Goal: Information Seeking & Learning: Learn about a topic

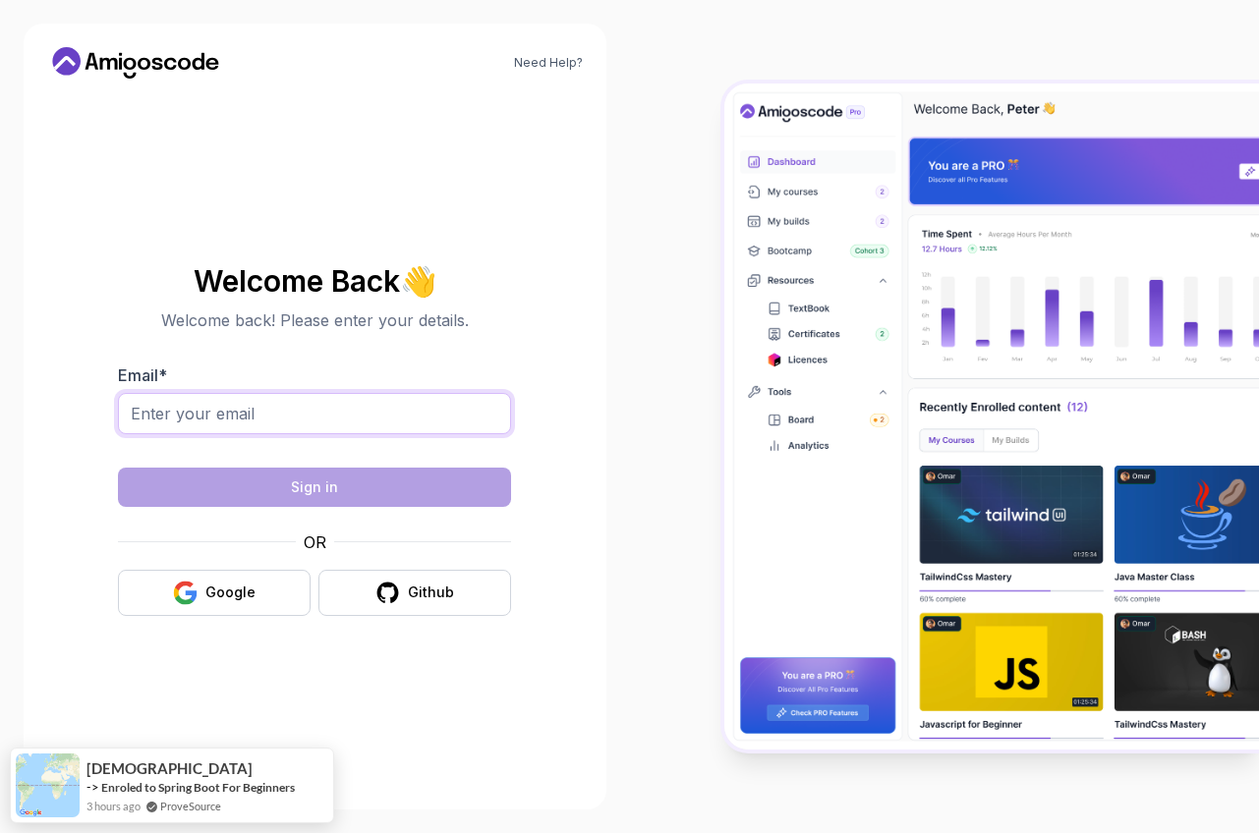
click at [300, 405] on input "Email *" at bounding box center [314, 413] width 393 height 41
type input "[EMAIL_ADDRESS][DOMAIN_NAME]"
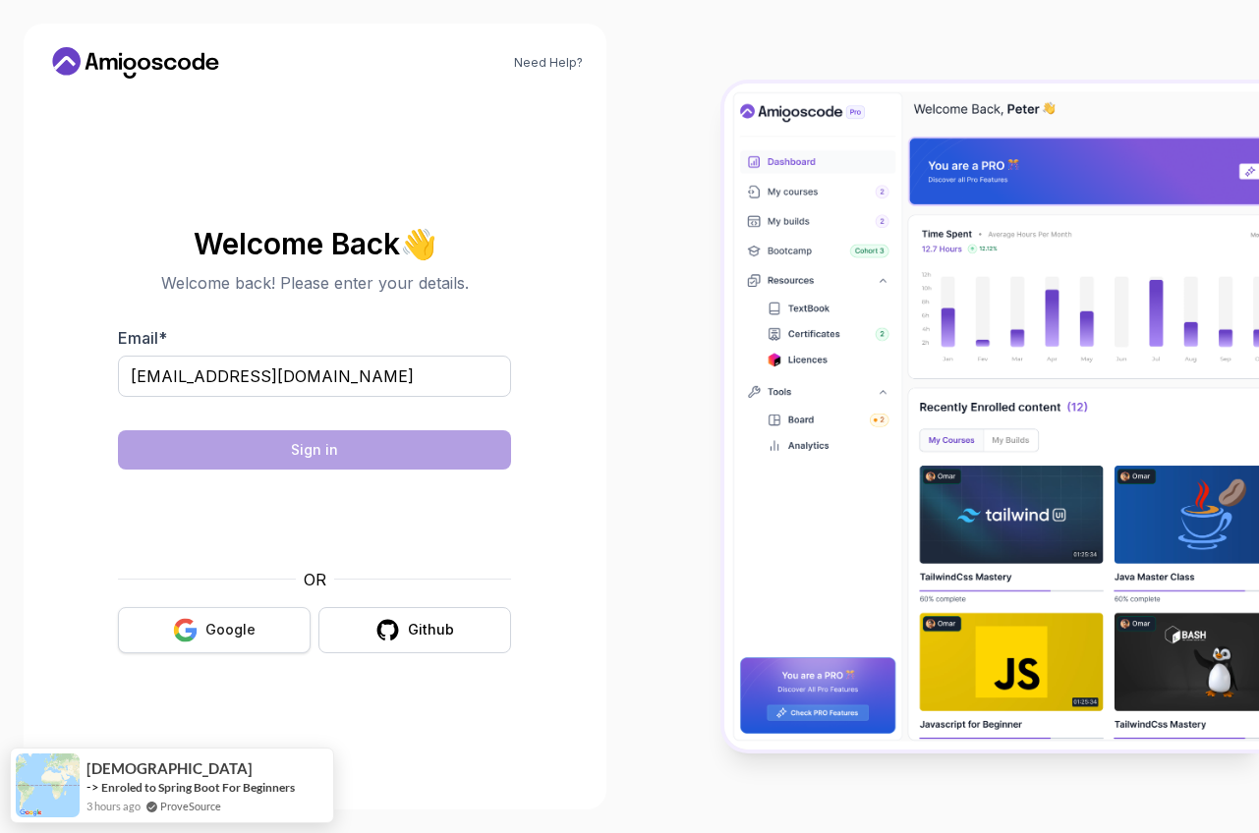
click at [236, 644] on button "Google" at bounding box center [214, 630] width 193 height 46
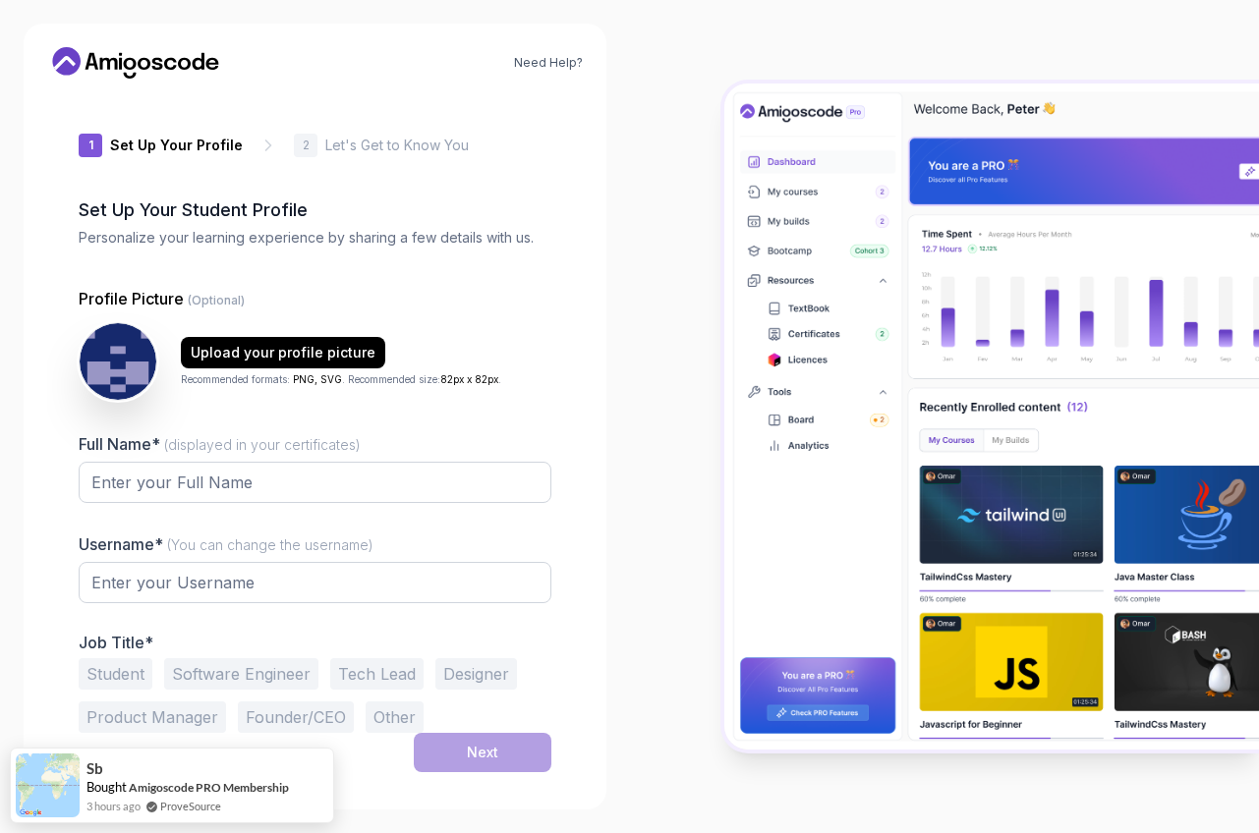
type input "livelystag7d857"
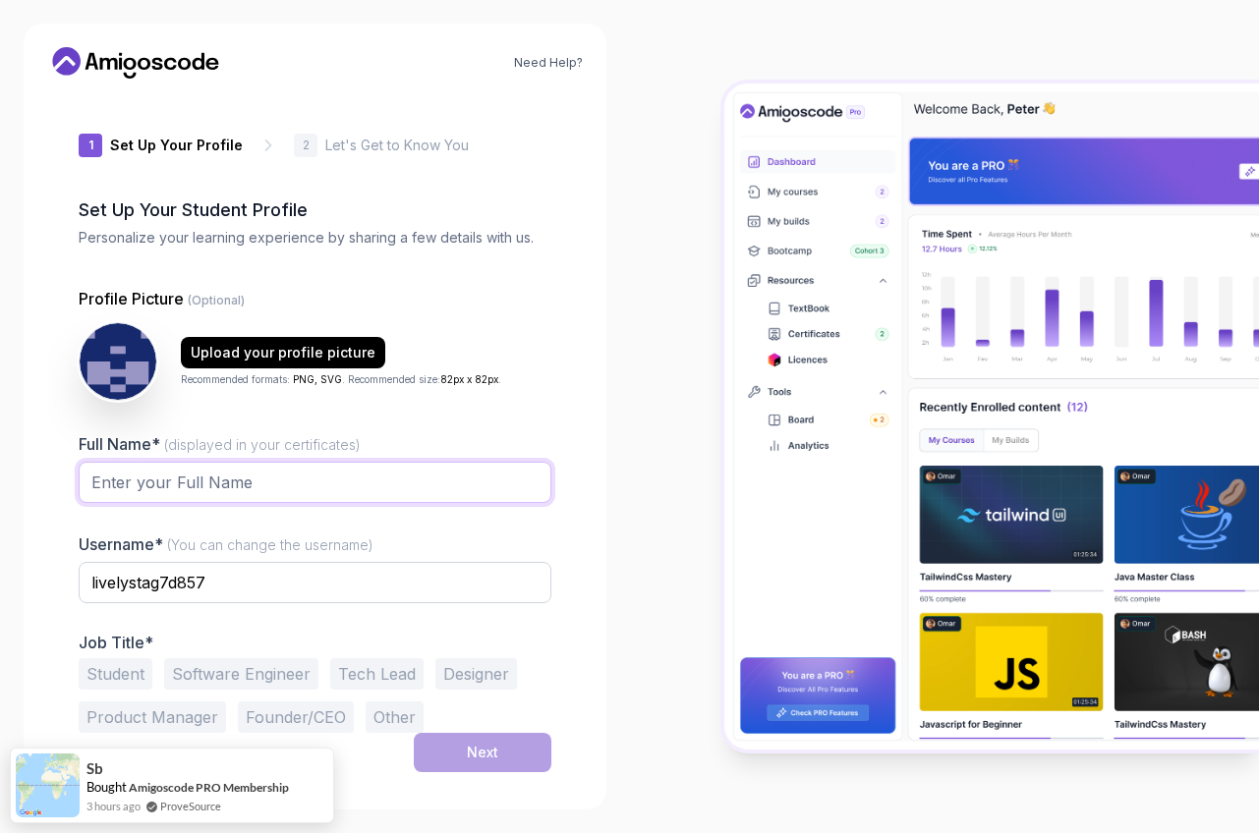
click at [275, 484] on input "Full Name* (displayed in your certificates)" at bounding box center [315, 482] width 473 height 41
type input "塔维尔"
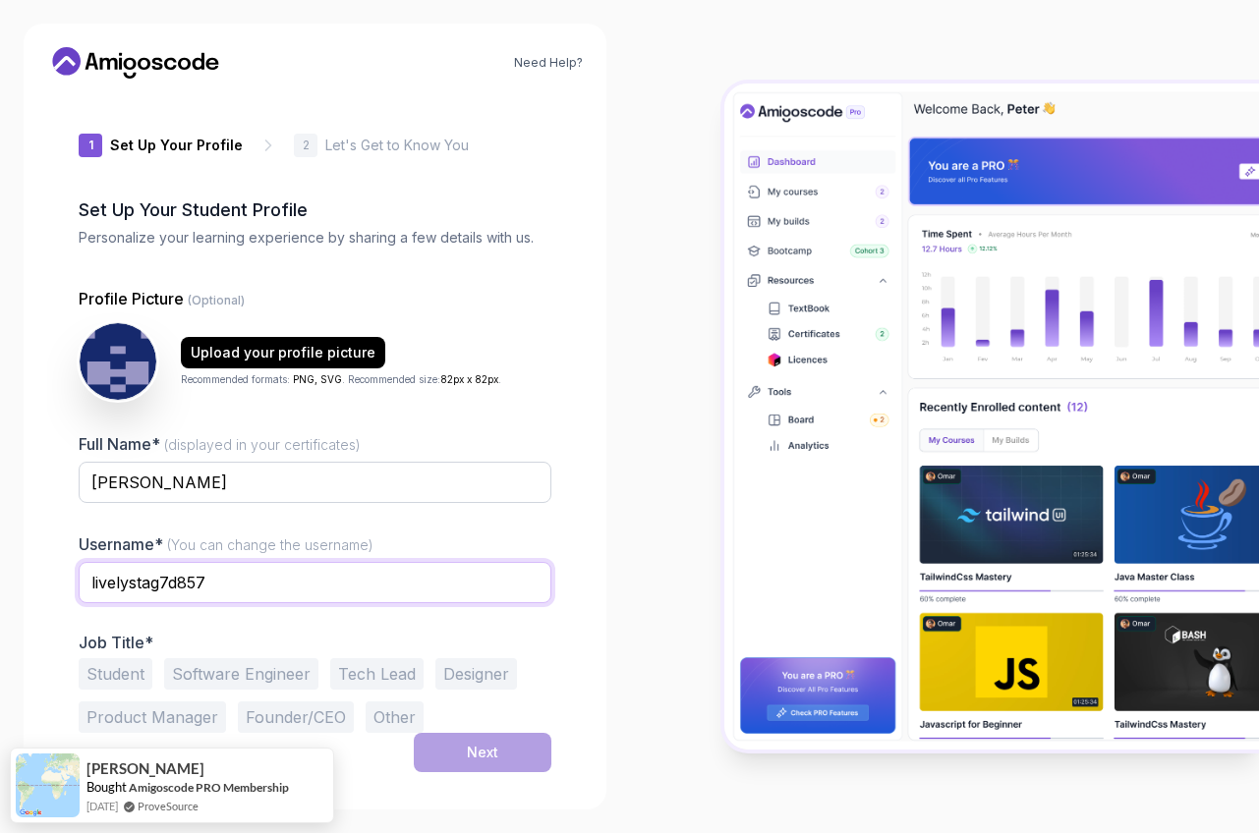
drag, startPoint x: 273, startPoint y: 582, endPoint x: 54, endPoint y: 596, distance: 219.6
click at [54, 596] on div "1 Set Up Your Profile 1 Set Up Your Profile 2 Let's Get to Know You Set Up Your…" at bounding box center [315, 440] width 536 height 692
drag, startPoint x: 305, startPoint y: 576, endPoint x: 70, endPoint y: 585, distance: 235.0
click at [70, 585] on div "1 Set Up Your Profile 1 Set Up Your Profile 2 Let's Get to Know You Set Up Your…" at bounding box center [315, 440] width 536 height 692
type input "H"
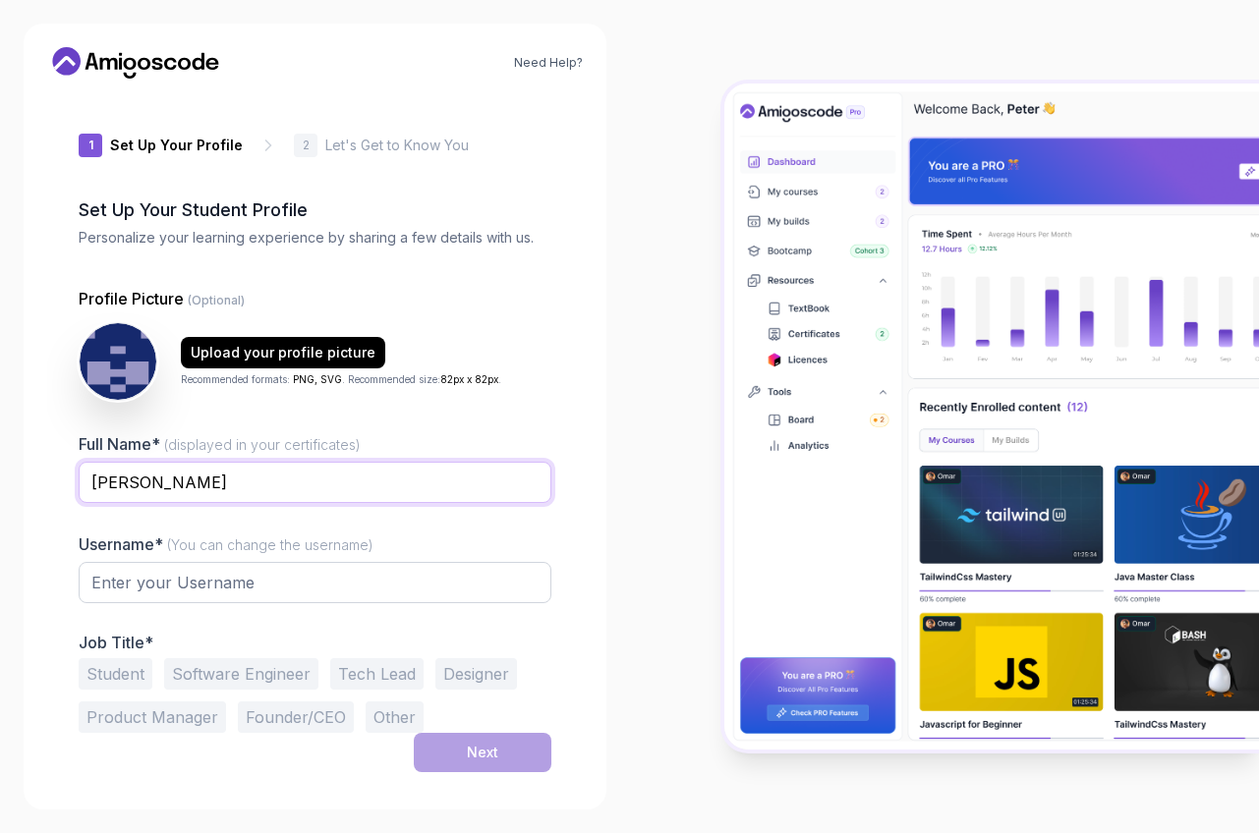
drag, startPoint x: 227, startPoint y: 487, endPoint x: 19, endPoint y: 477, distance: 208.6
click at [19, 477] on div "Need Help? 1 Set Up Your Profile 1 Set Up Your Profile 2 Let's Get to Know You …" at bounding box center [315, 416] width 630 height 833
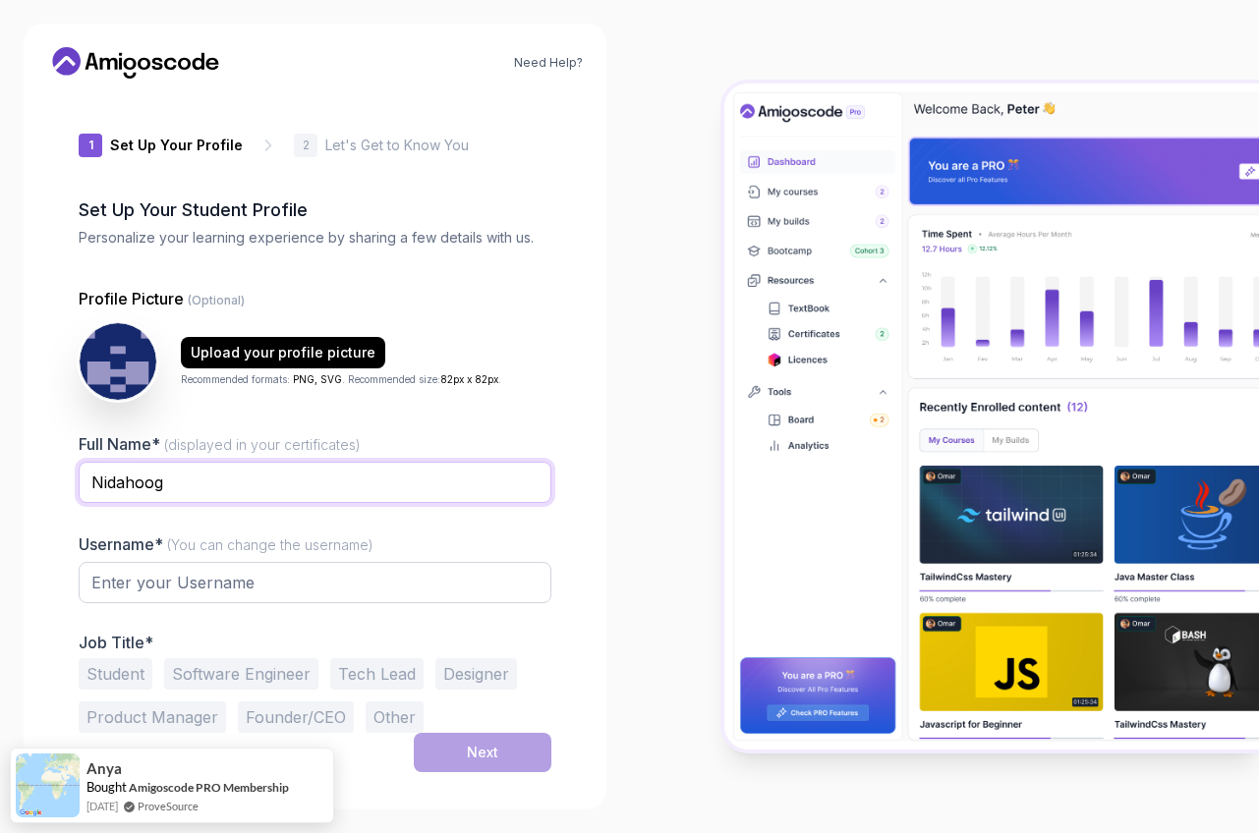
type input "Nidahoog"
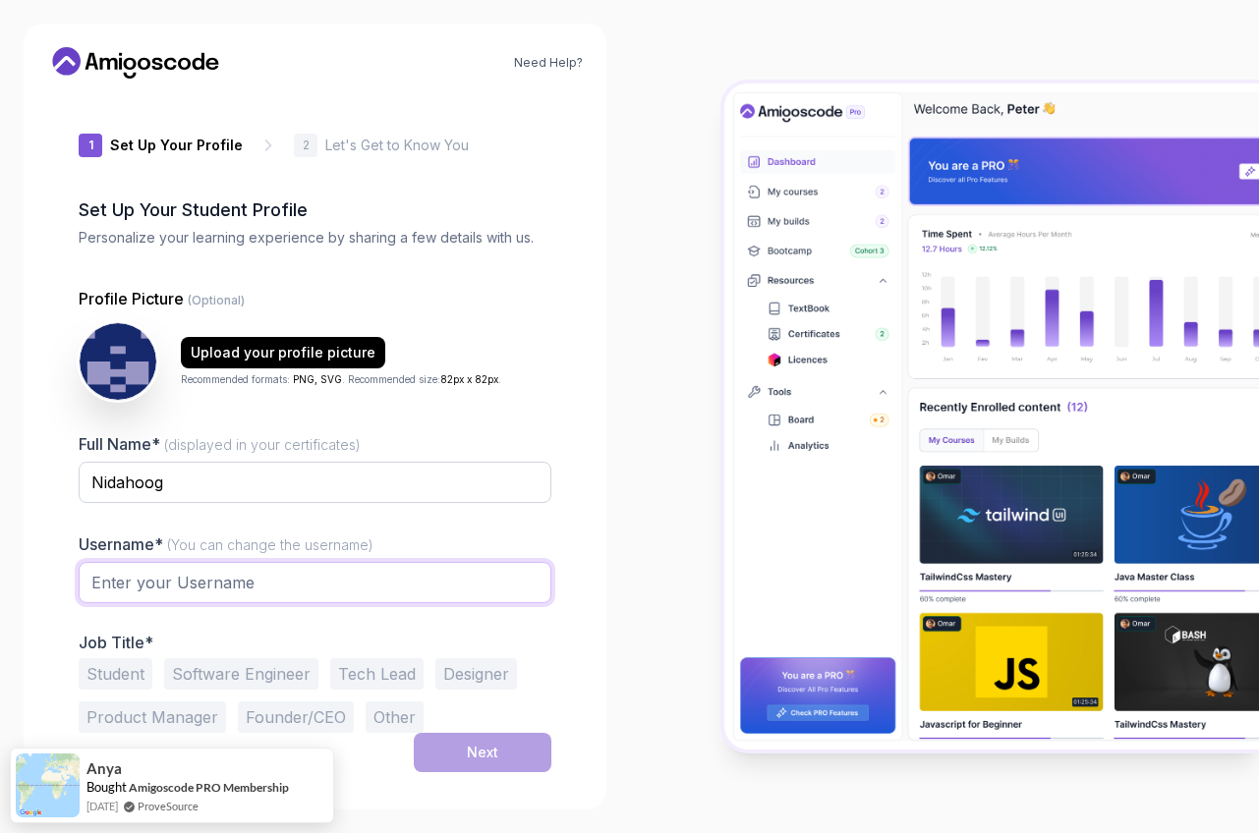
click at [201, 579] on input "text" at bounding box center [315, 582] width 473 height 41
type input "T"
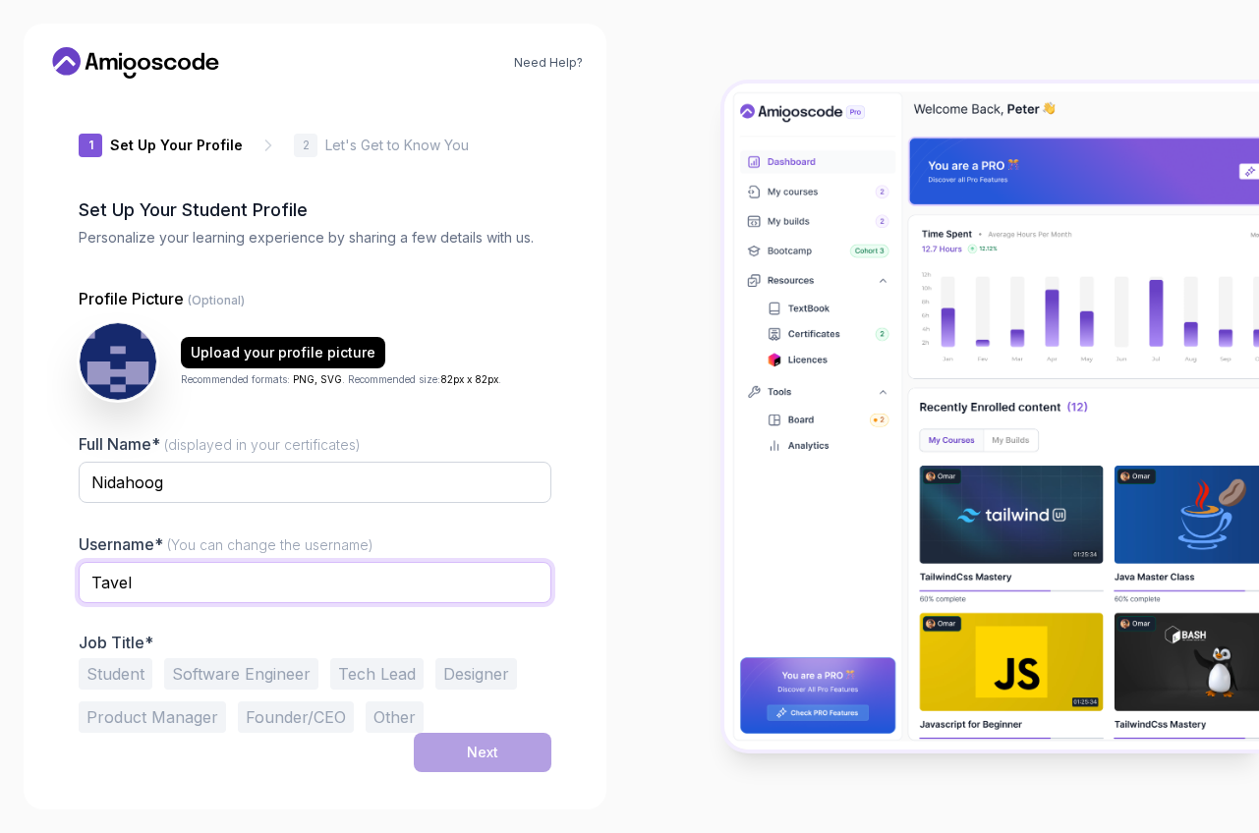
type input "Tavel"
click at [235, 678] on button "Software Engineer" at bounding box center [241, 673] width 154 height 31
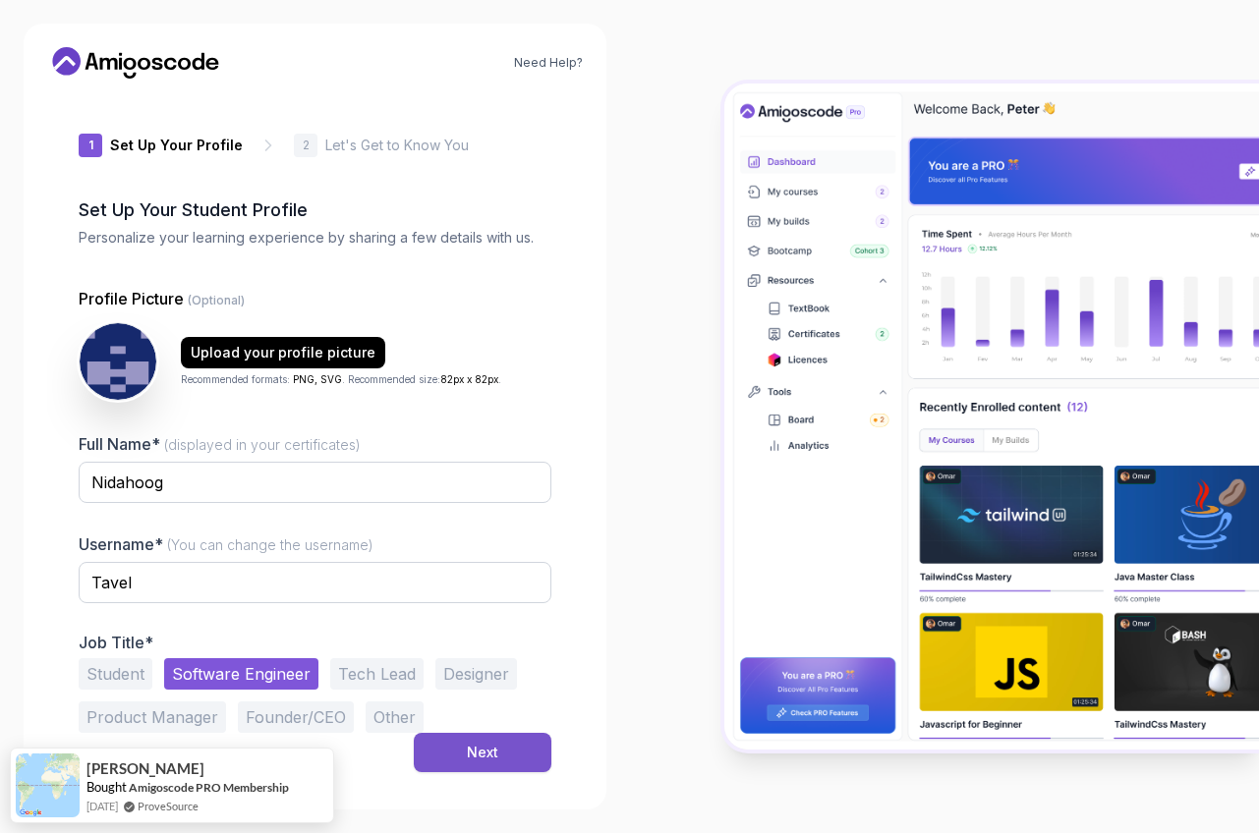
click at [486, 748] on div "Next" at bounding box center [482, 753] width 31 height 20
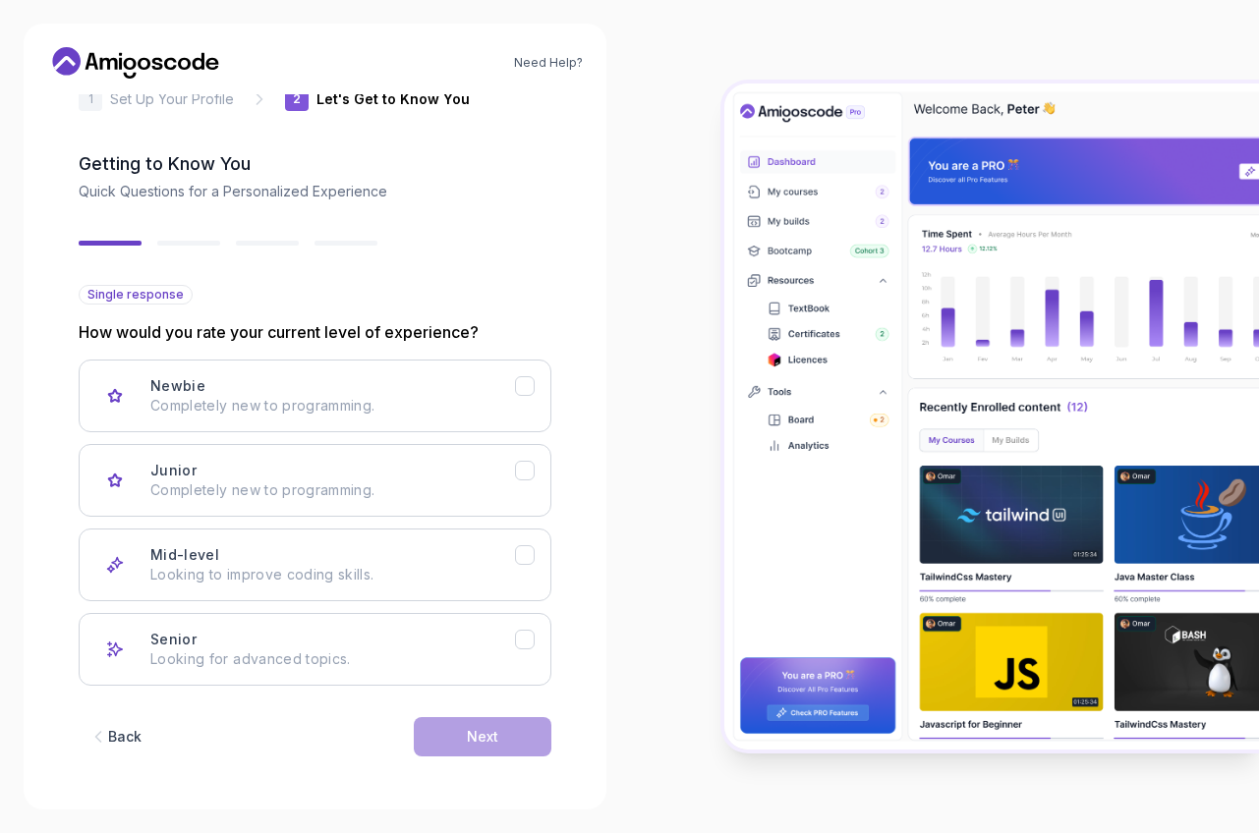
scroll to position [48, 0]
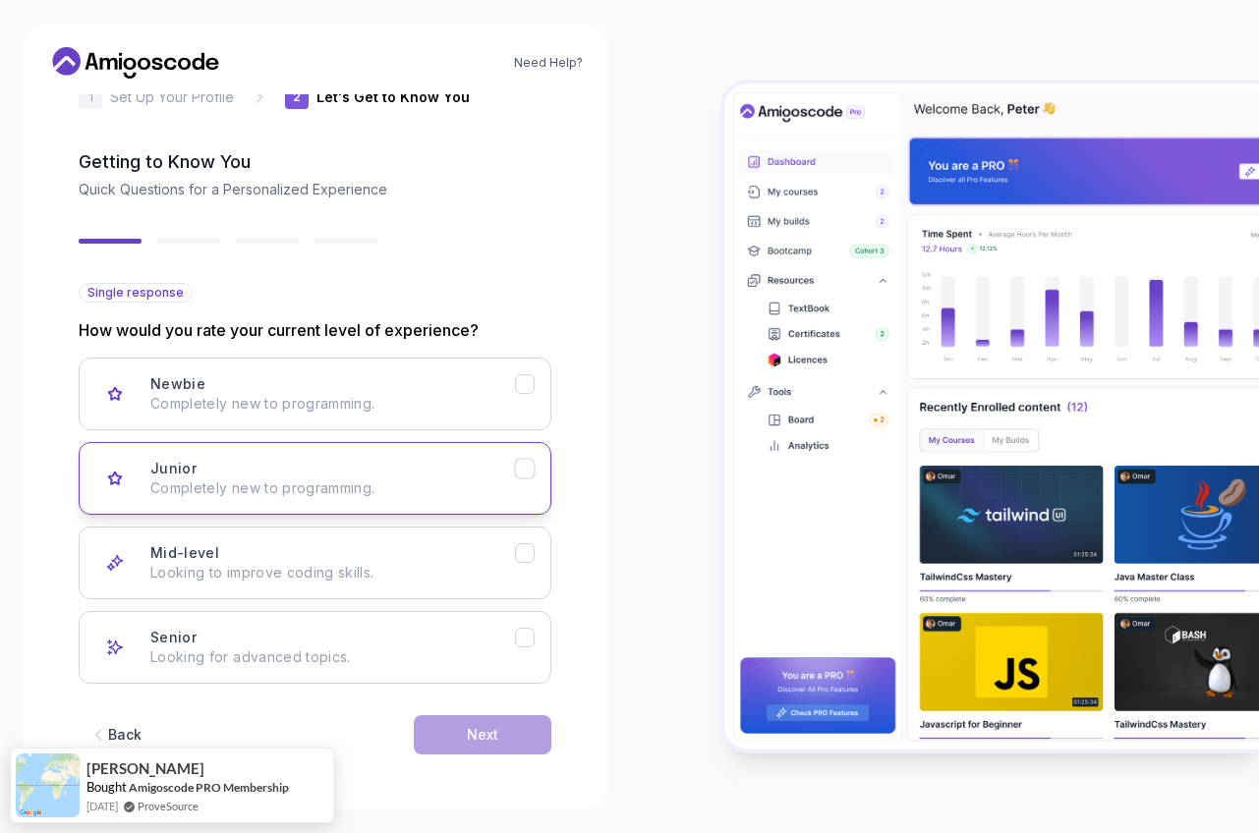
click at [531, 476] on icon "Junior" at bounding box center [524, 469] width 19 height 19
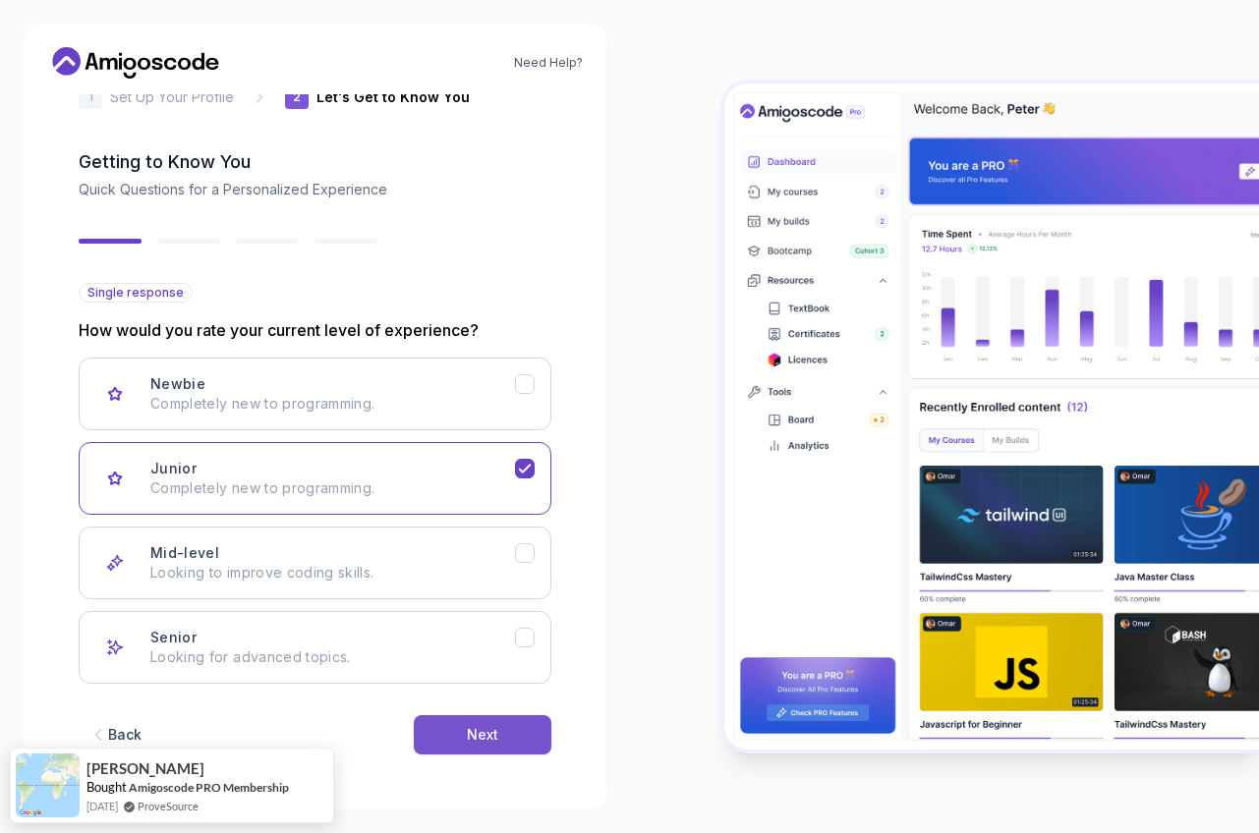
click at [512, 739] on button "Next" at bounding box center [483, 734] width 138 height 39
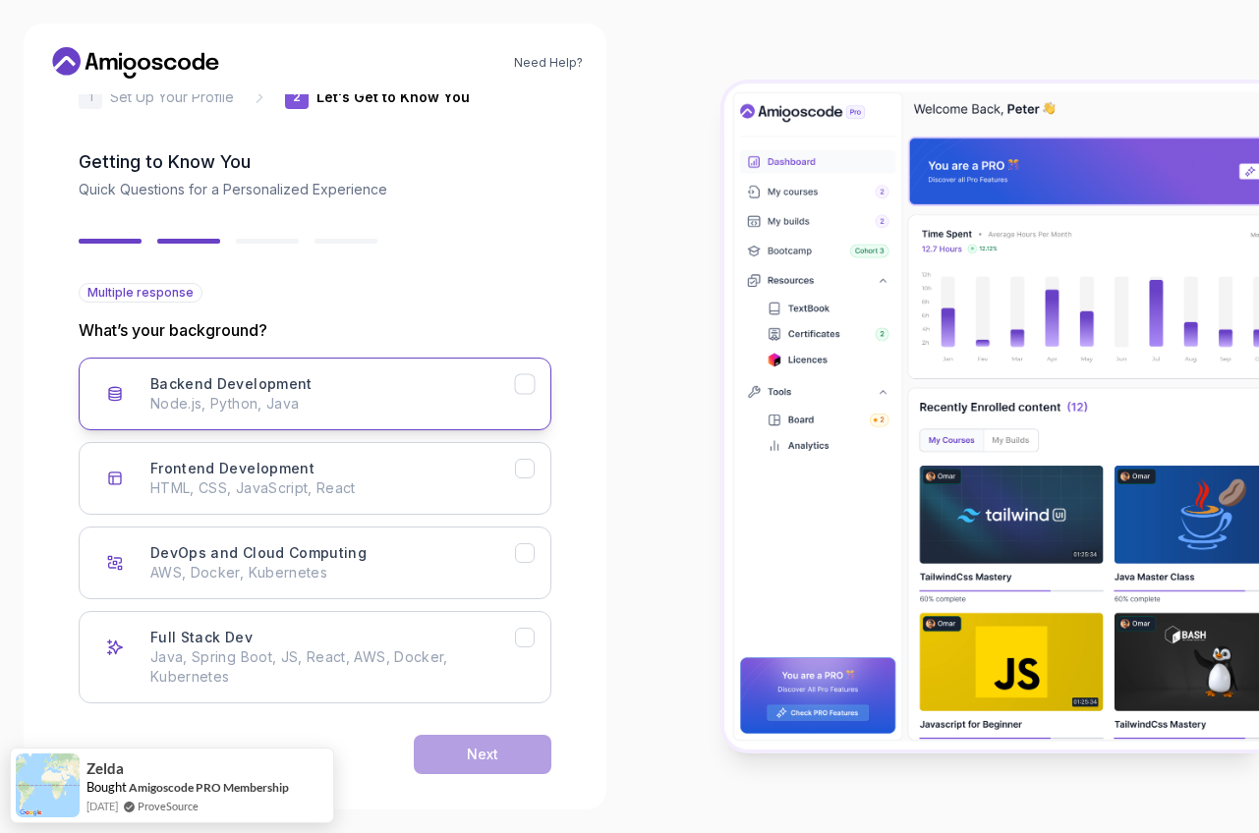
click at [529, 381] on icon "Backend Development" at bounding box center [524, 384] width 11 height 8
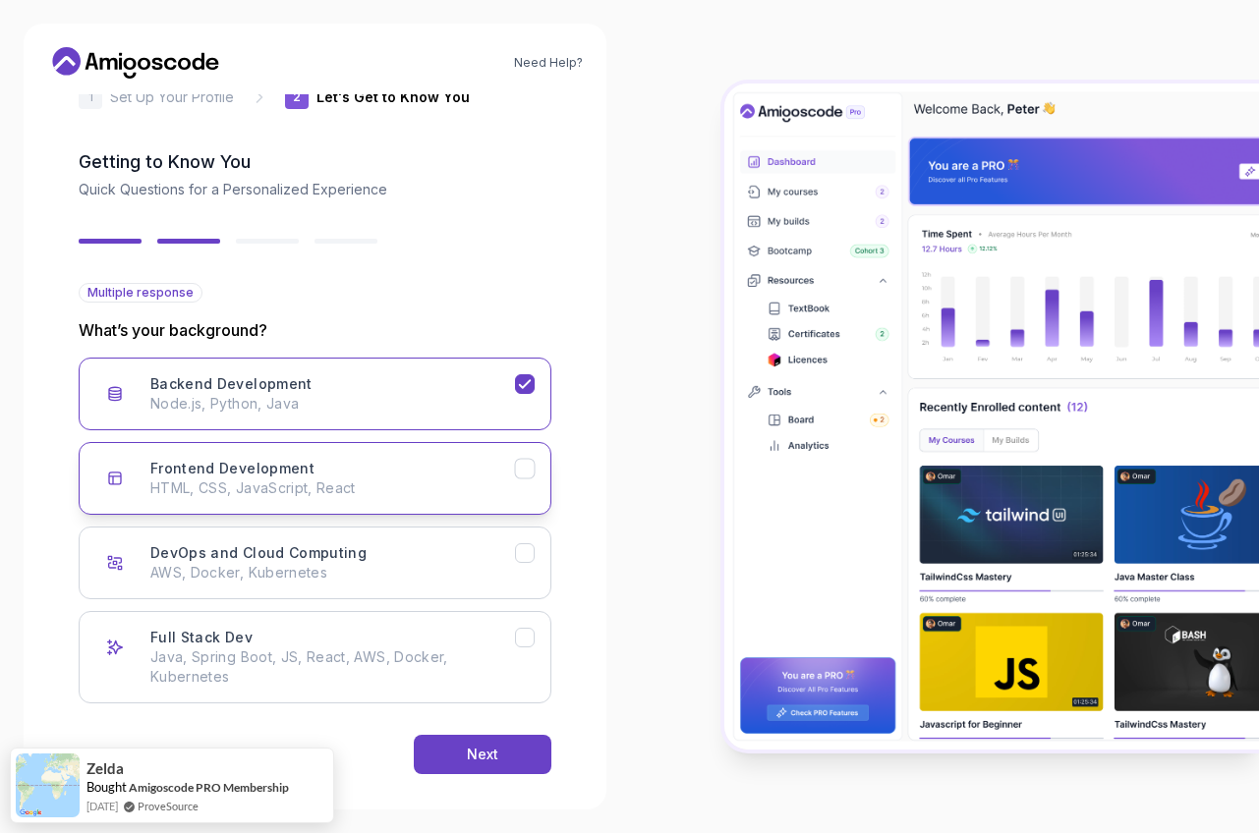
click at [519, 472] on icon "Frontend Development" at bounding box center [524, 469] width 19 height 19
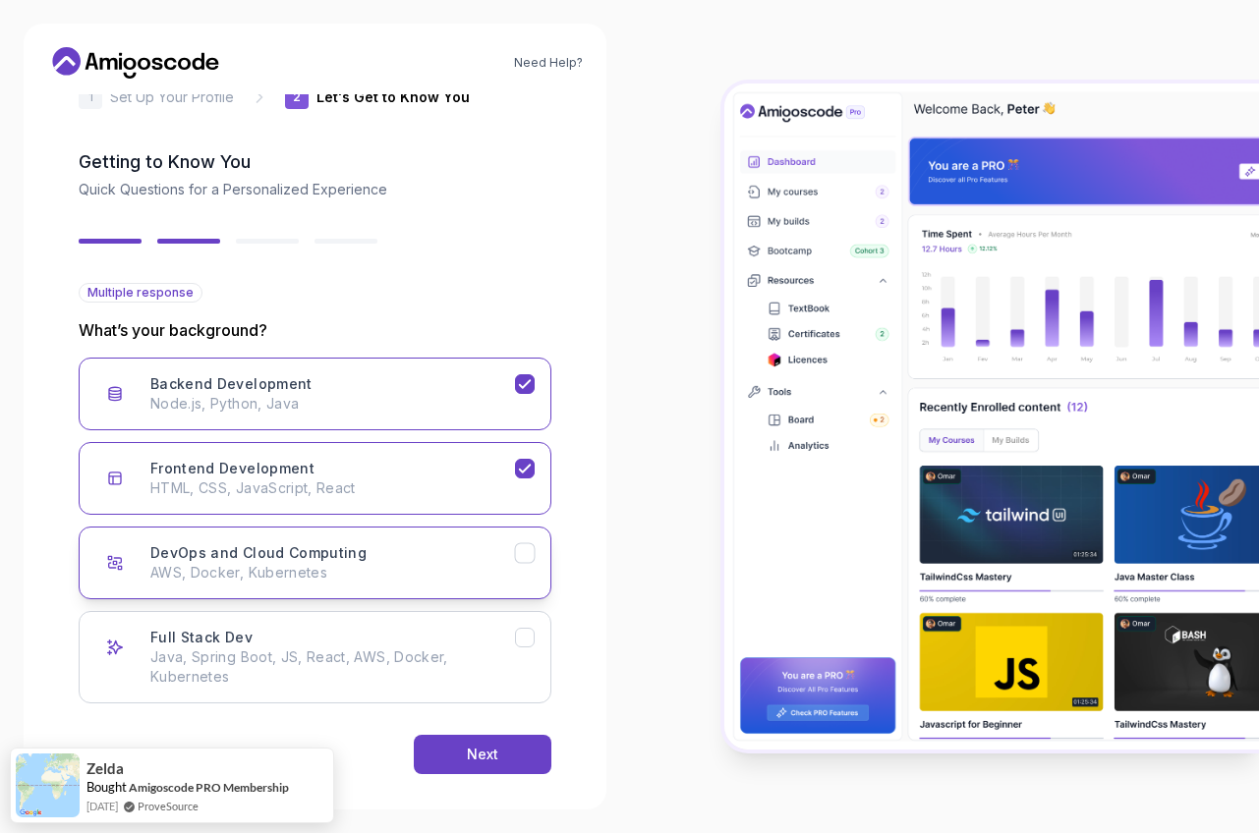
click at [536, 555] on button "DevOps and Cloud Computing AWS, Docker, Kubernetes" at bounding box center [315, 563] width 473 height 73
click at [528, 642] on icon "Full Stack Dev" at bounding box center [524, 638] width 19 height 19
click at [533, 551] on icon "DevOps and Cloud Computing" at bounding box center [524, 553] width 19 height 19
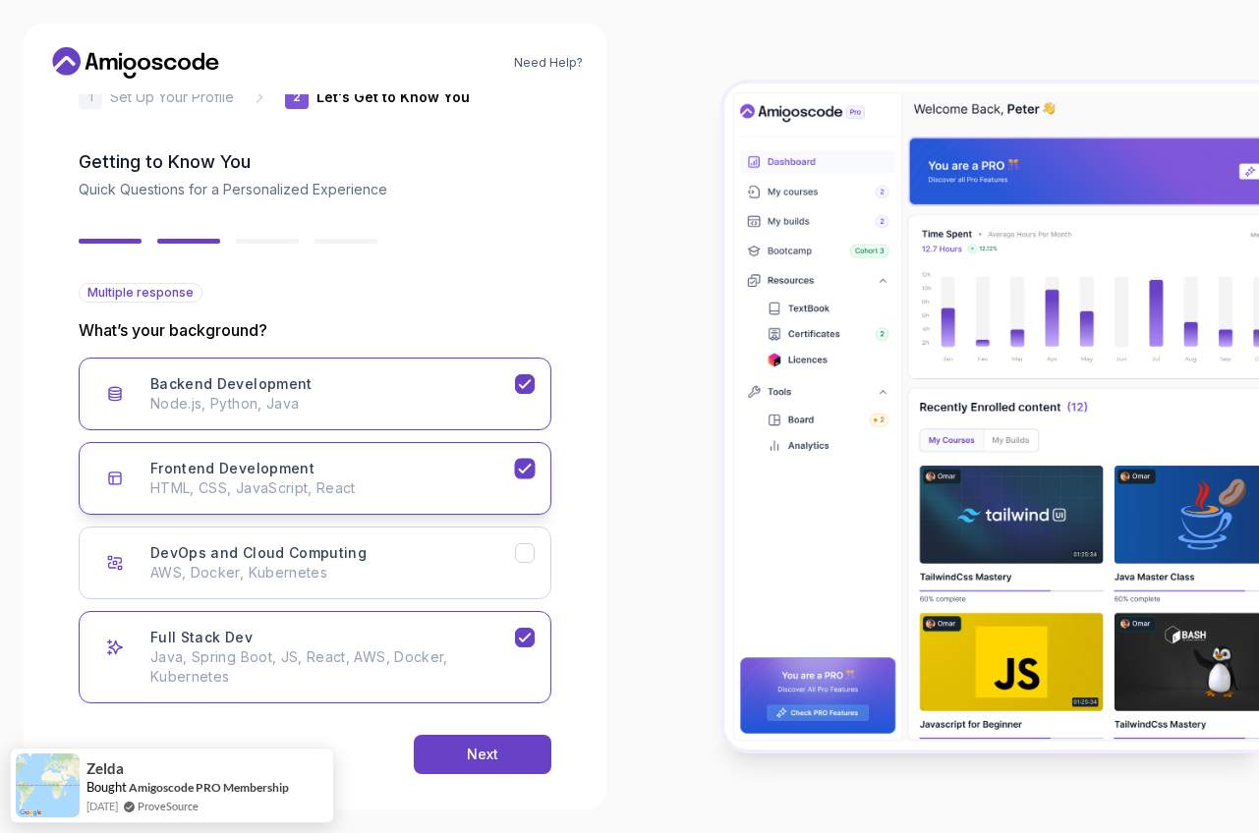
click at [529, 453] on button "Frontend Development HTML, CSS, JavaScript, React" at bounding box center [315, 478] width 473 height 73
click at [524, 387] on icon "Backend Development" at bounding box center [524, 384] width 19 height 19
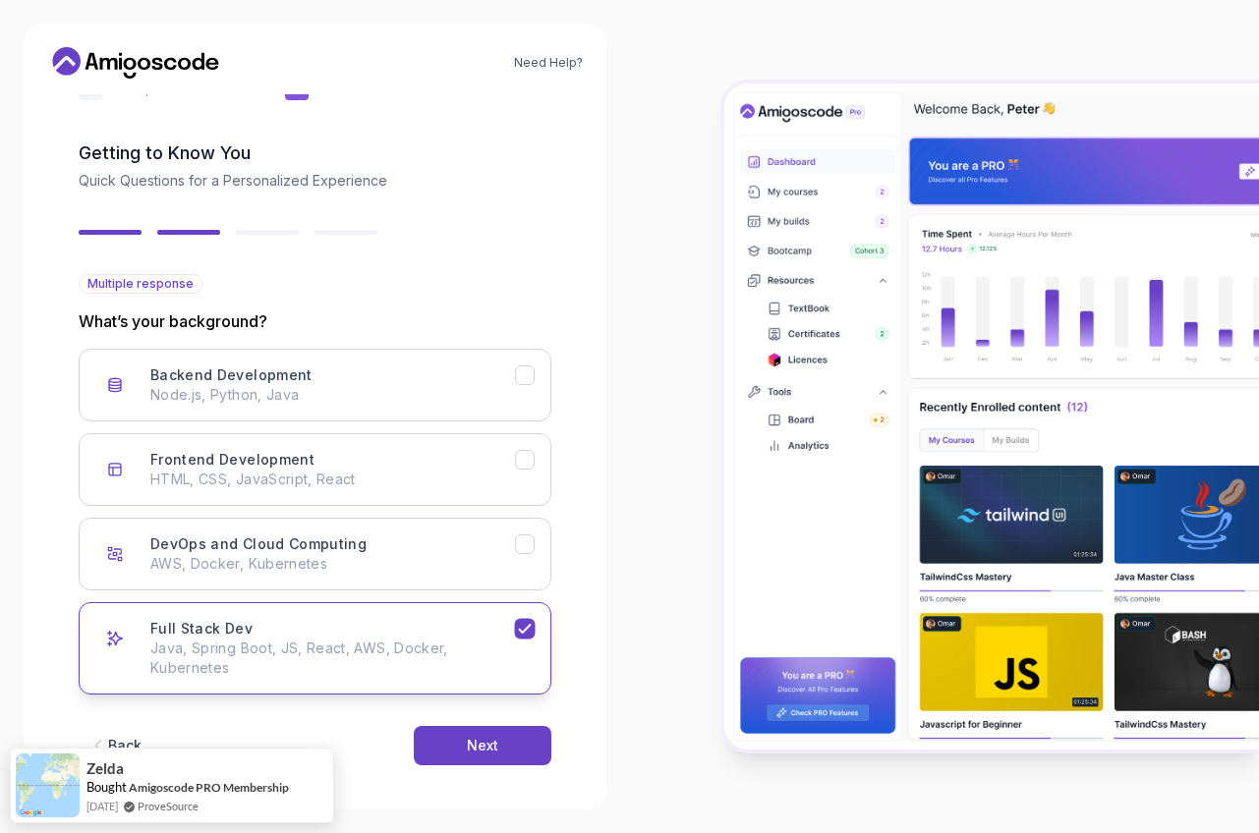
scroll to position [68, 0]
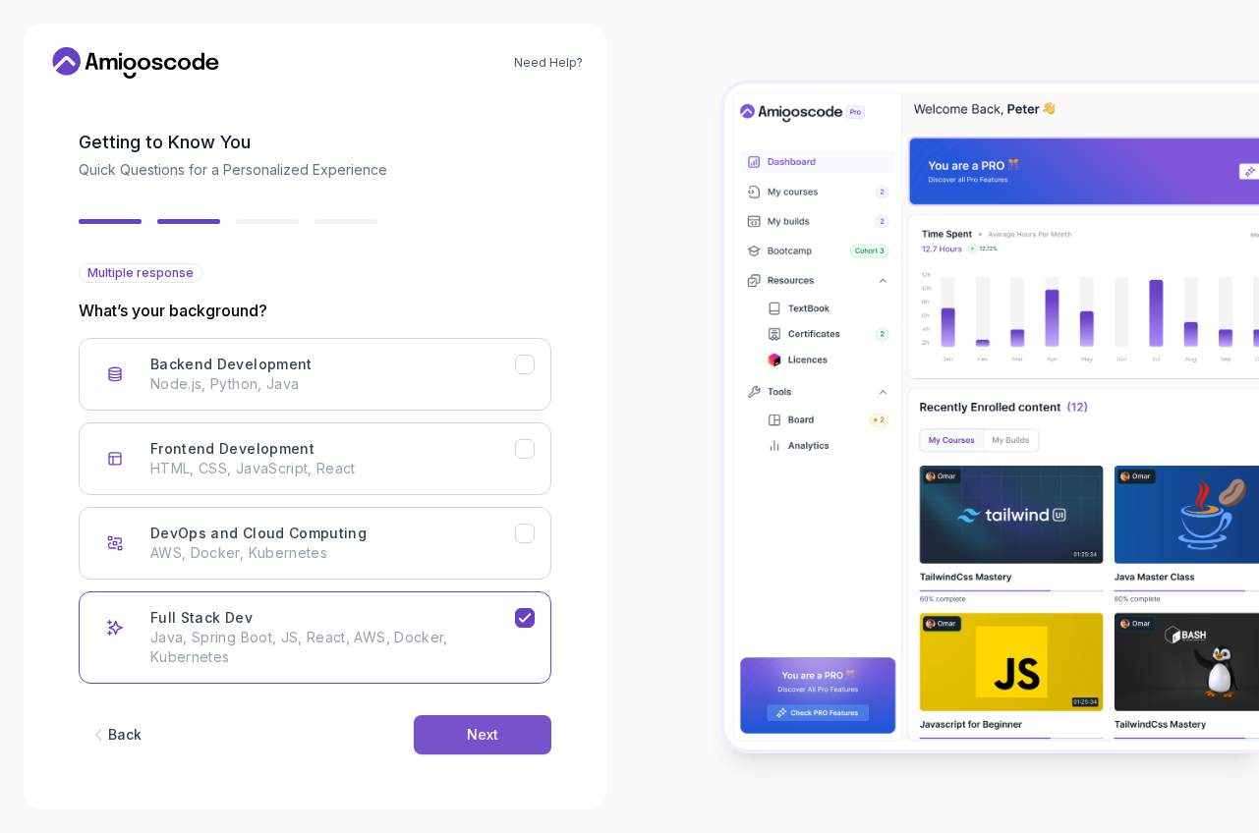
click at [484, 734] on div "Next" at bounding box center [482, 735] width 31 height 20
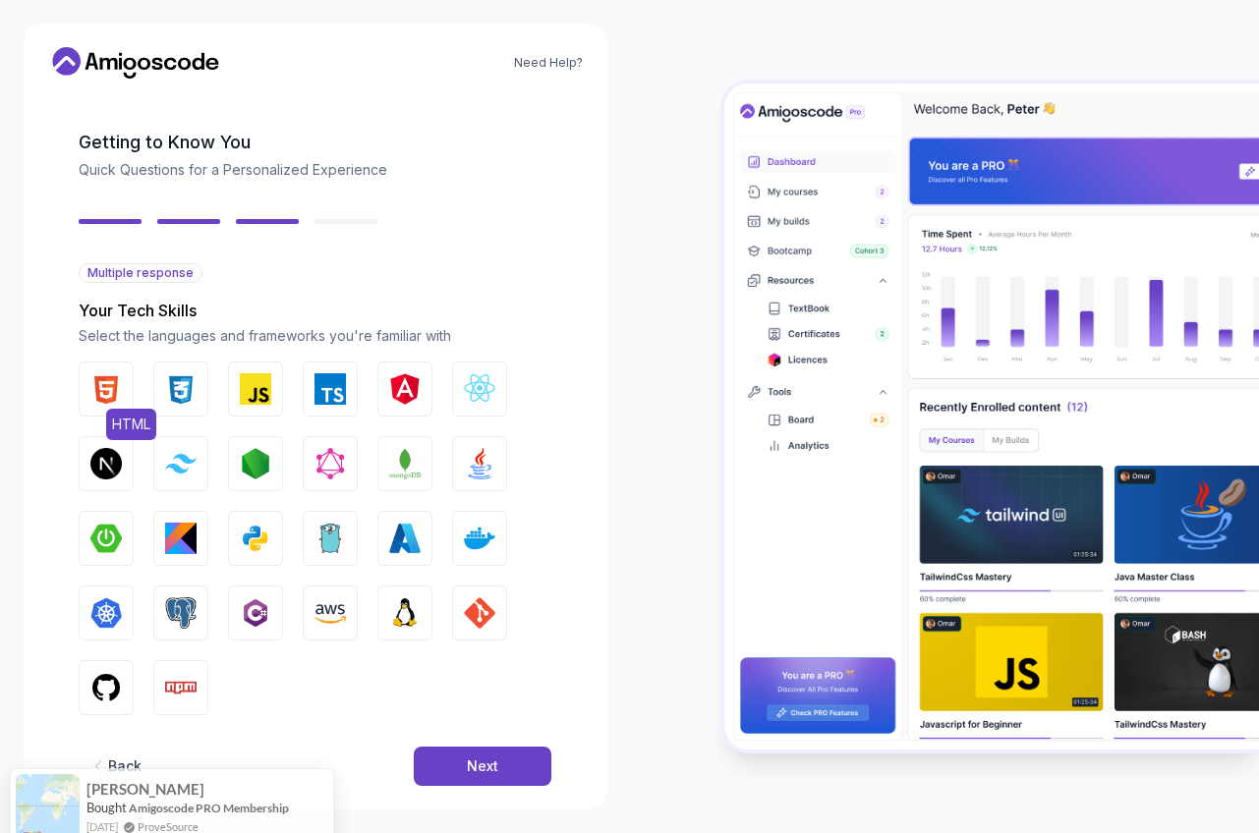
click at [110, 392] on img "button" at bounding box center [105, 388] width 31 height 31
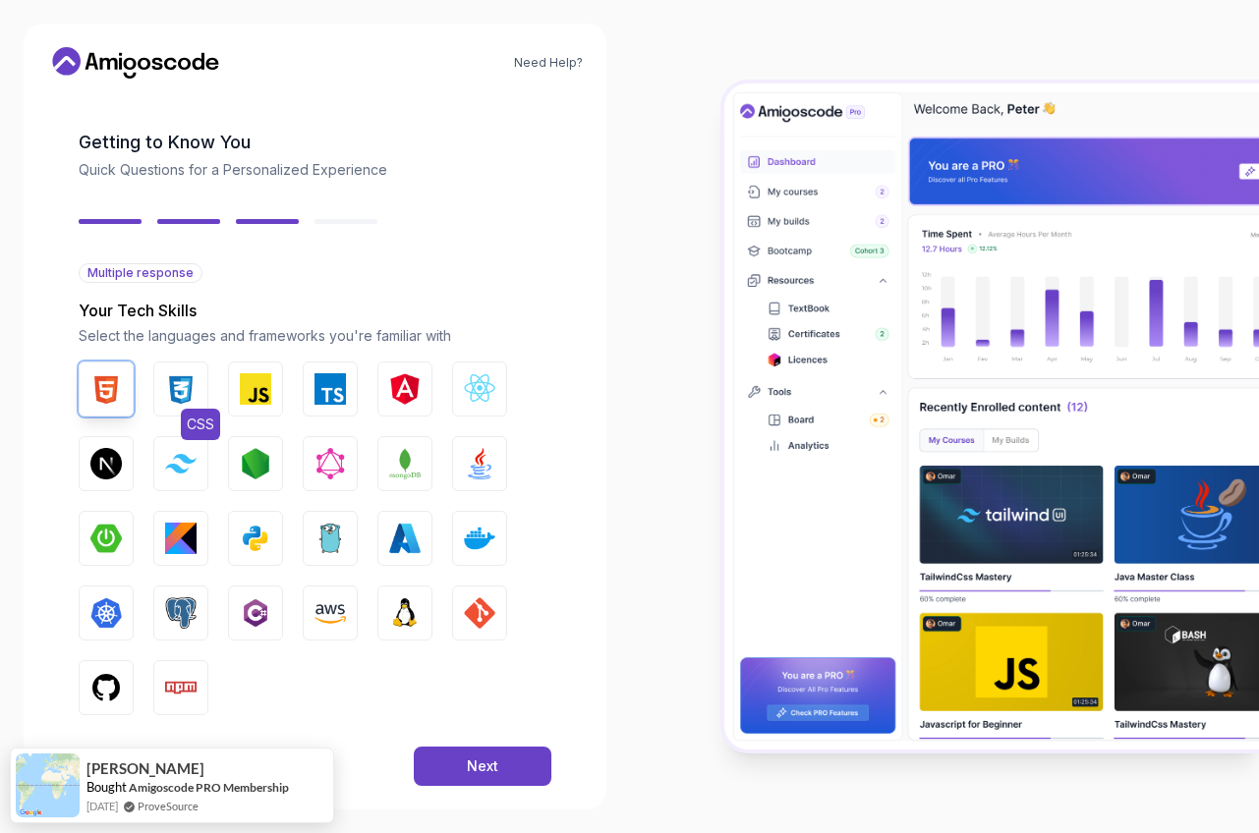
click at [195, 390] on img "button" at bounding box center [180, 388] width 31 height 31
click at [246, 386] on img "button" at bounding box center [255, 388] width 31 height 31
click at [342, 382] on img "button" at bounding box center [329, 388] width 31 height 31
click at [484, 387] on img "button" at bounding box center [479, 388] width 31 height 31
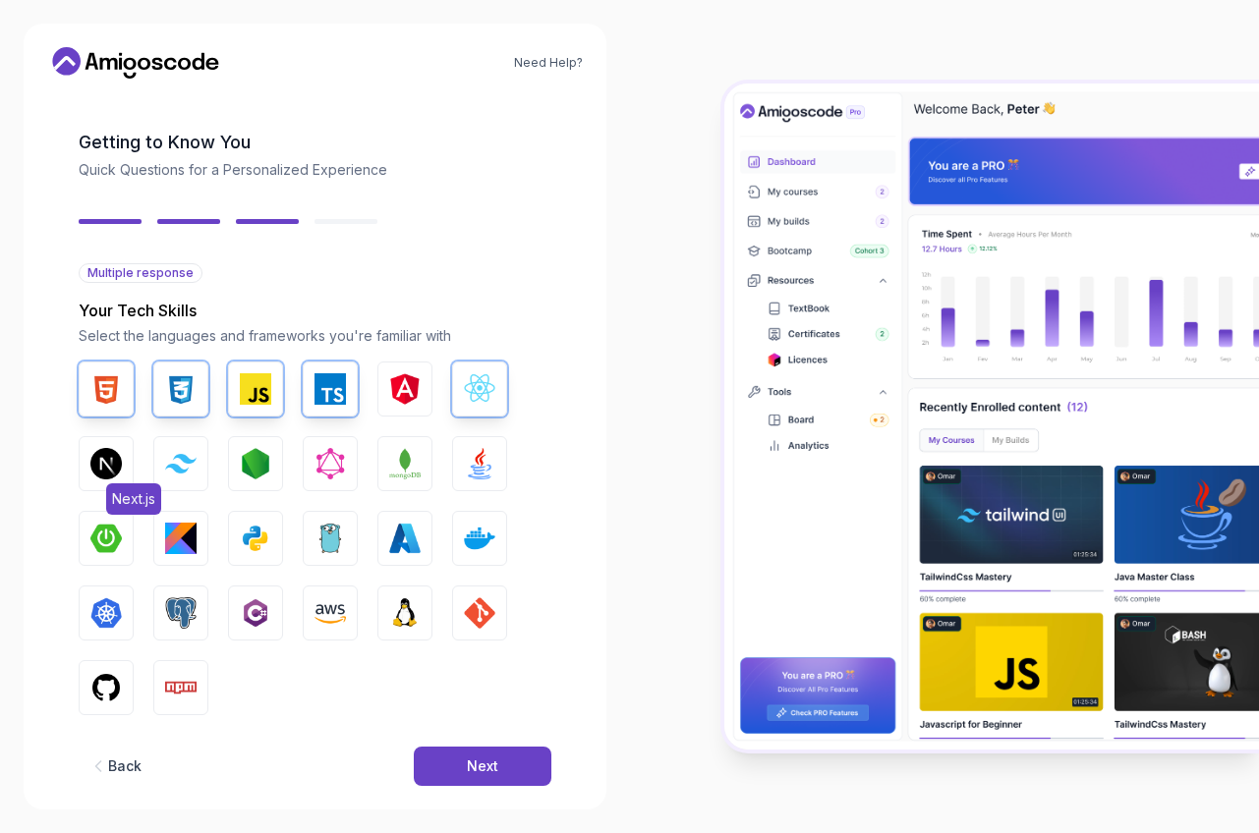
click at [106, 478] on img "button" at bounding box center [105, 463] width 31 height 31
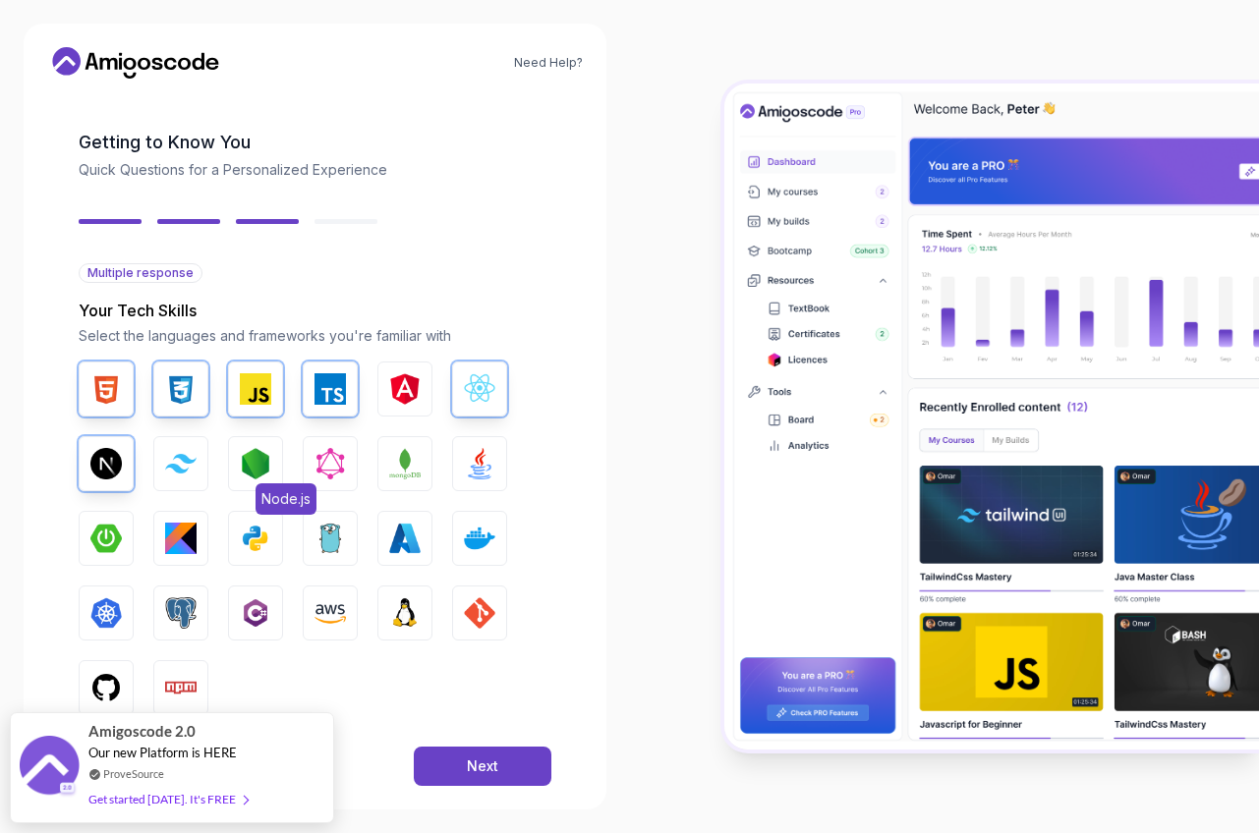
click at [262, 469] on img "button" at bounding box center [255, 463] width 31 height 31
click at [338, 467] on img "button" at bounding box center [329, 463] width 31 height 31
click at [421, 460] on button "MongoDB" at bounding box center [404, 463] width 55 height 55
click at [469, 462] on img "button" at bounding box center [479, 463] width 31 height 31
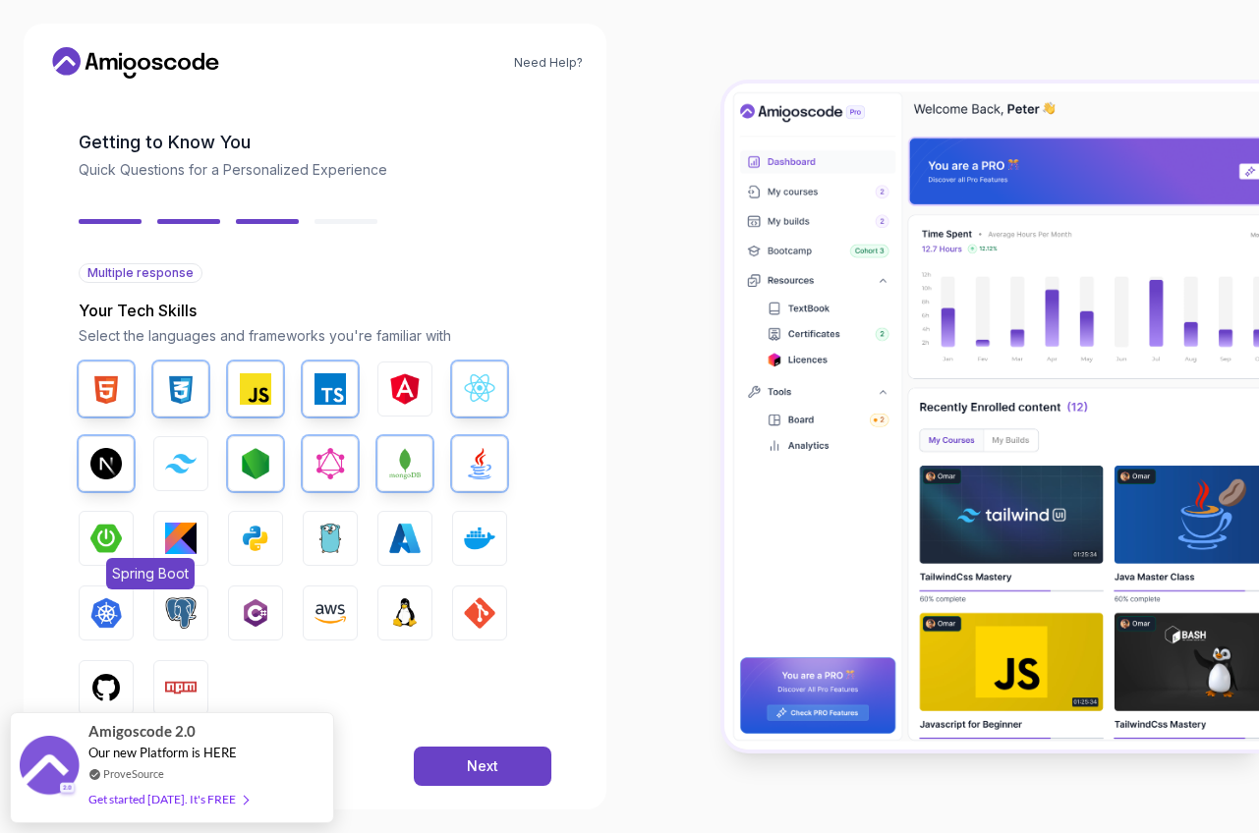
click at [104, 551] on img "button" at bounding box center [105, 538] width 31 height 31
click at [242, 540] on img "button" at bounding box center [255, 538] width 31 height 31
click at [397, 534] on img "button" at bounding box center [404, 538] width 31 height 31
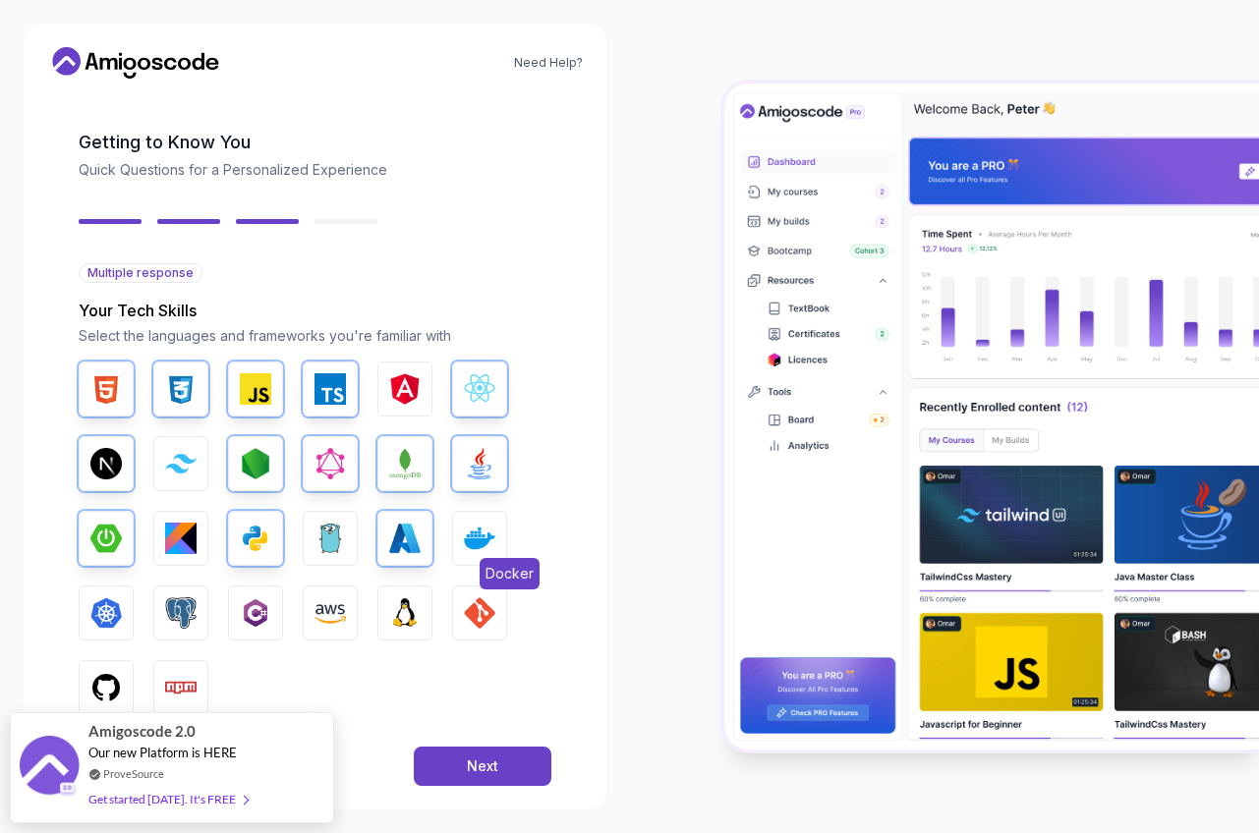
click at [485, 538] on img "button" at bounding box center [479, 538] width 31 height 31
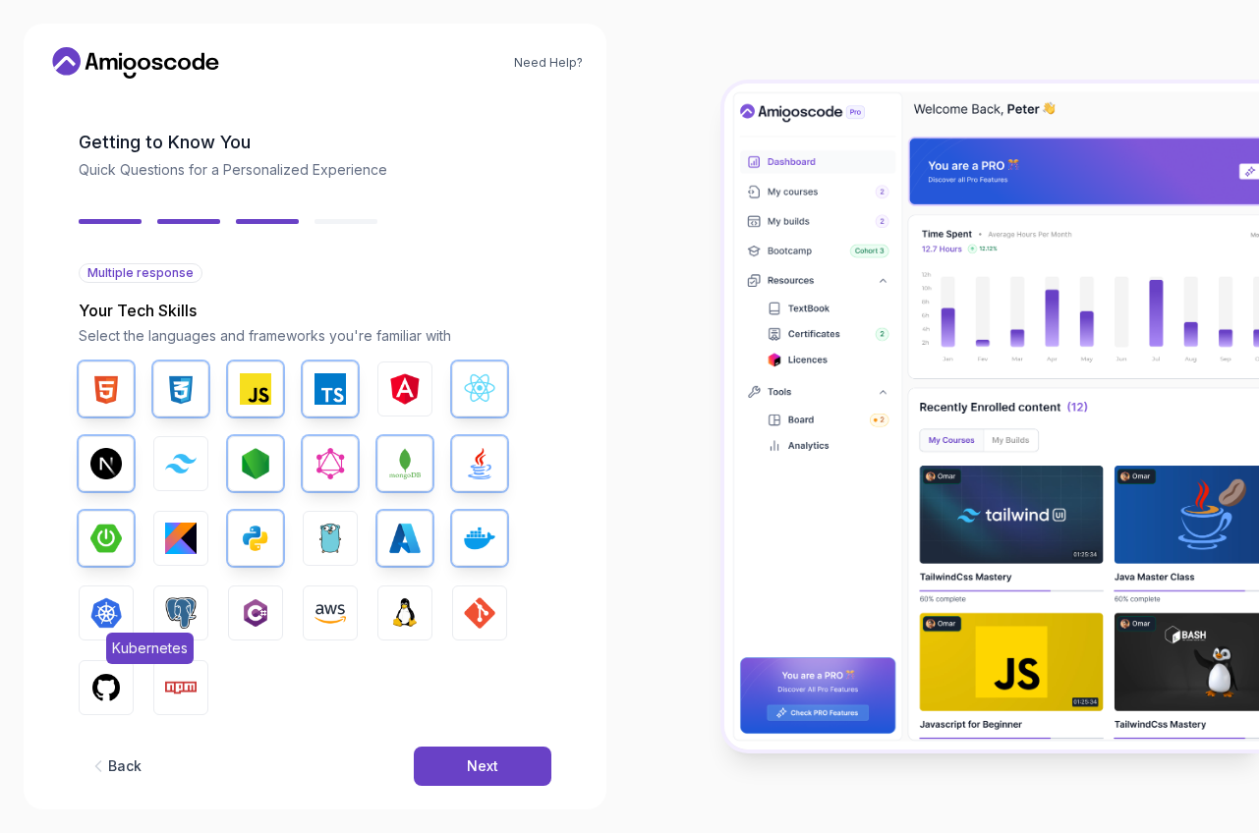
click at [104, 614] on img "button" at bounding box center [105, 612] width 31 height 31
click at [181, 611] on img "button" at bounding box center [180, 612] width 31 height 31
click at [330, 610] on img "button" at bounding box center [329, 612] width 31 height 31
click at [392, 612] on img "button" at bounding box center [404, 612] width 31 height 31
click at [482, 614] on img "button" at bounding box center [479, 612] width 31 height 31
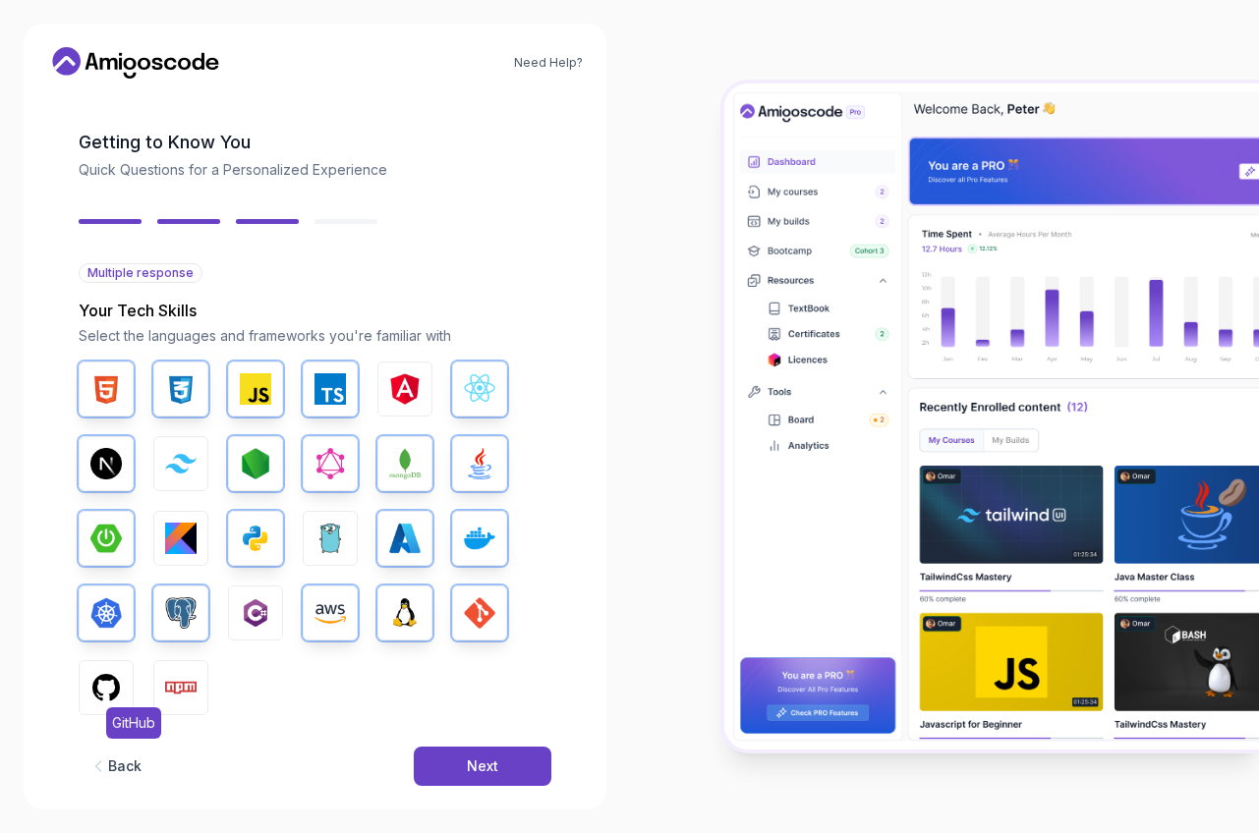
click at [92, 697] on img "button" at bounding box center [105, 687] width 31 height 31
click at [179, 686] on img "button" at bounding box center [180, 687] width 31 height 31
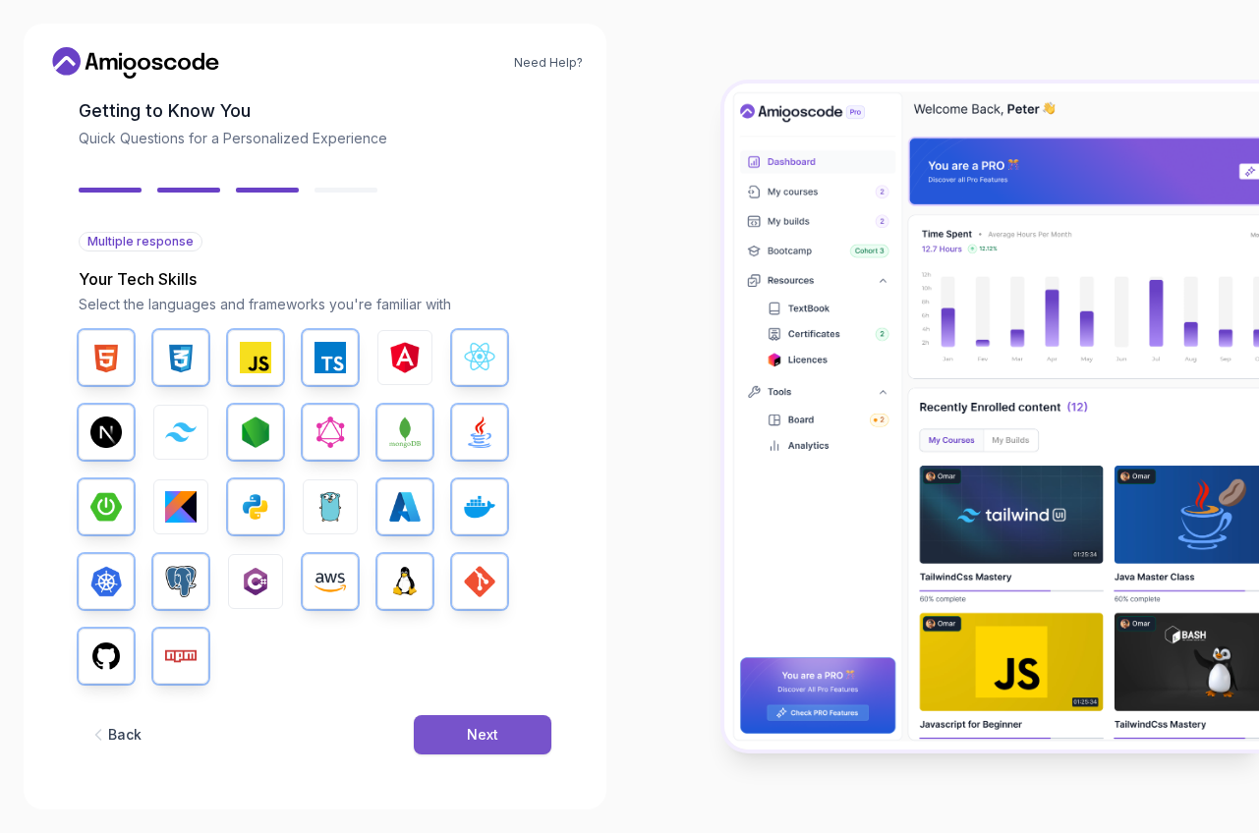
click at [491, 728] on div "Next" at bounding box center [482, 735] width 31 height 20
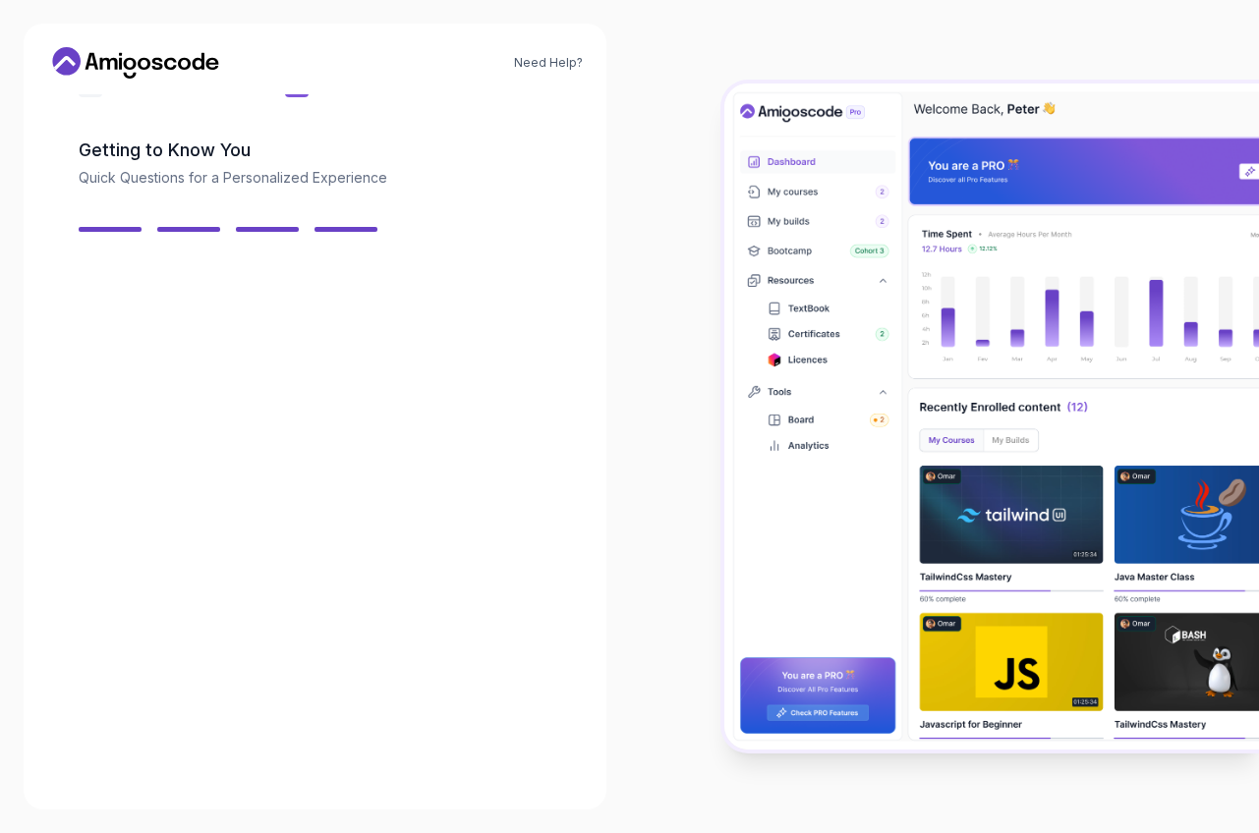
scroll to position [60, 0]
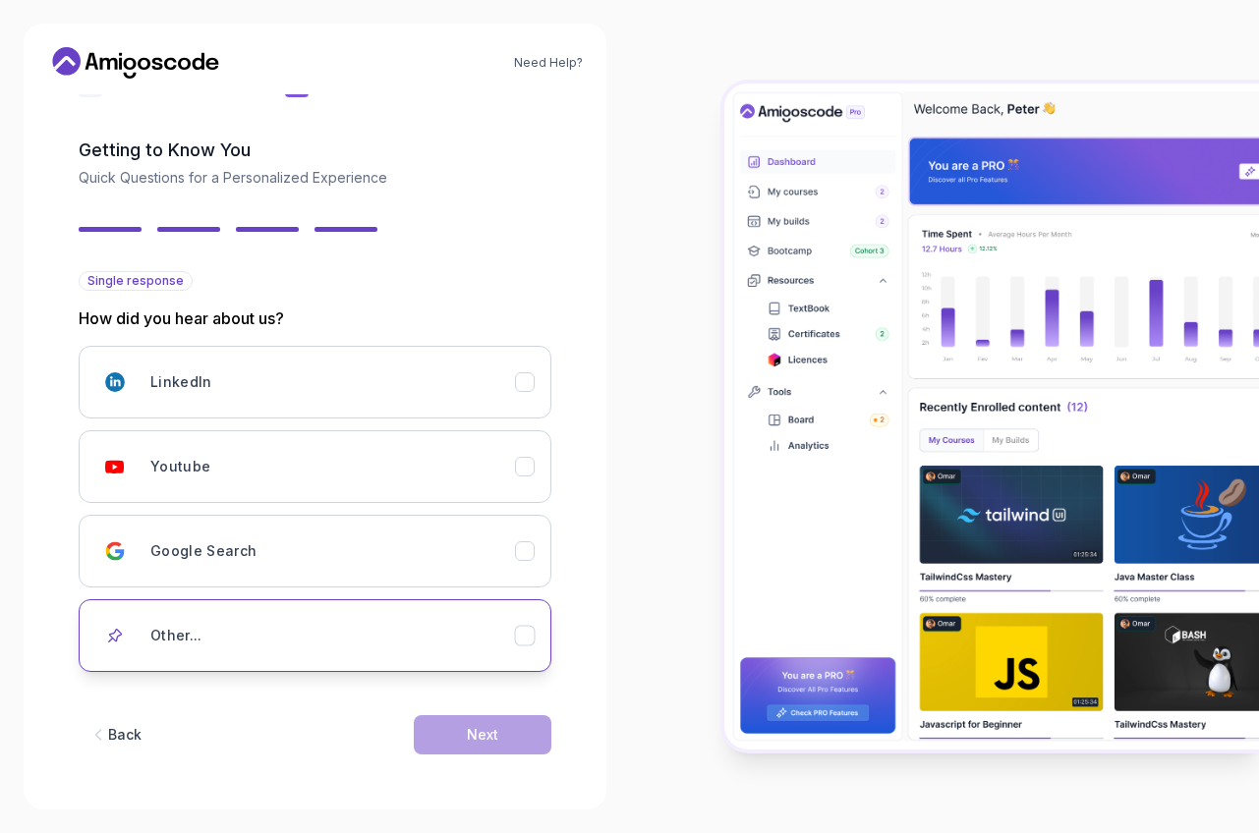
click at [524, 641] on icon "Other..." at bounding box center [524, 636] width 19 height 19
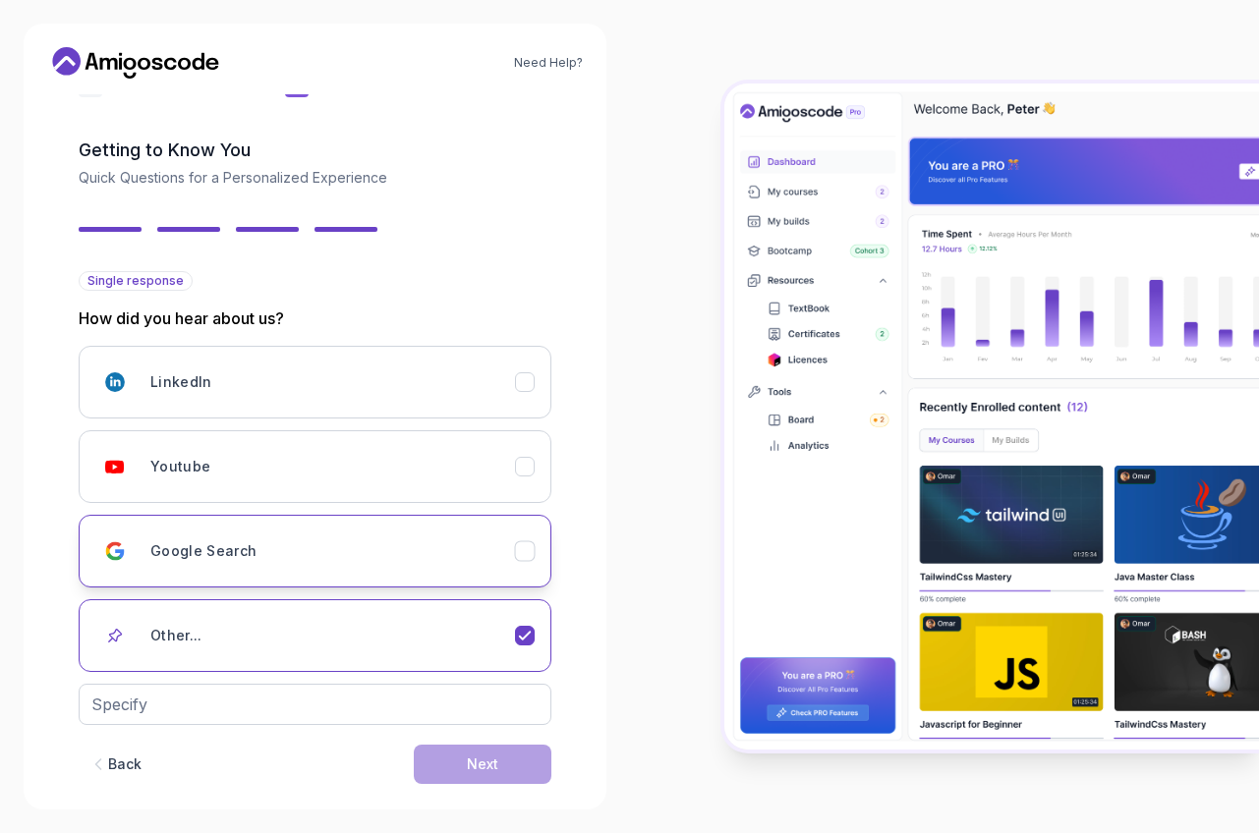
click at [528, 555] on icon "Google Search" at bounding box center [524, 551] width 19 height 19
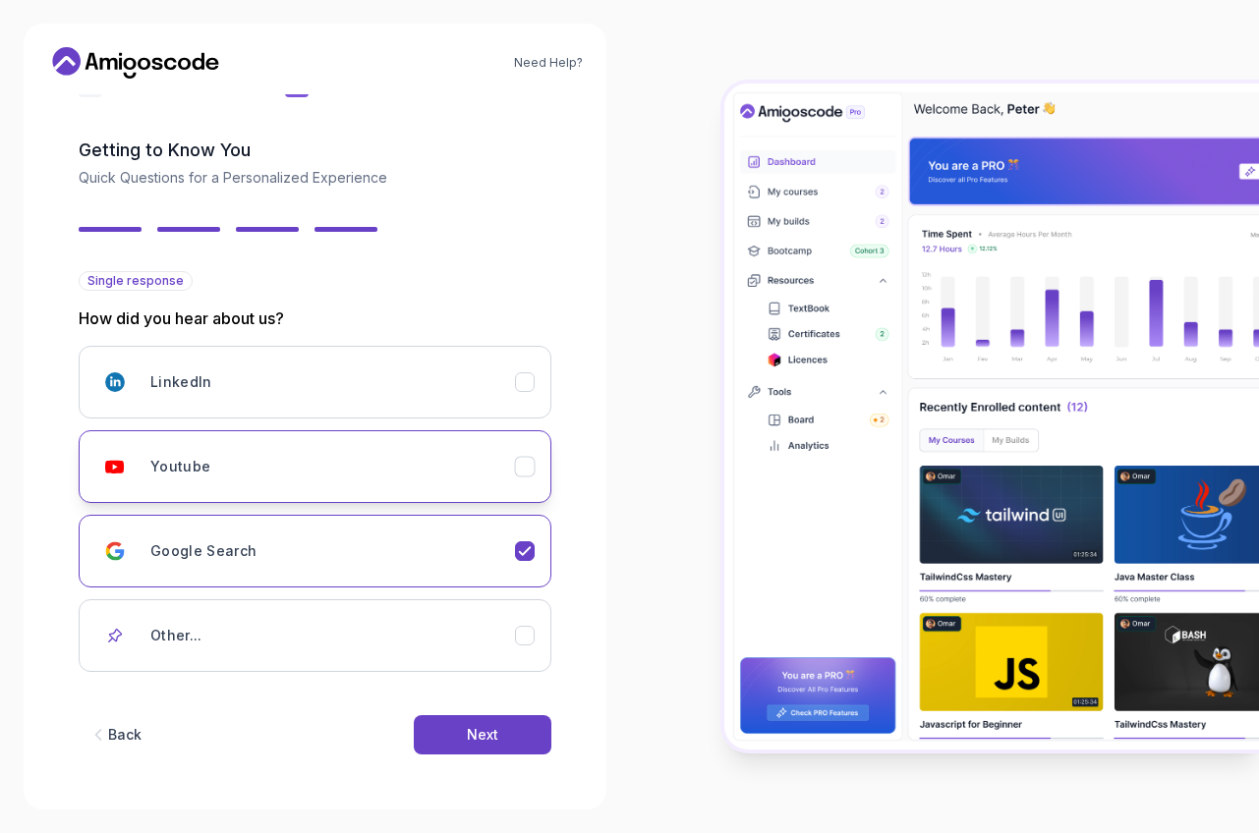
click at [521, 478] on button "Youtube" at bounding box center [315, 466] width 473 height 73
click at [507, 740] on button "Next" at bounding box center [483, 734] width 138 height 39
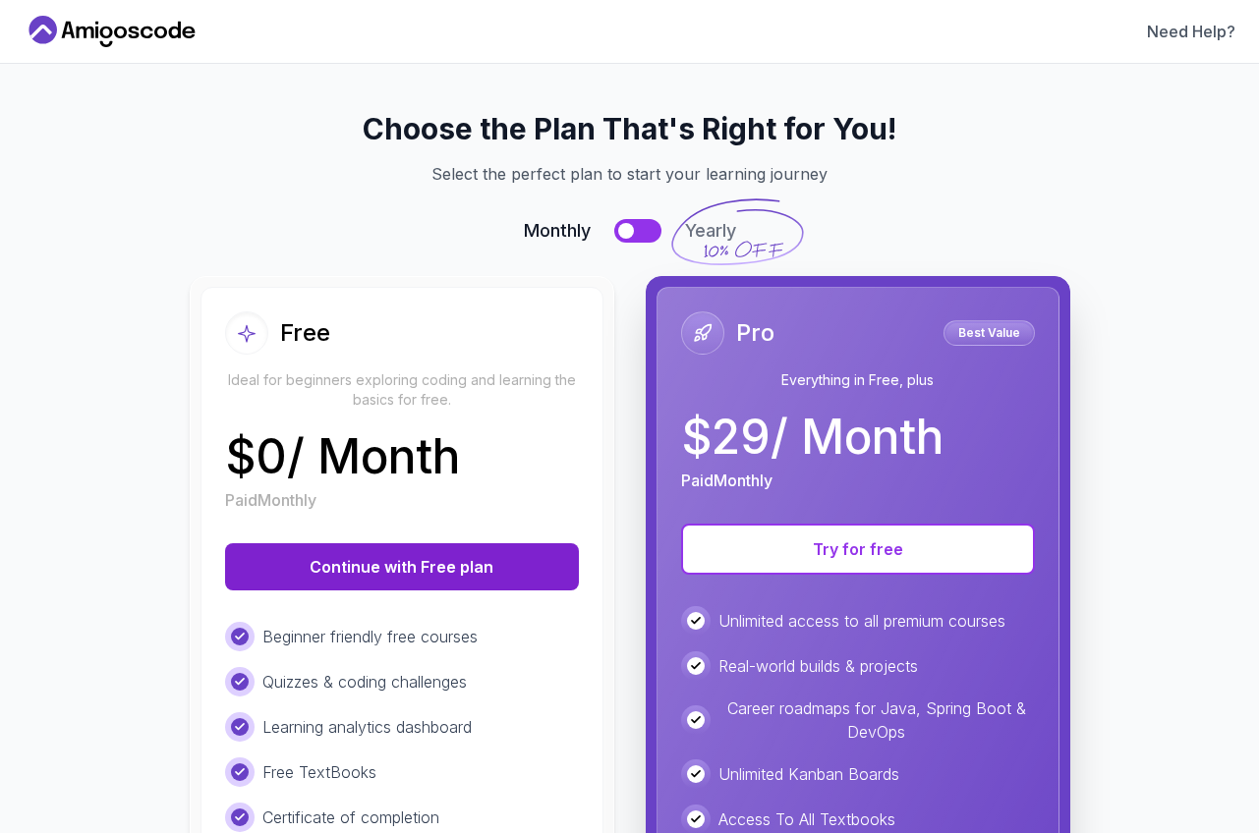
click at [384, 574] on button "Continue with Free plan" at bounding box center [402, 566] width 354 height 47
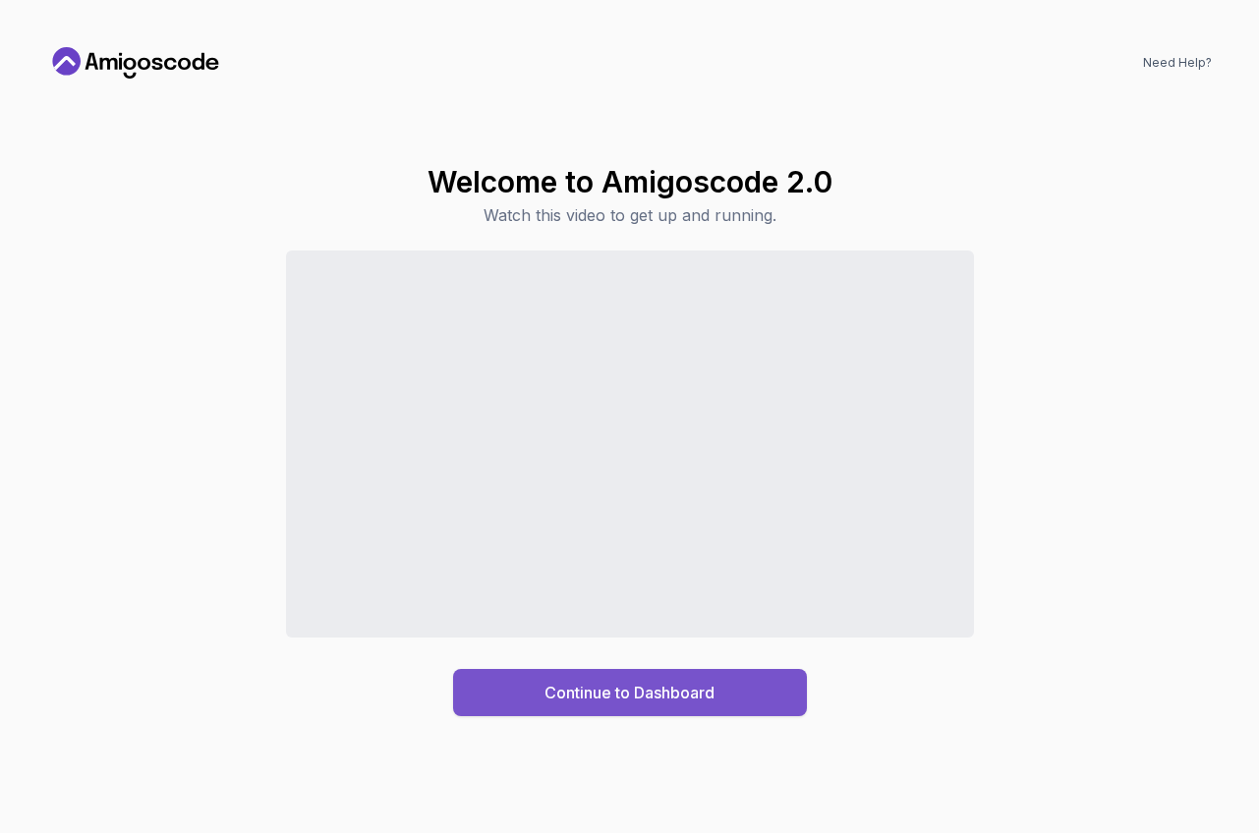
click at [691, 692] on div "Continue to Dashboard" at bounding box center [629, 693] width 170 height 24
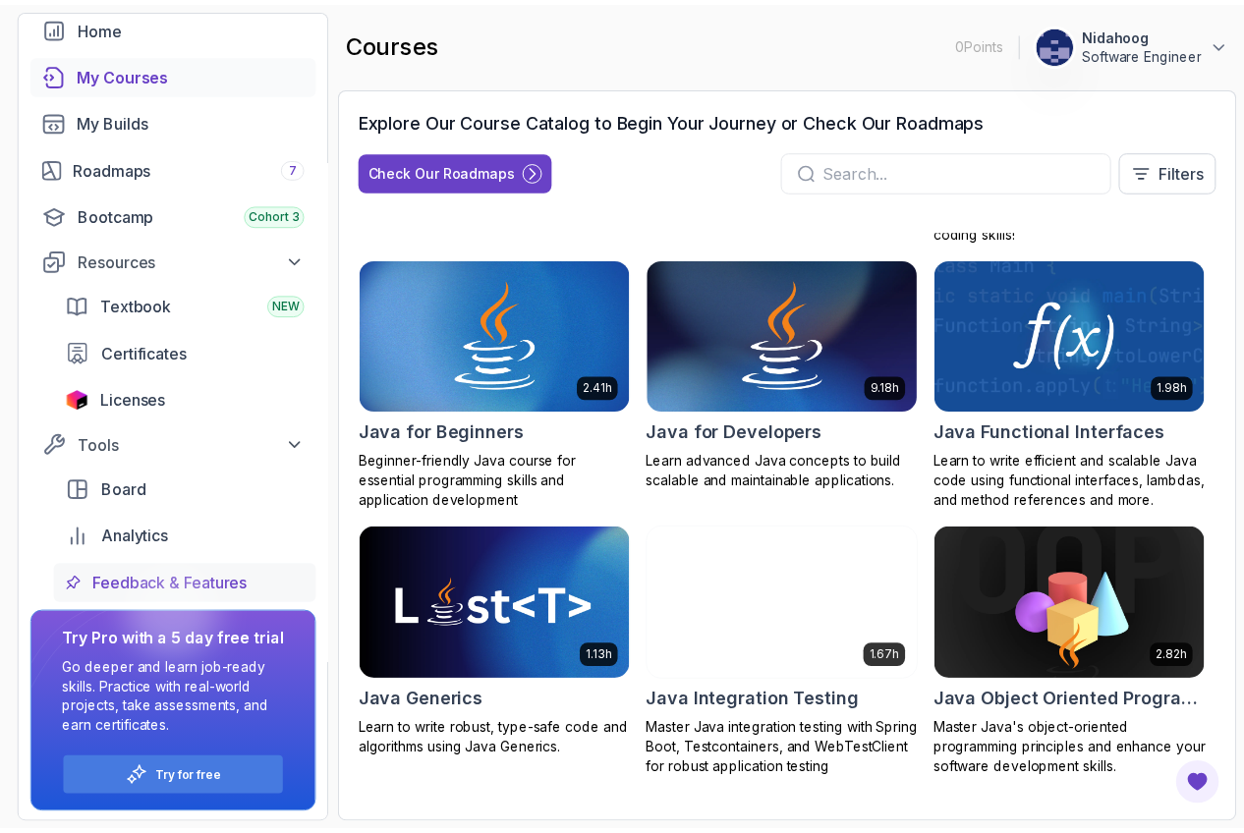
scroll to position [104, 0]
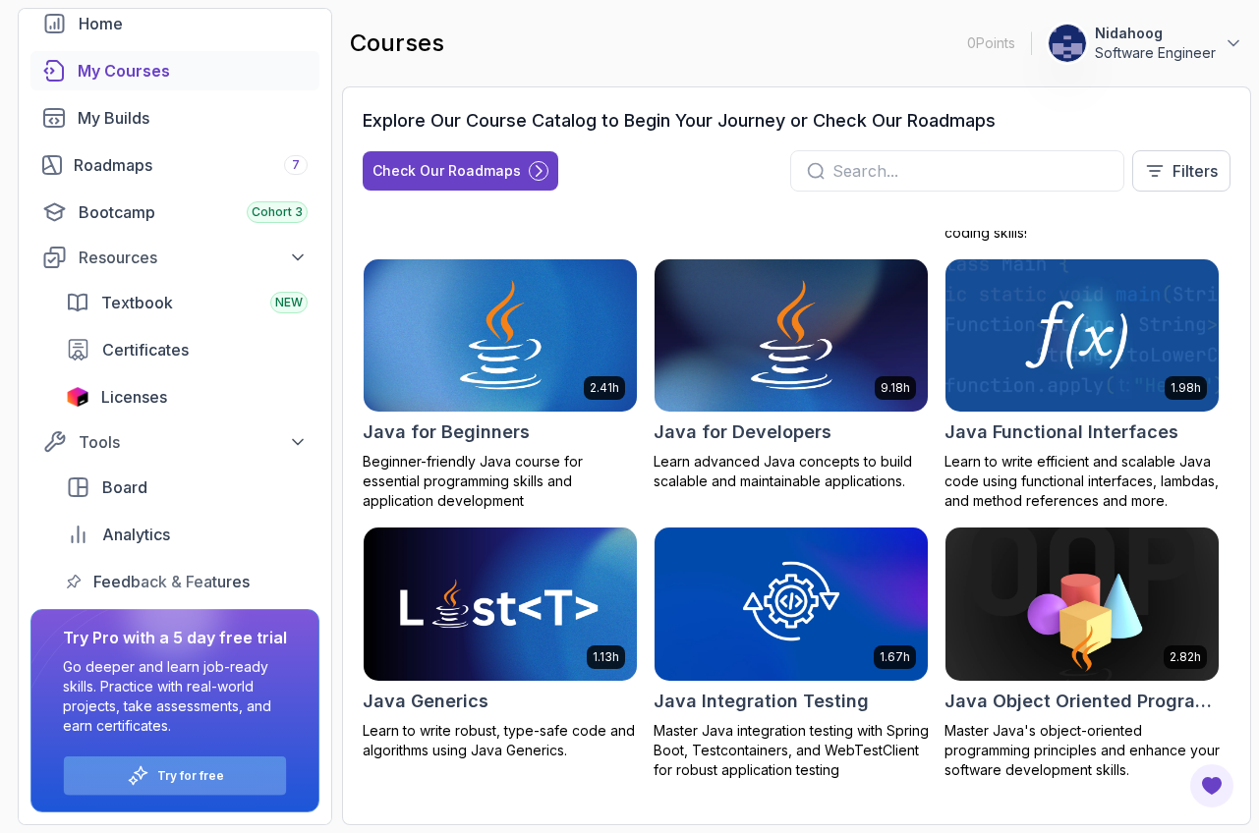
click at [204, 781] on p "Try for free" at bounding box center [190, 776] width 67 height 16
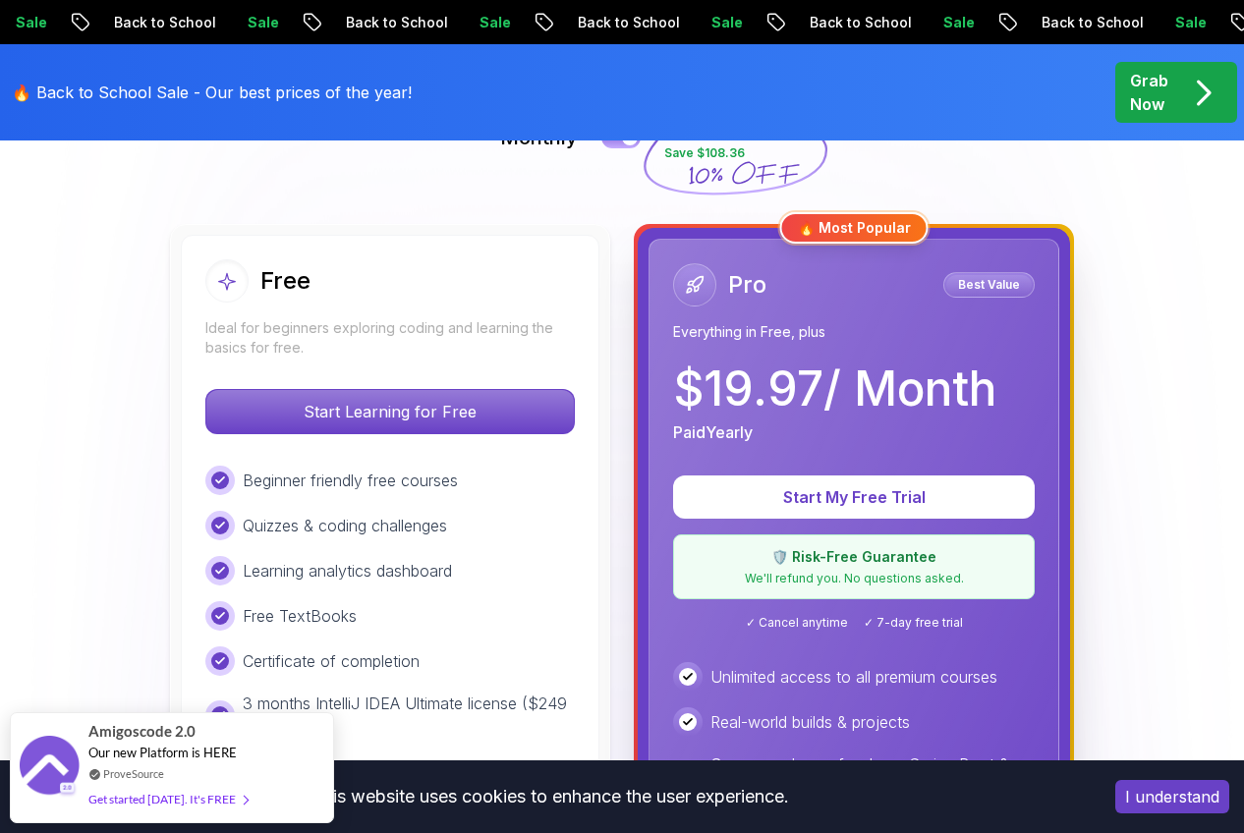
scroll to position [601, 0]
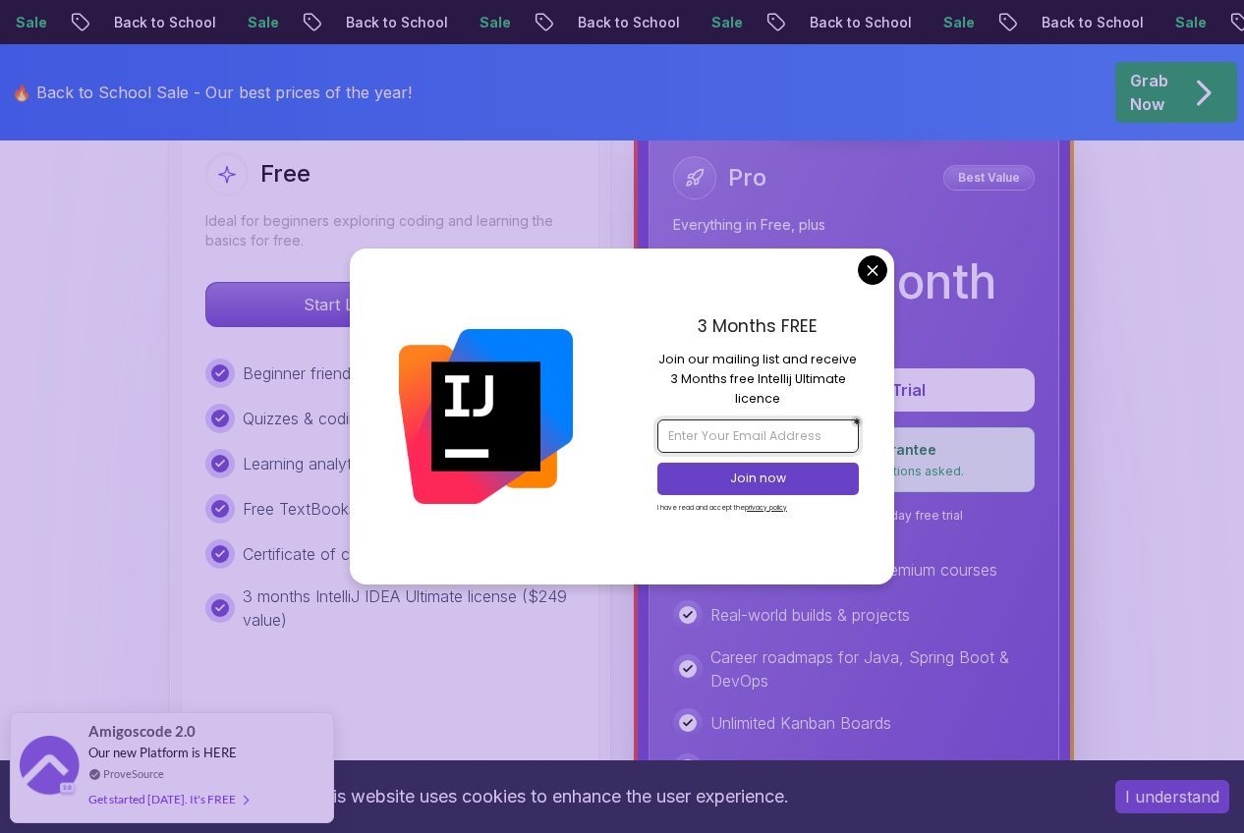
click at [719, 436] on input "email" at bounding box center [757, 436] width 200 height 33
type input "2"
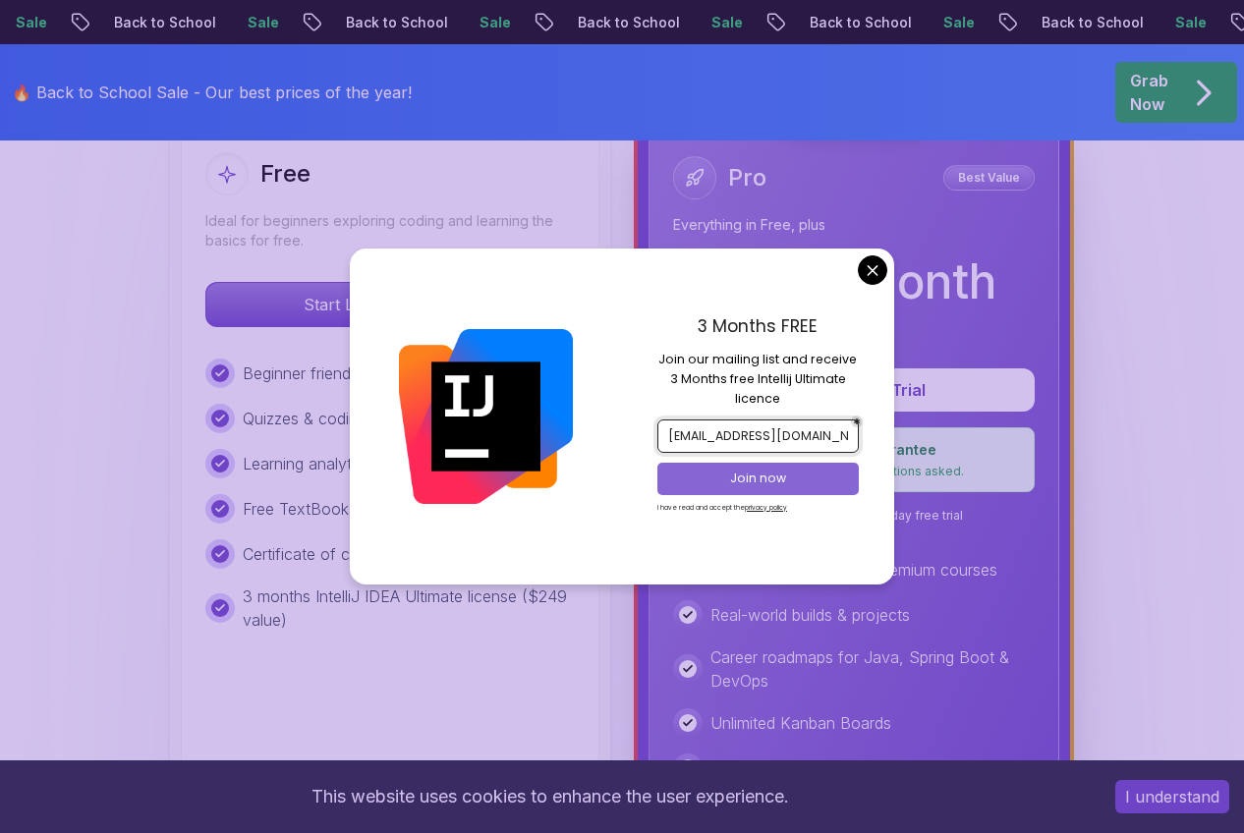
type input "nidahoog001@163.com"
click at [780, 483] on p "Join now" at bounding box center [758, 479] width 163 height 18
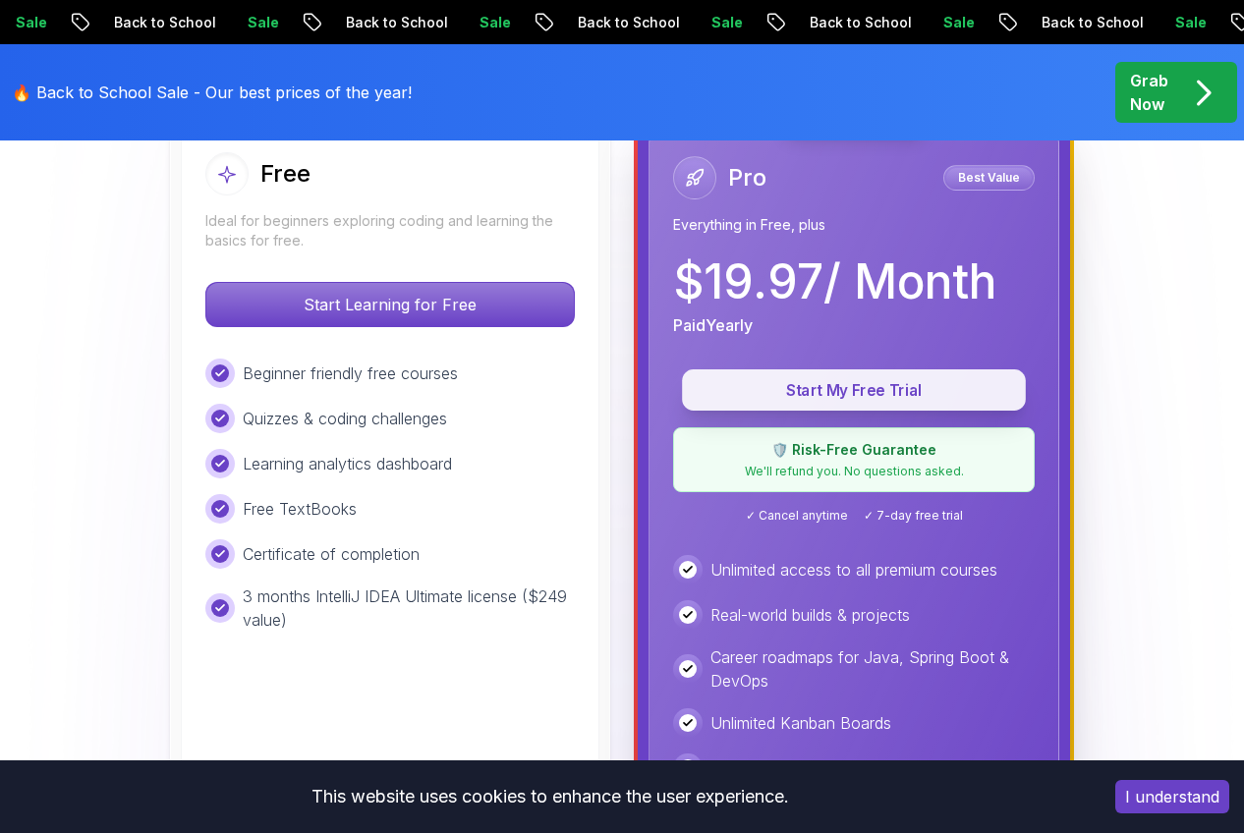
click at [909, 394] on p "Start My Free Trial" at bounding box center [854, 390] width 299 height 23
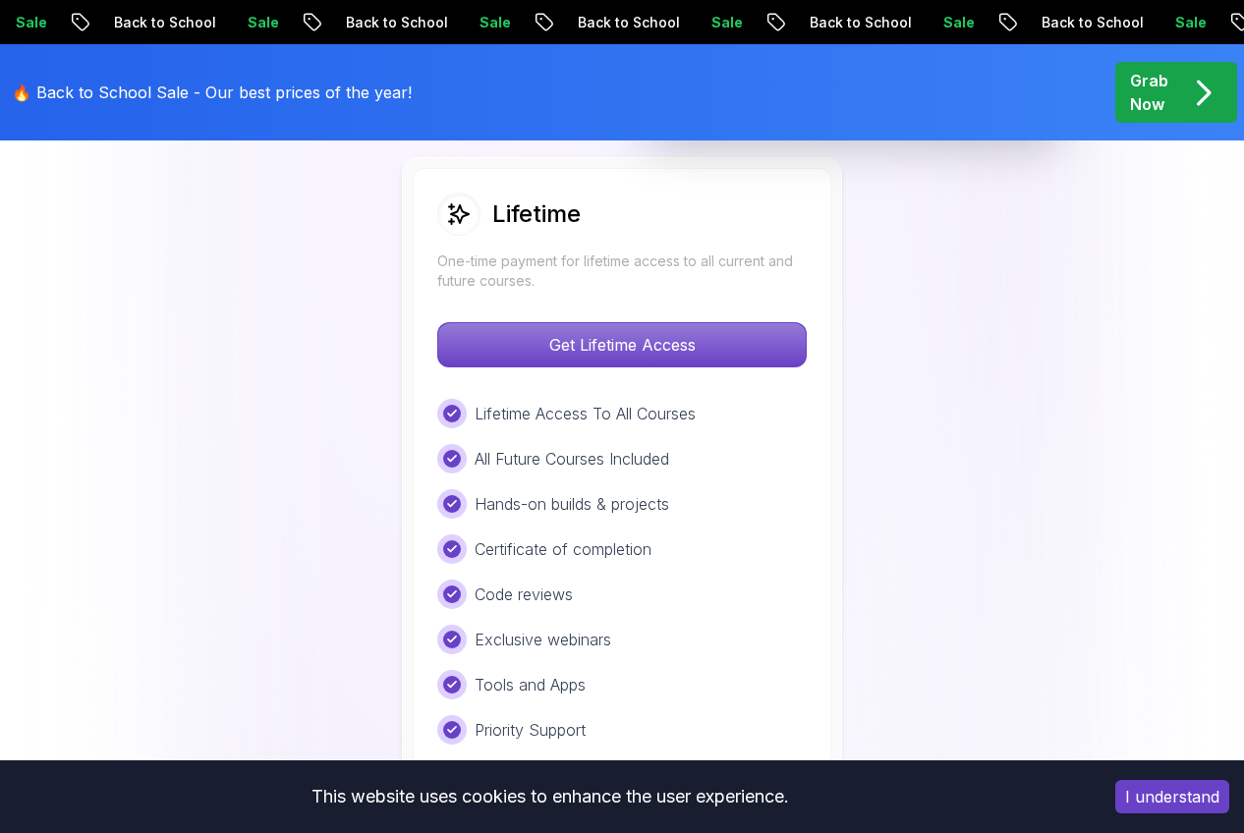
scroll to position [1522, 0]
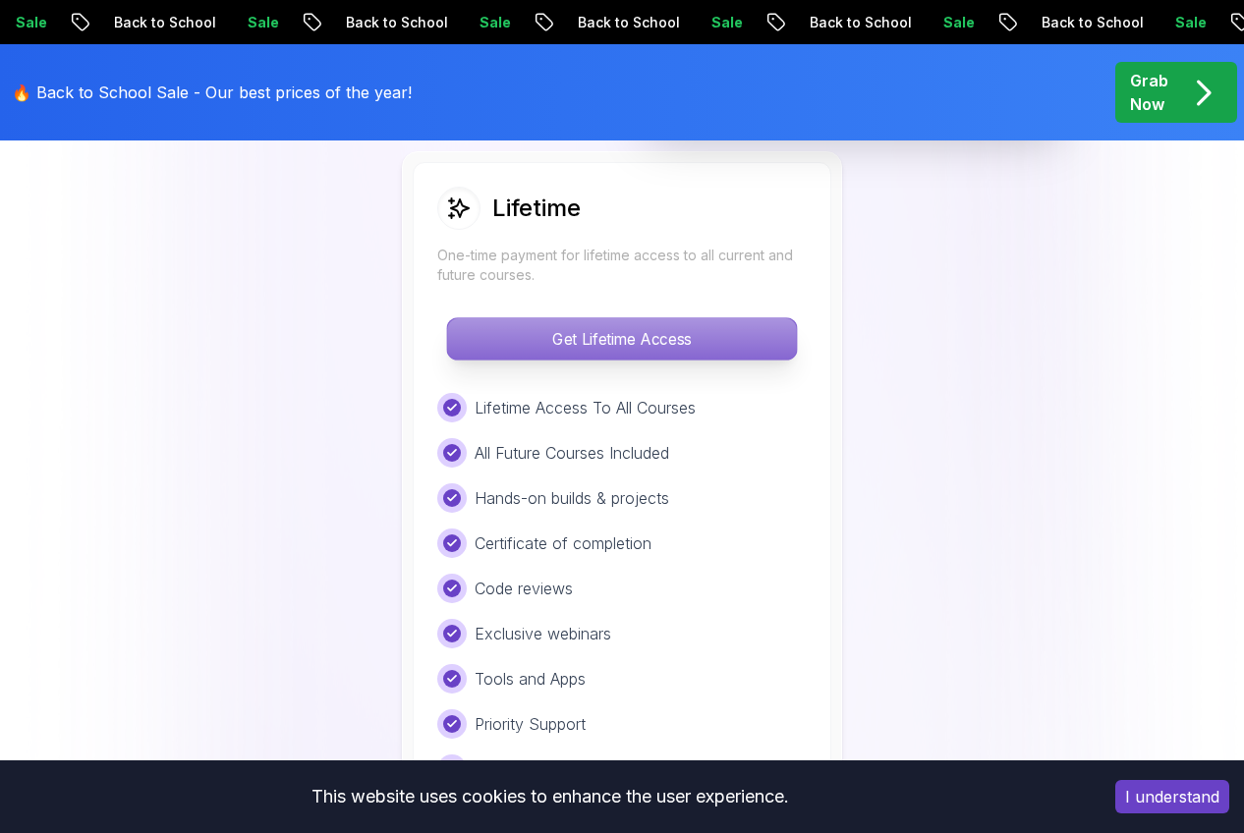
click at [631, 348] on p "Get Lifetime Access" at bounding box center [621, 338] width 349 height 41
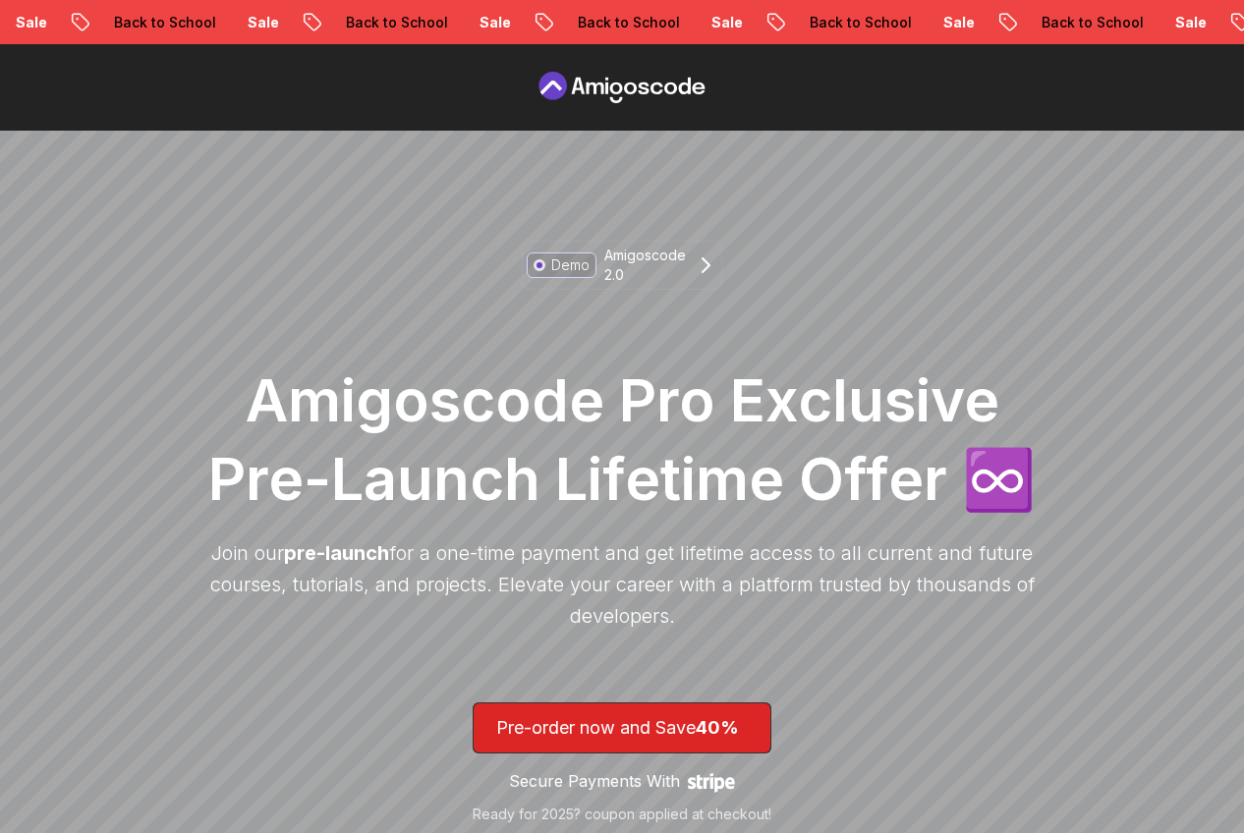
scroll to position [407, 0]
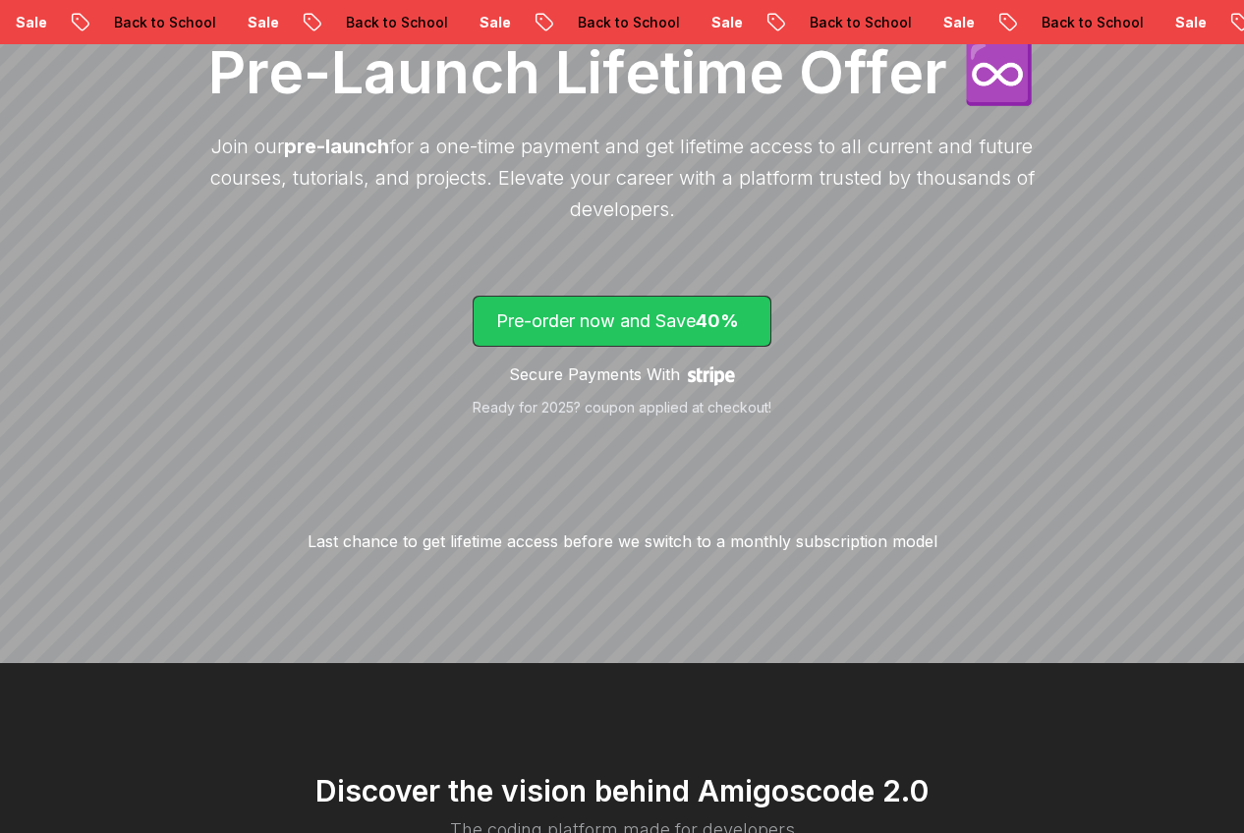
click at [704, 329] on span "40%" at bounding box center [717, 321] width 43 height 21
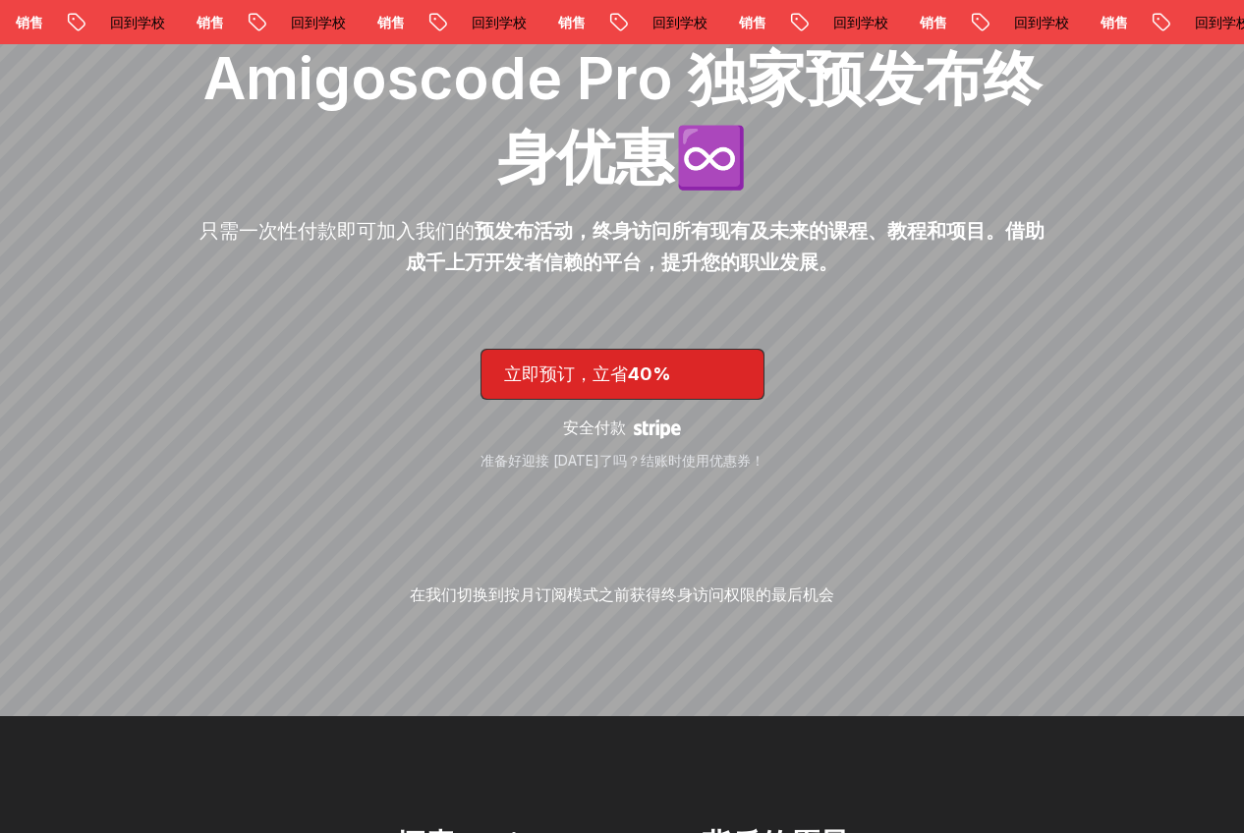
scroll to position [306, 0]
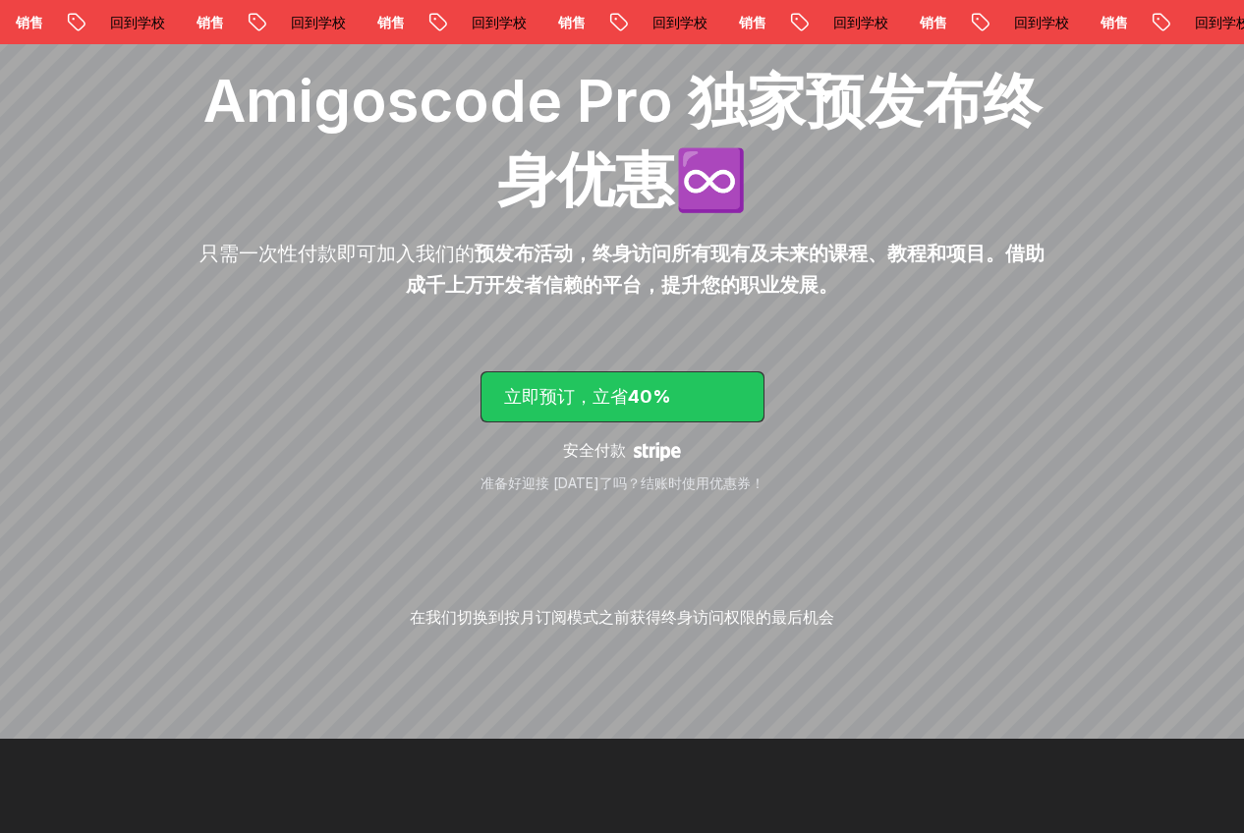
click at [725, 395] on p "立即预订，立省 40%" at bounding box center [622, 397] width 237 height 28
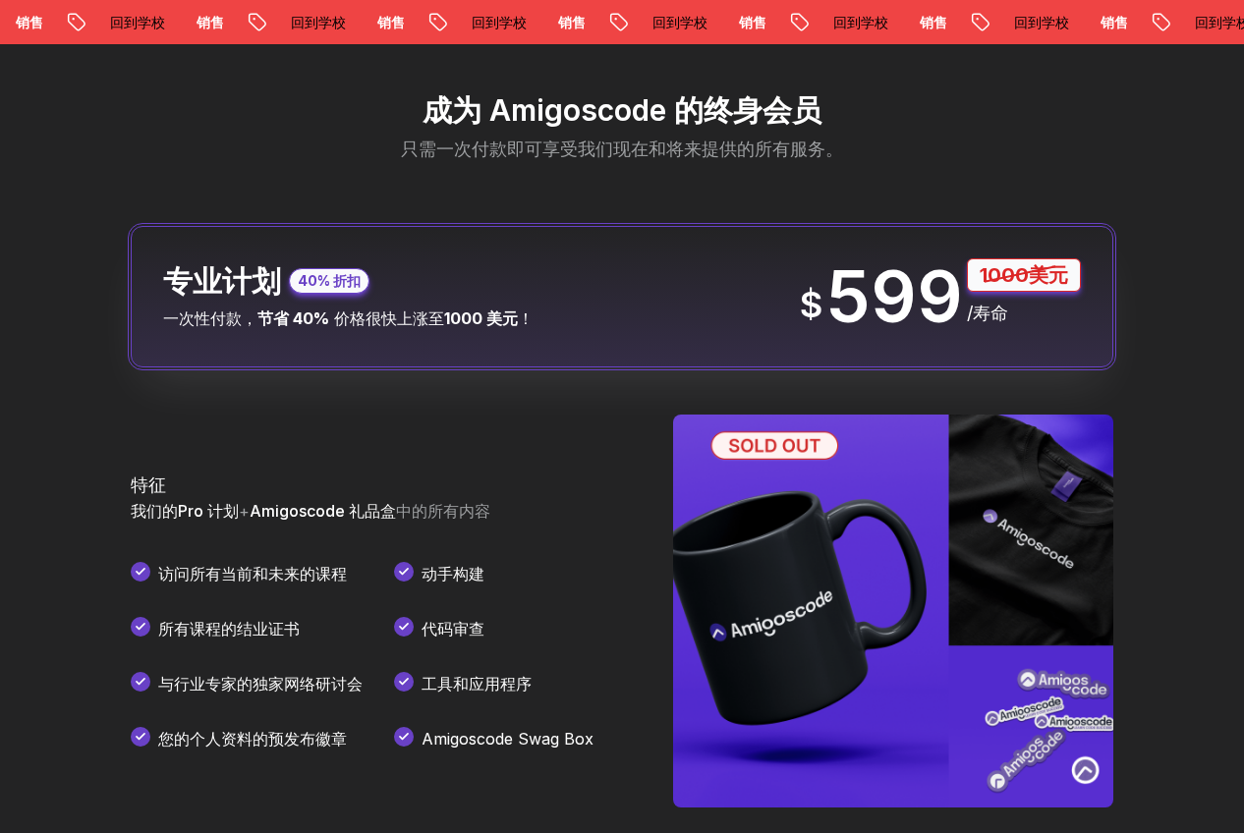
click at [786, 304] on div "专业计划 40% 折扣 一次性付款， 节省 40% 价格很快上涨至 1000 美元 ！ $ 599 1000美元 /寿命" at bounding box center [622, 297] width 983 height 142
click at [458, 328] on font "1000 美元" at bounding box center [481, 319] width 74 height 20
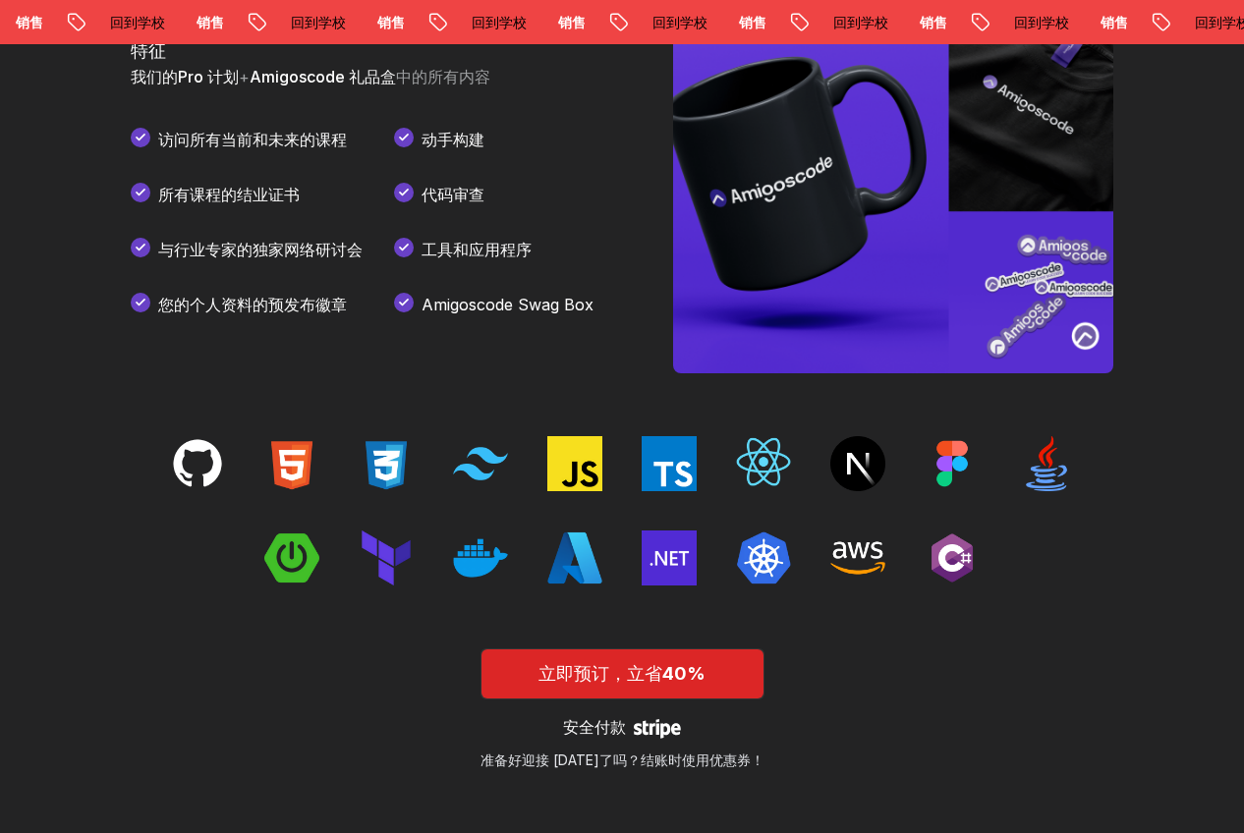
scroll to position [3025, 0]
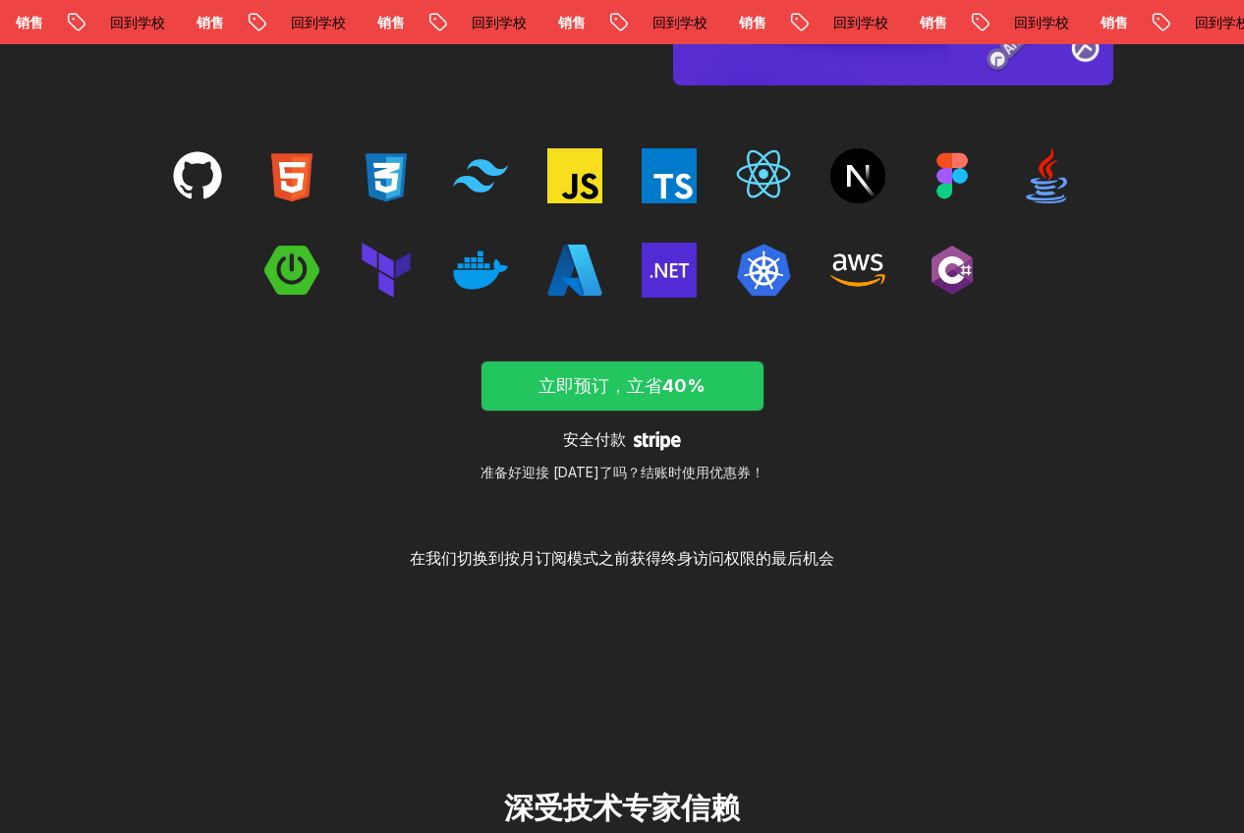
click at [688, 396] on font "40%" at bounding box center [683, 385] width 43 height 21
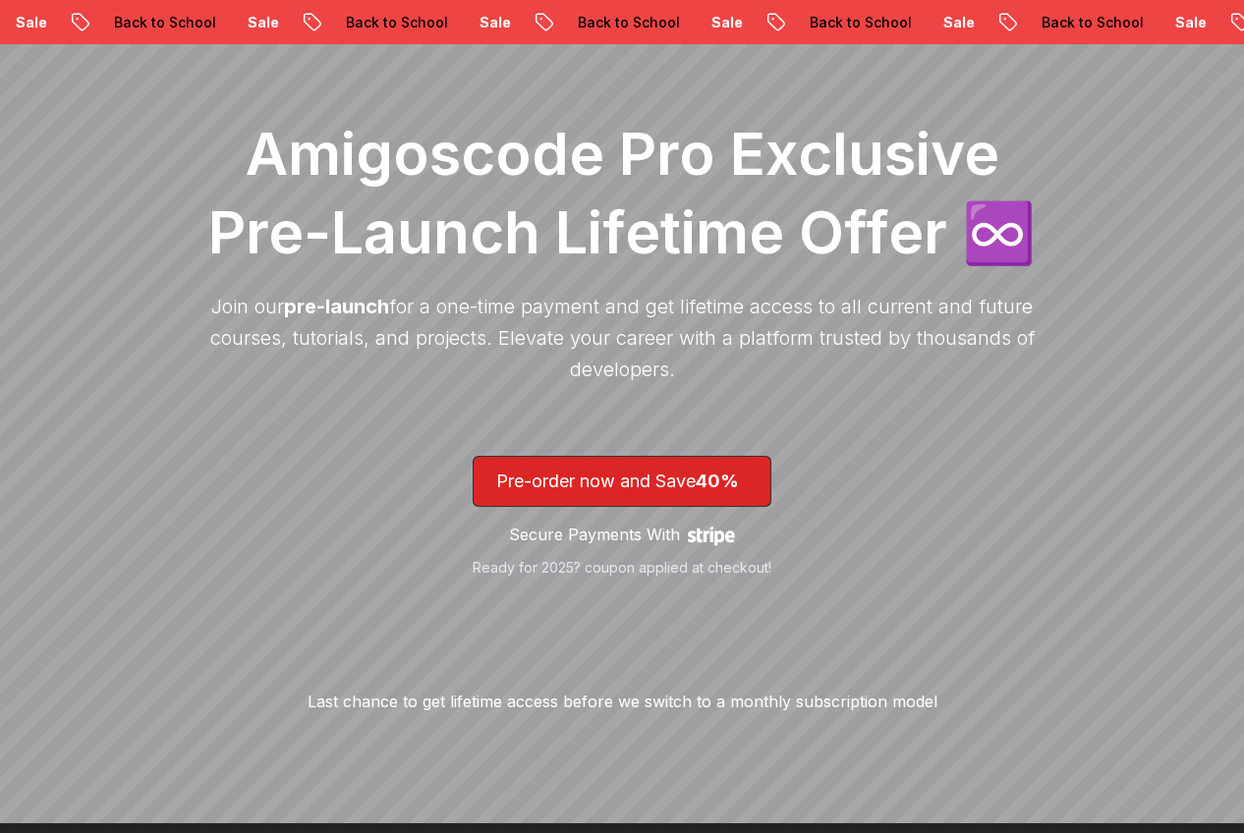
scroll to position [0, 0]
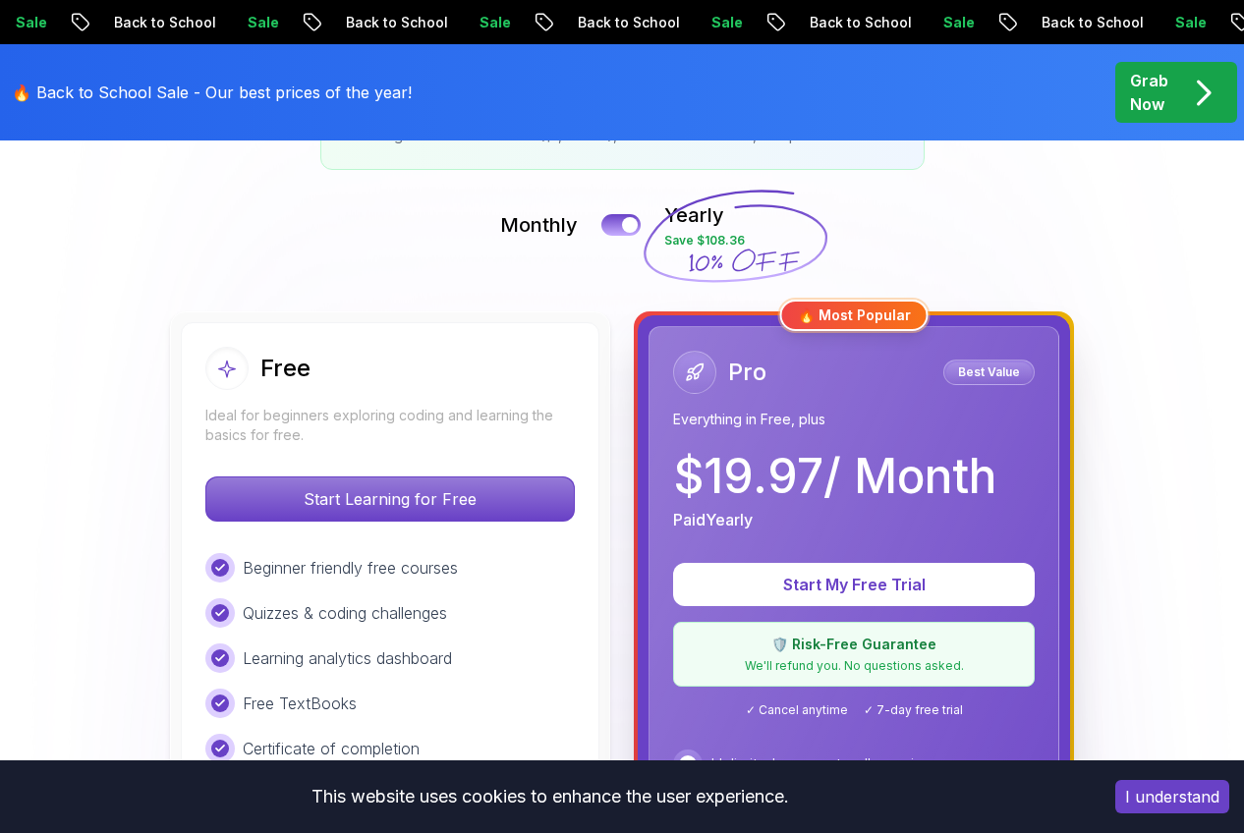
scroll to position [599, 0]
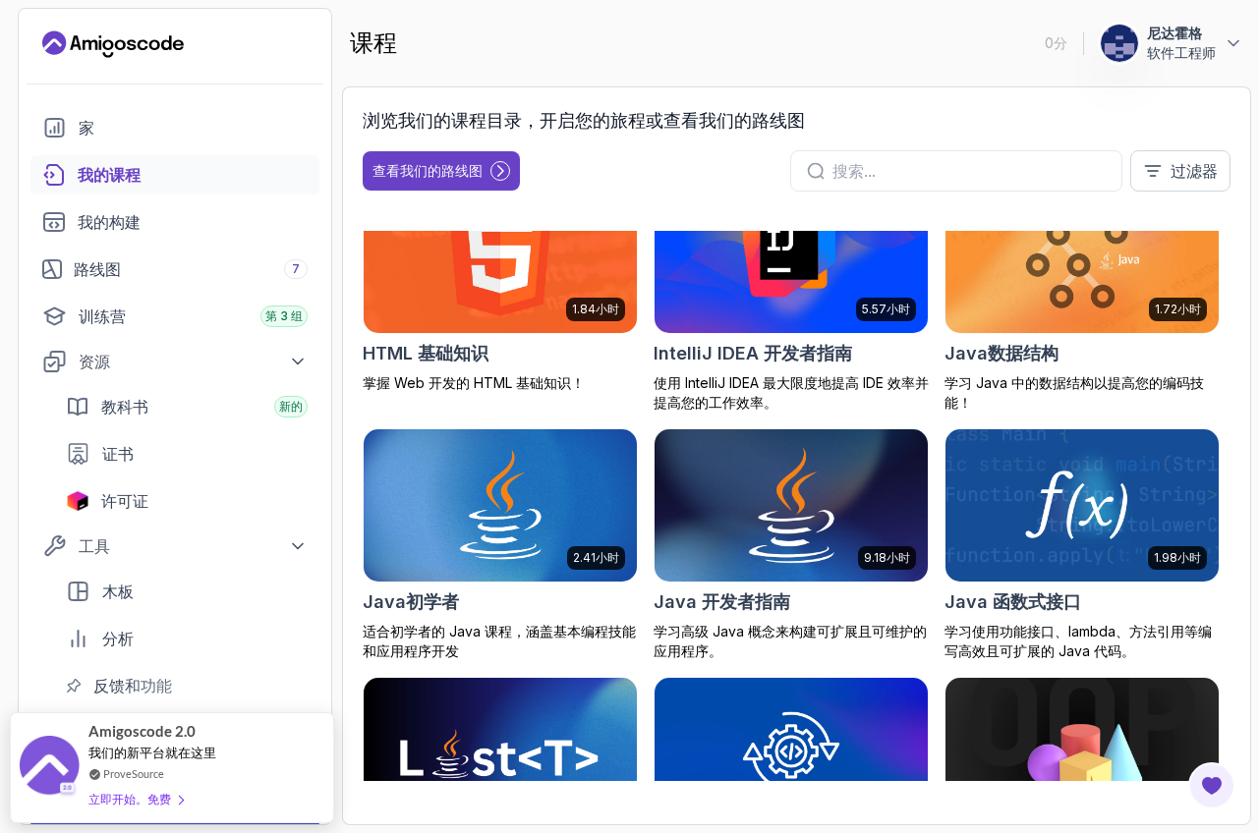
scroll to position [1106, 0]
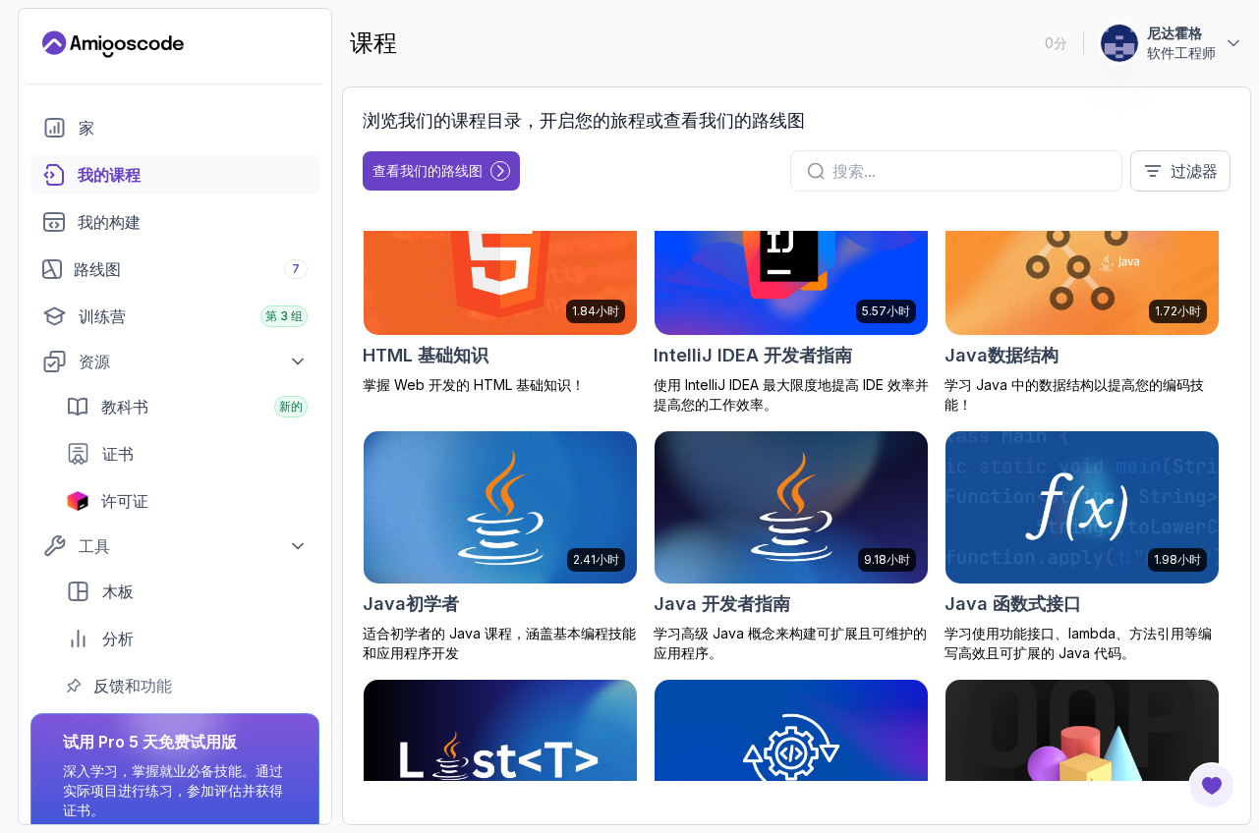
click at [495, 565] on img at bounding box center [500, 507] width 287 height 160
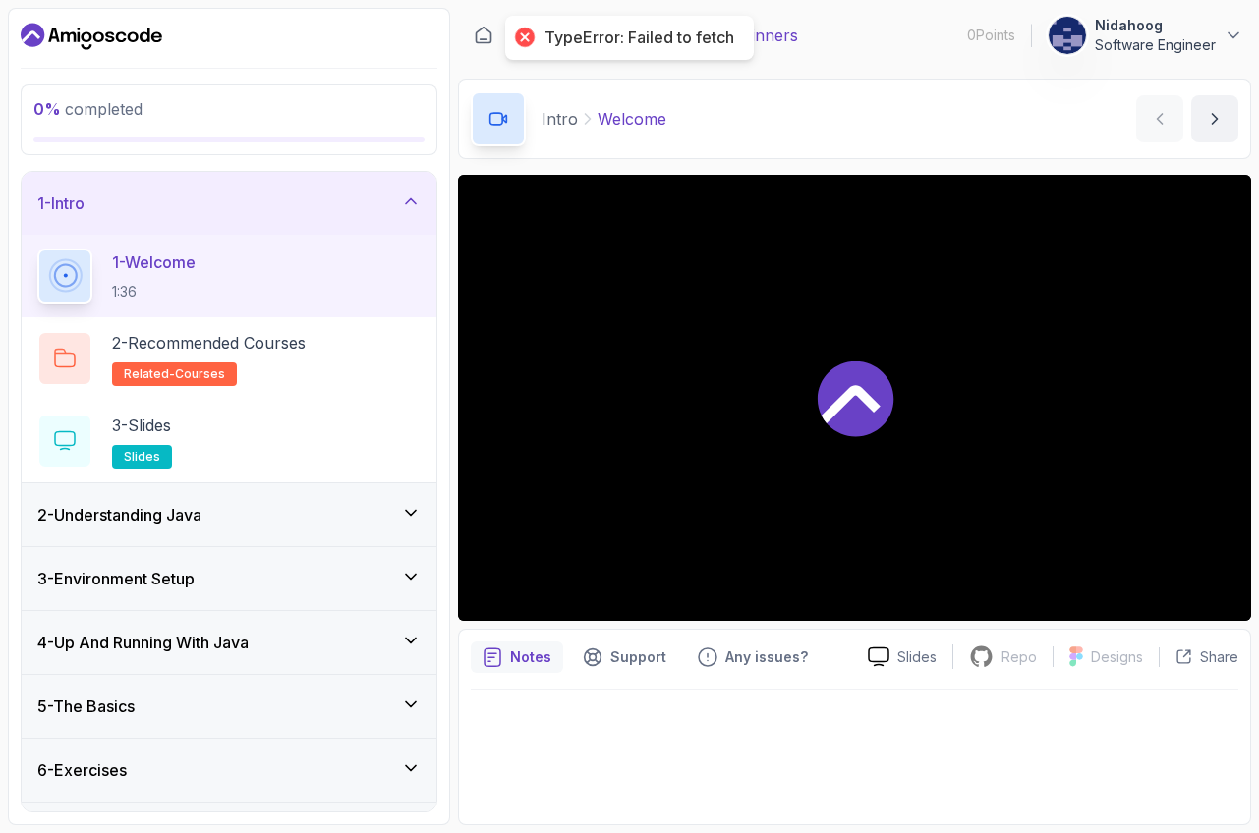
click at [844, 403] on icon at bounding box center [850, 404] width 59 height 38
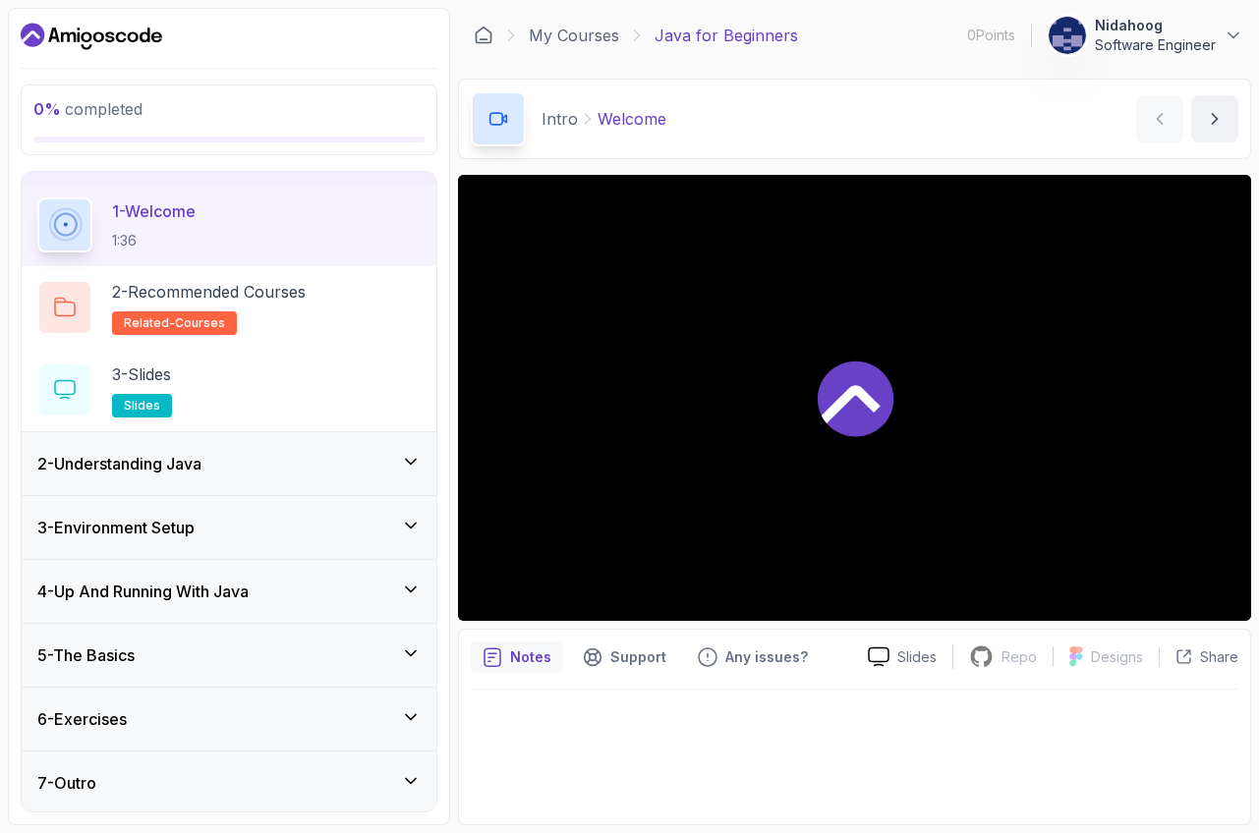
scroll to position [54, 0]
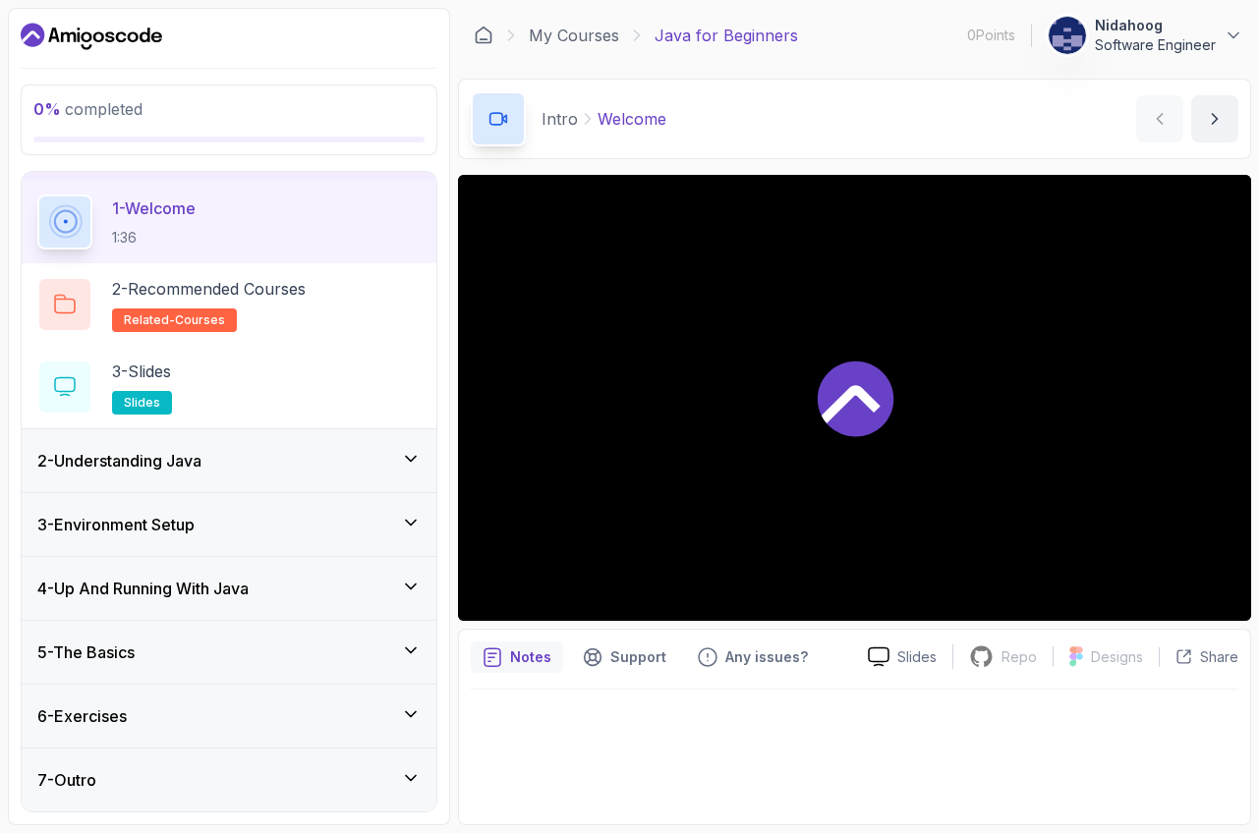
click at [340, 654] on div "5 - The Basics" at bounding box center [228, 653] width 383 height 24
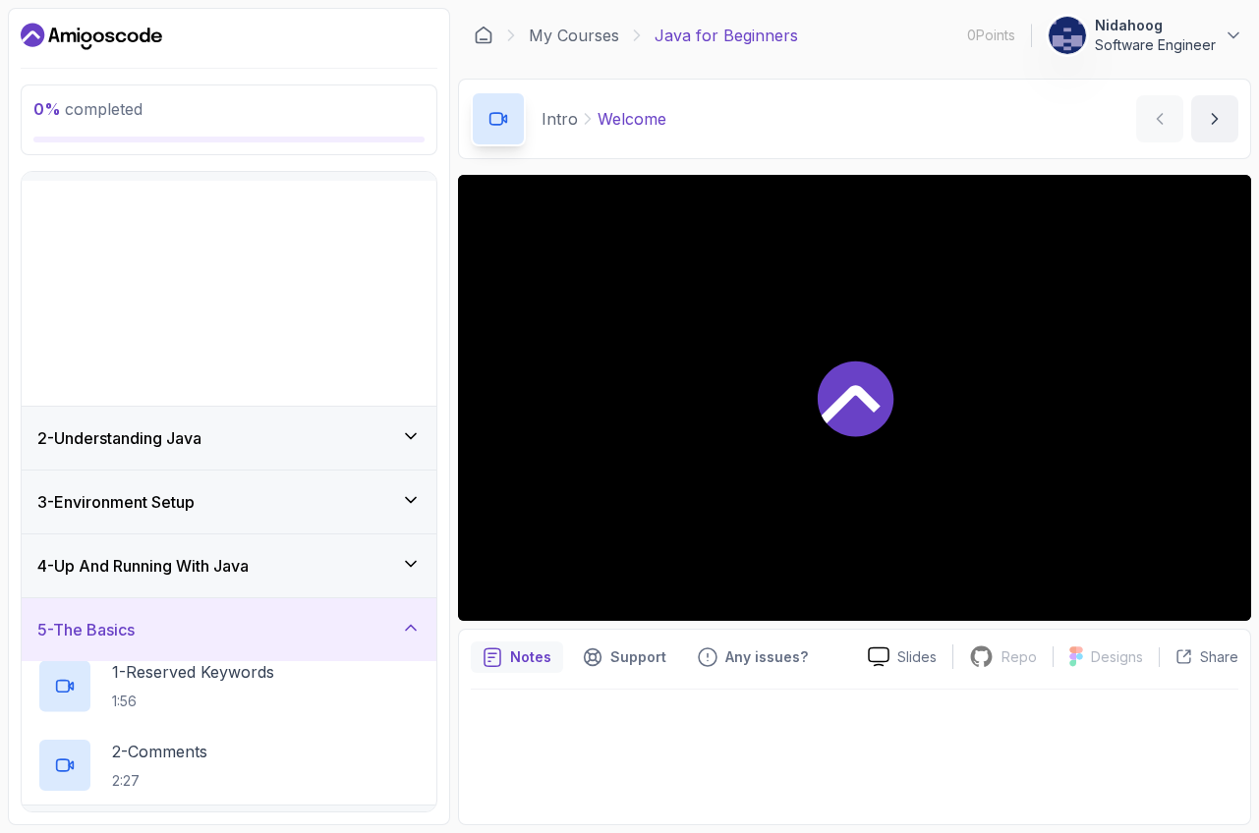
scroll to position [0, 0]
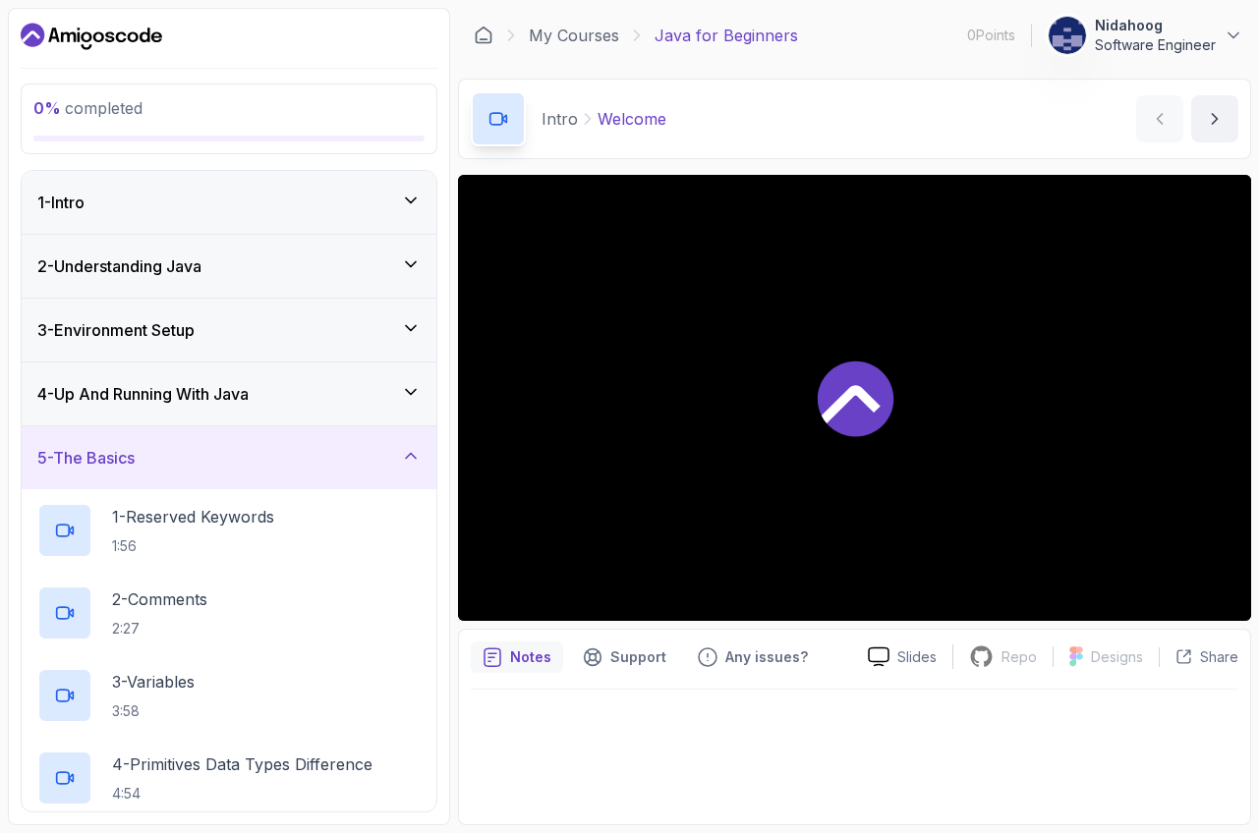
click at [354, 458] on div "5 - The Basics" at bounding box center [228, 458] width 383 height 24
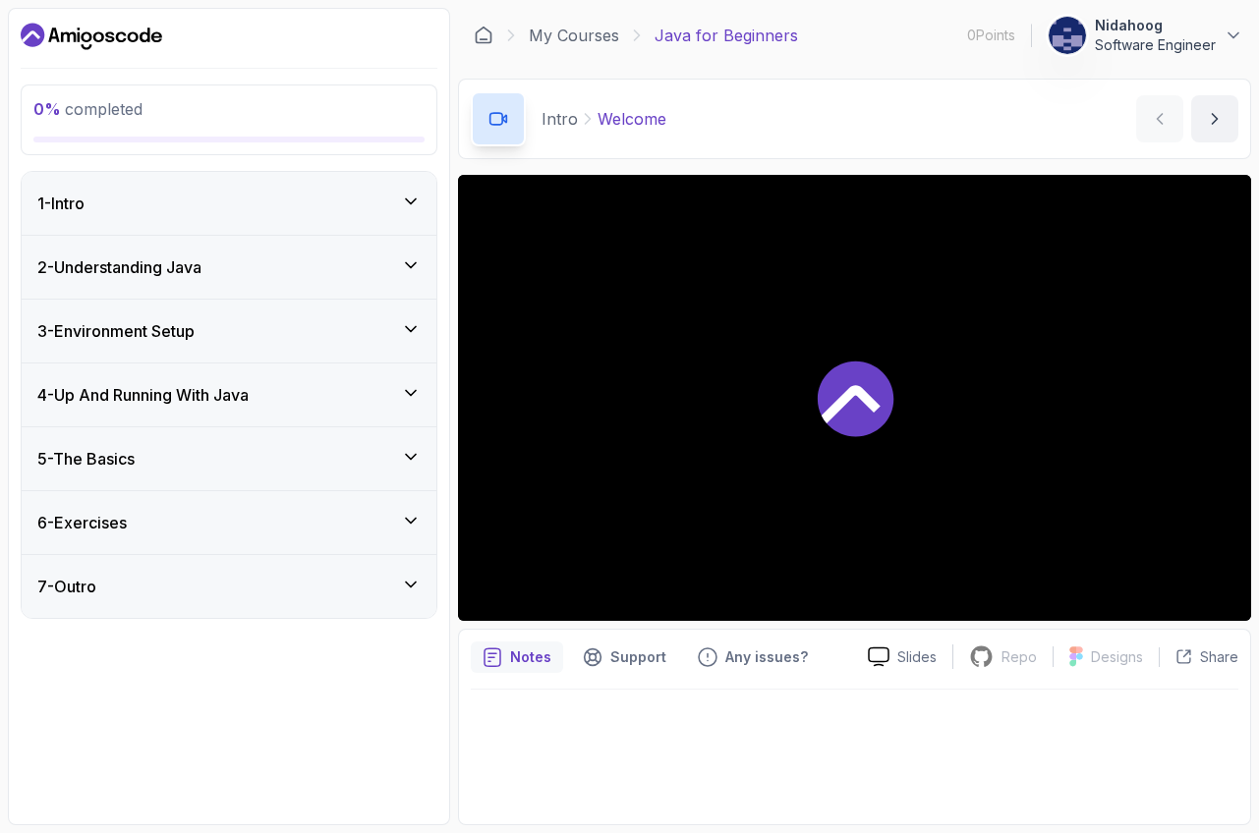
click at [334, 204] on div "1 - Intro" at bounding box center [228, 204] width 383 height 24
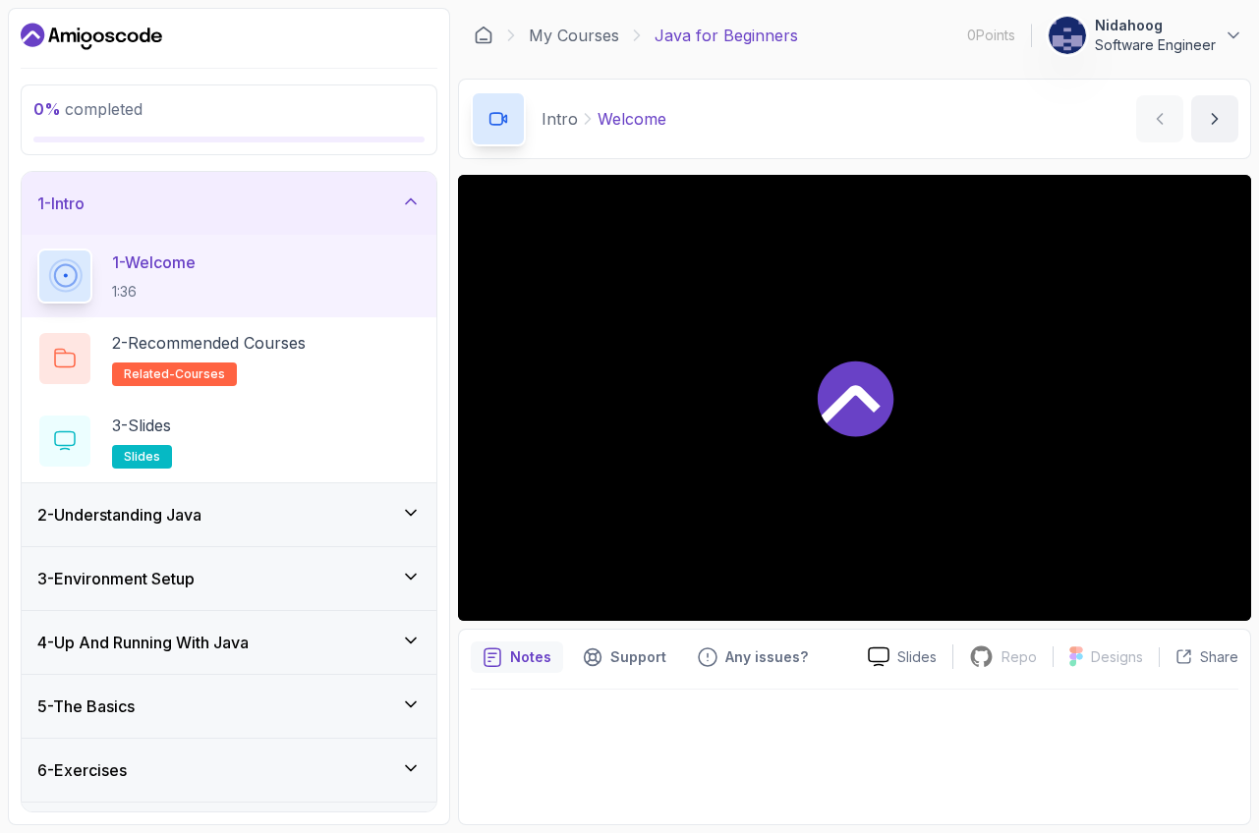
click at [331, 520] on div "2 - Understanding Java" at bounding box center [228, 515] width 383 height 24
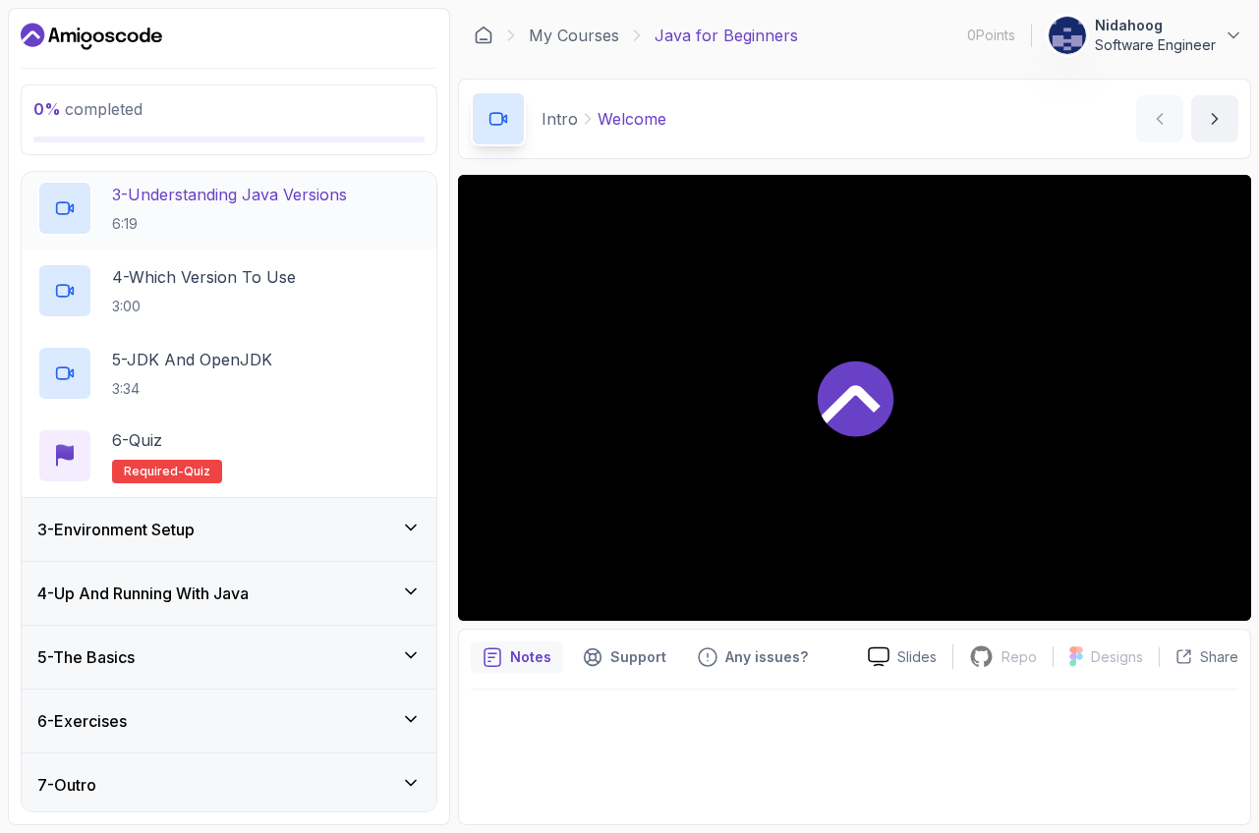
scroll to position [302, 0]
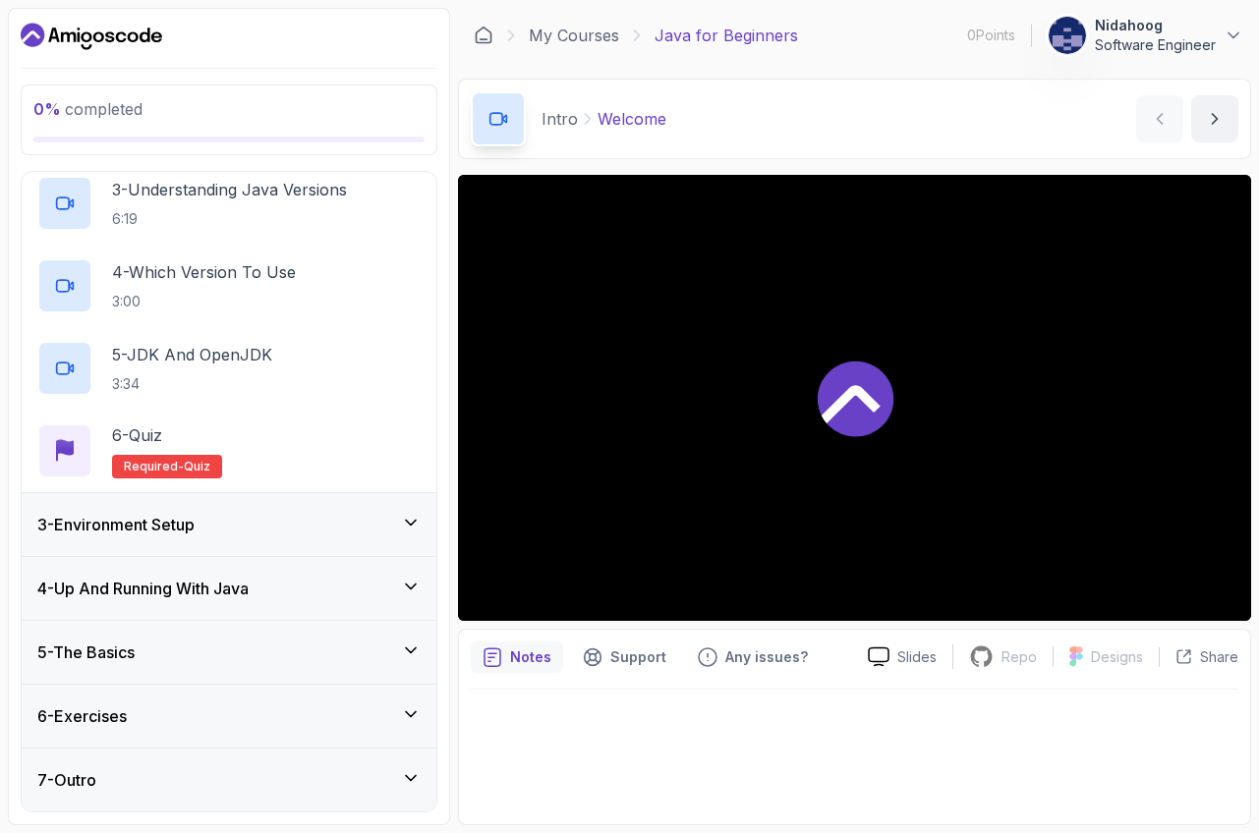
click at [295, 517] on div "3 - Environment Setup" at bounding box center [228, 525] width 383 height 24
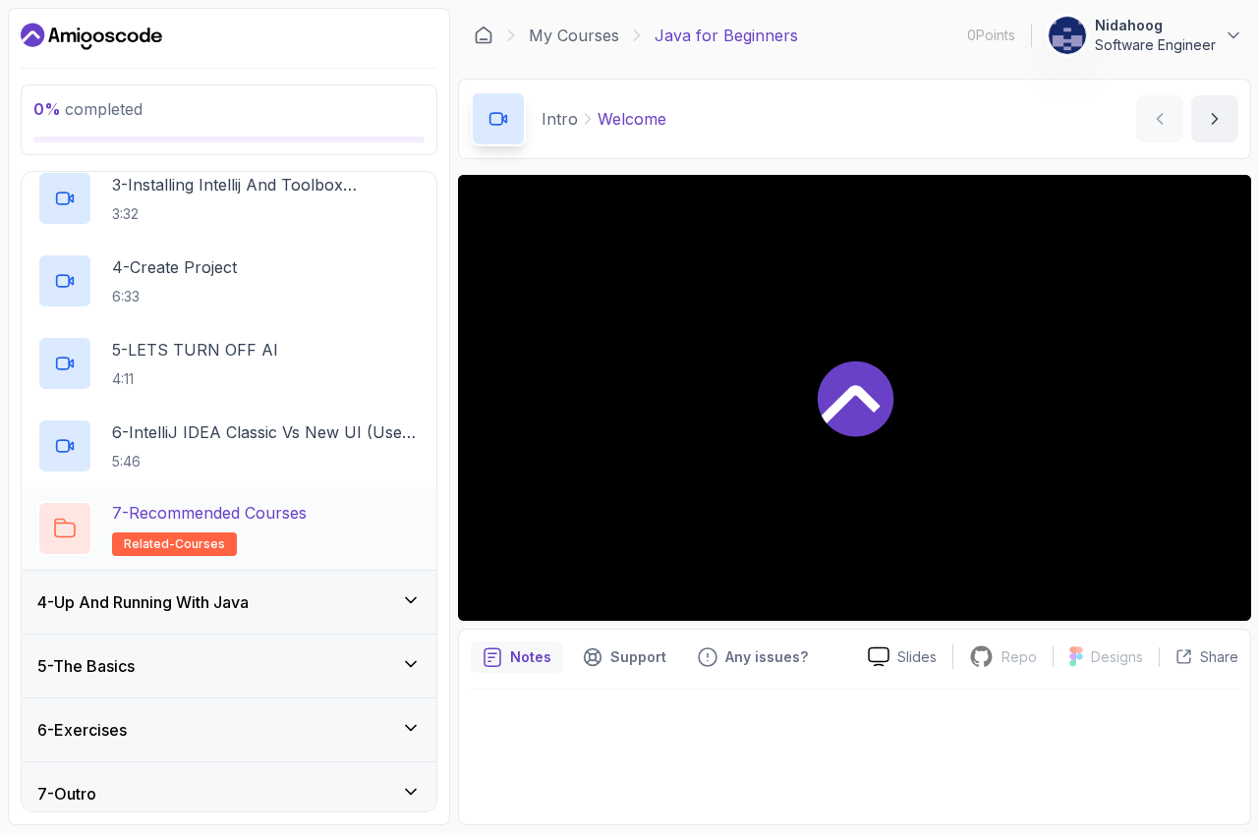
scroll to position [384, 0]
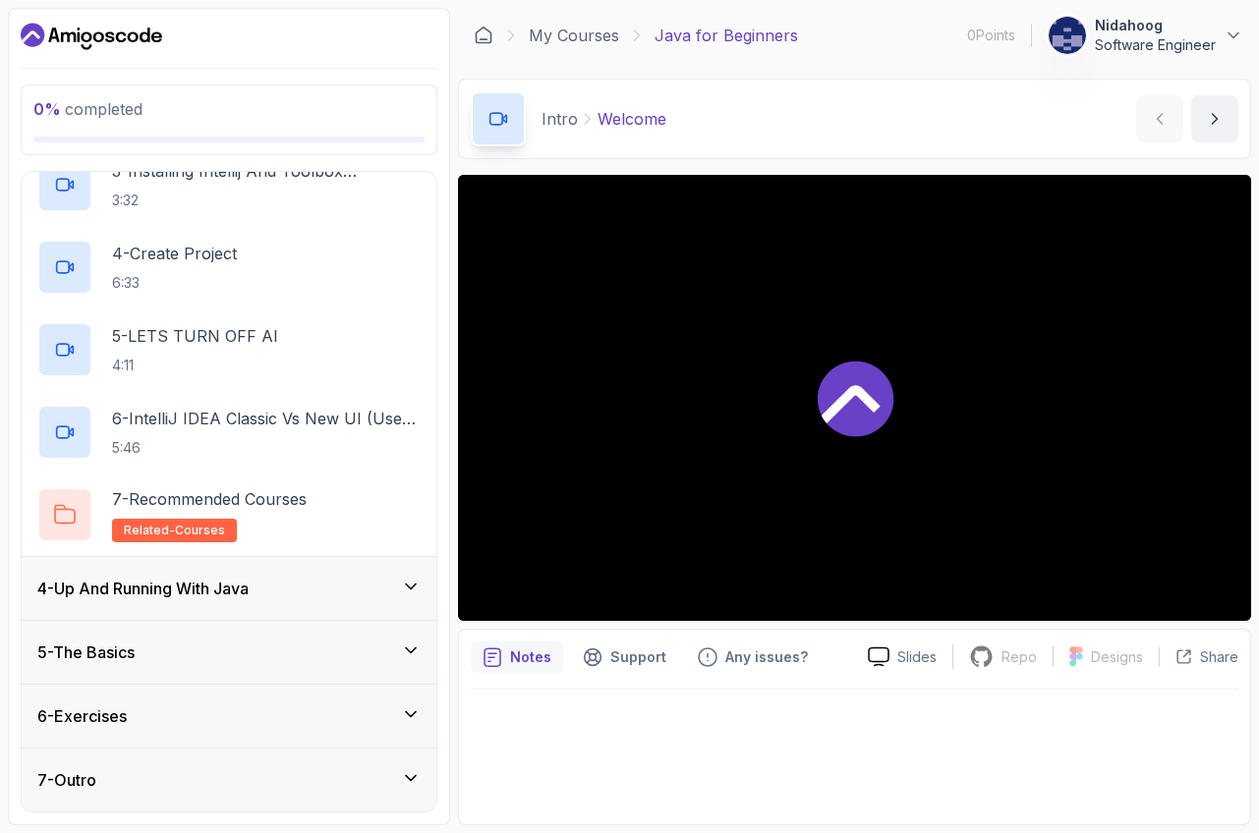
click at [303, 577] on div "4 - Up And Running With Java" at bounding box center [228, 589] width 383 height 24
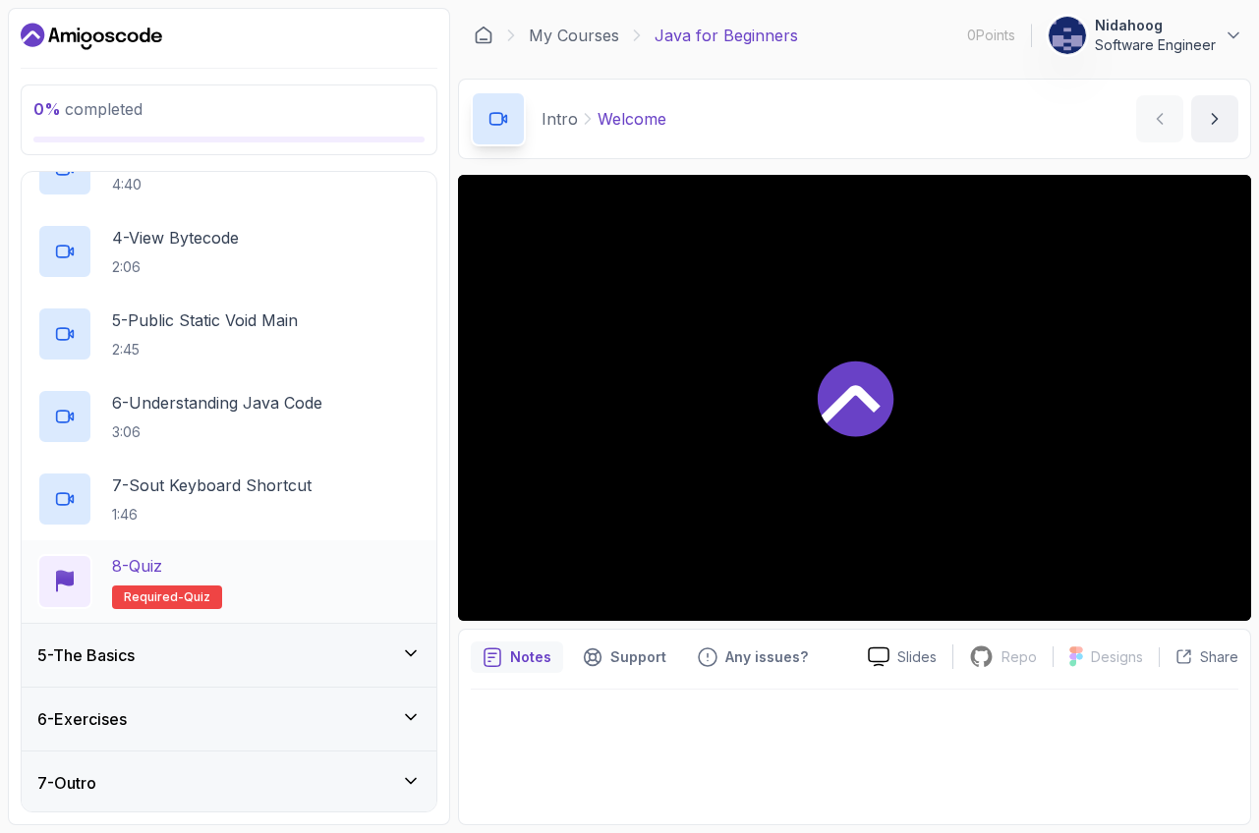
scroll to position [467, 0]
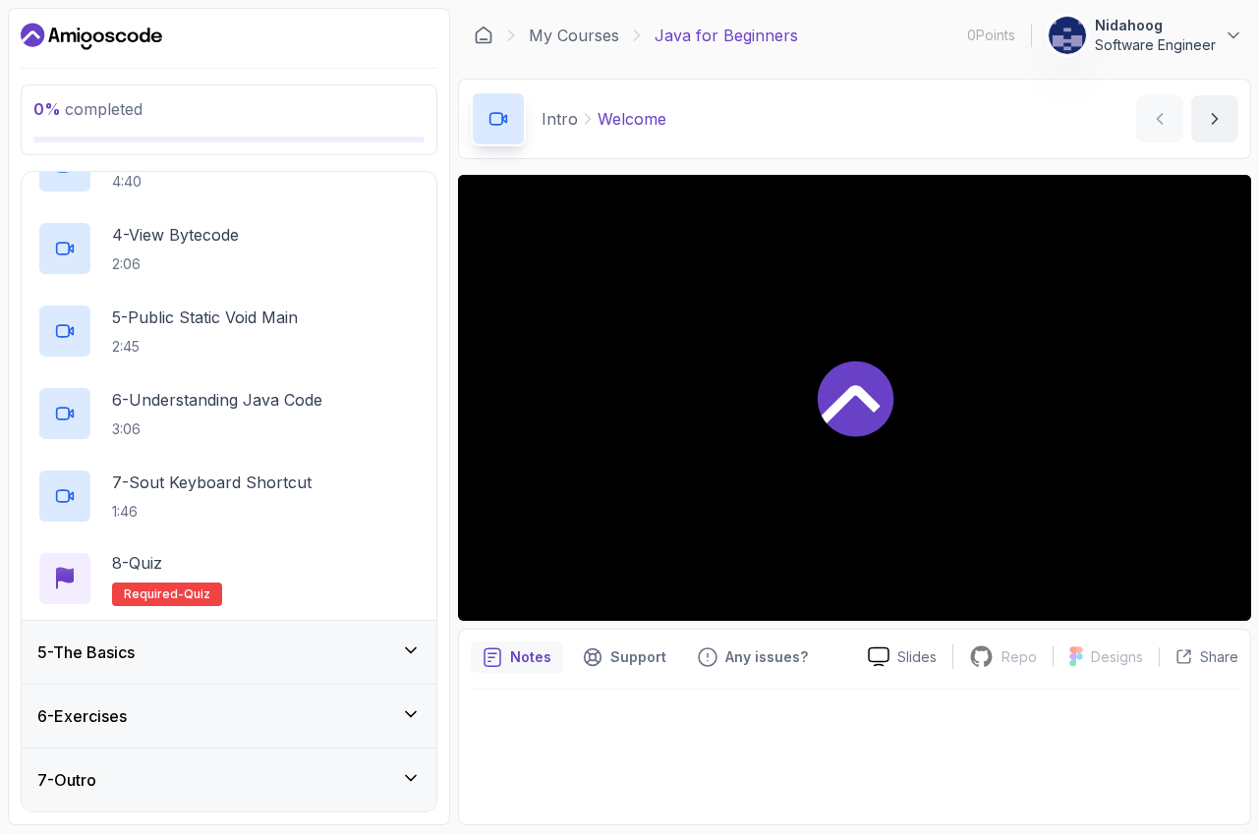
click at [271, 670] on div "5 - The Basics" at bounding box center [229, 652] width 415 height 63
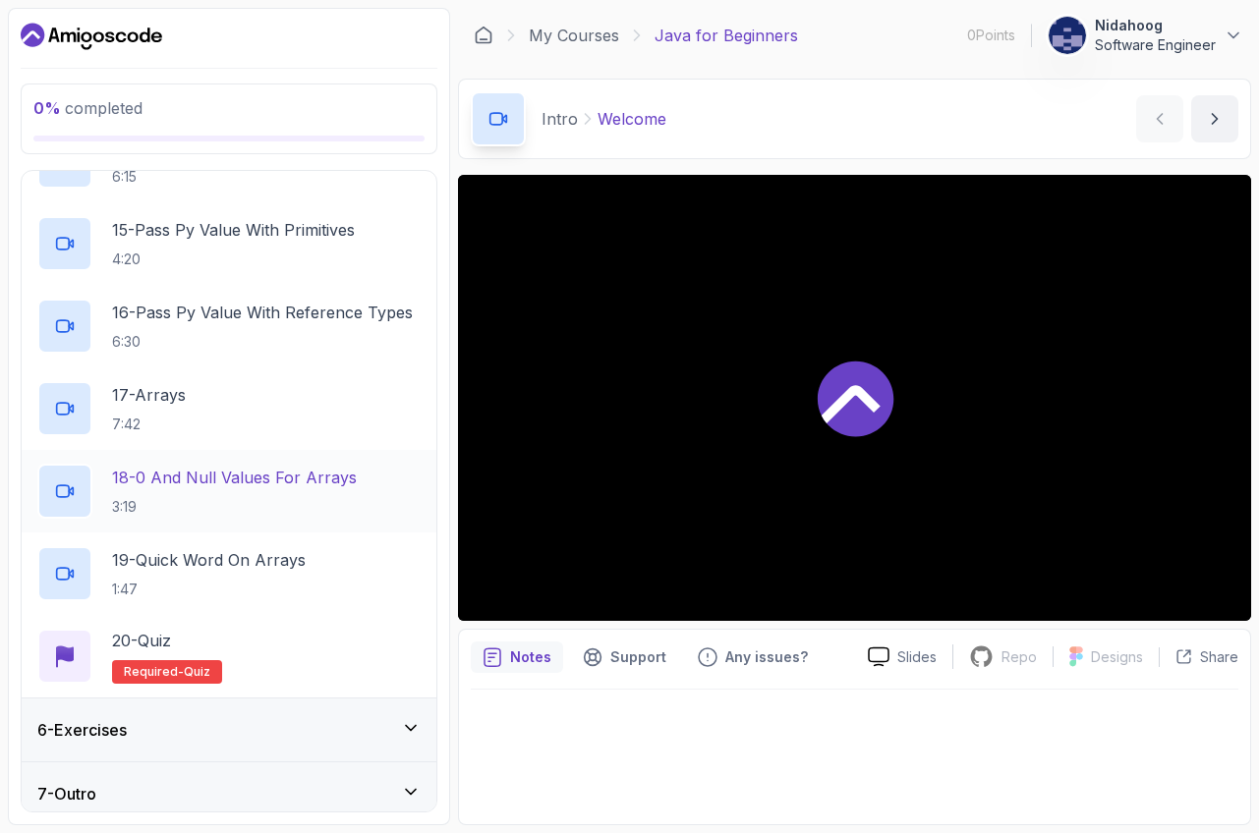
scroll to position [1425, 0]
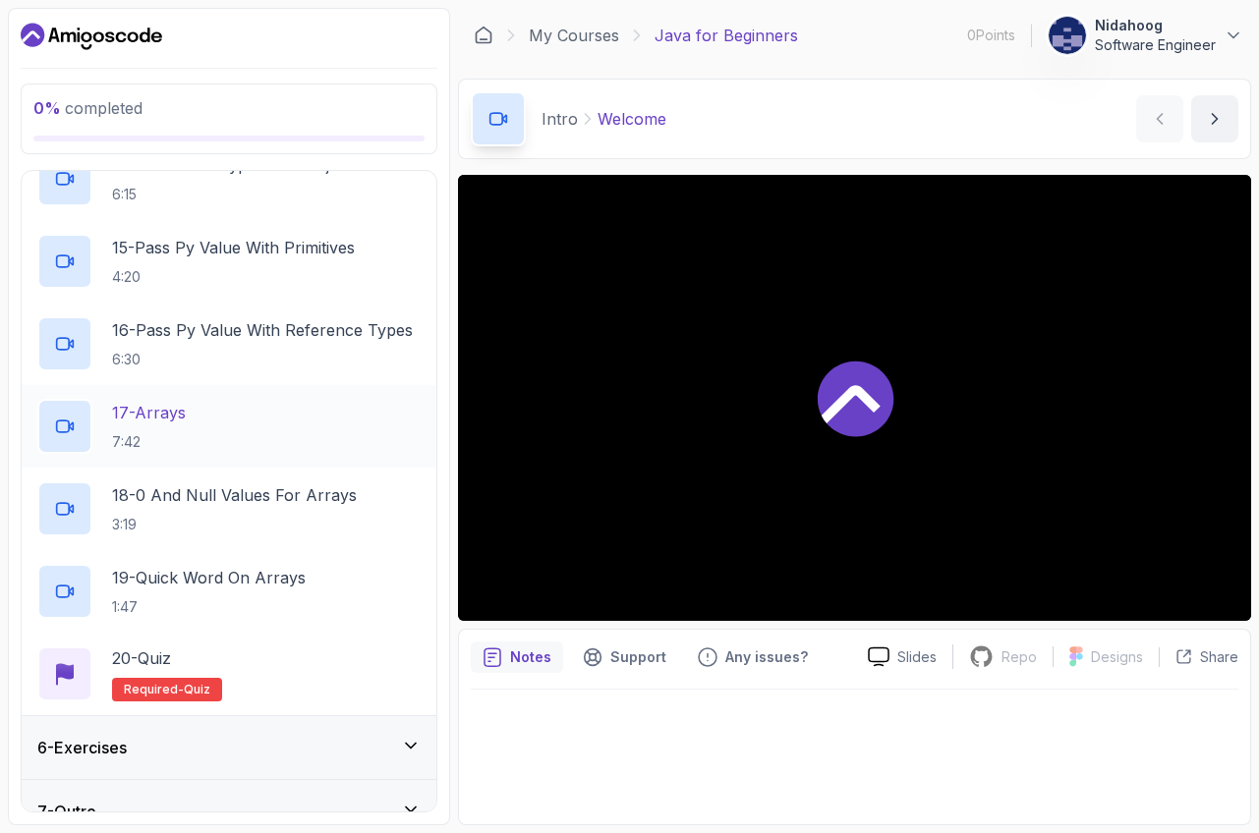
click at [168, 437] on p "7:42" at bounding box center [149, 442] width 74 height 20
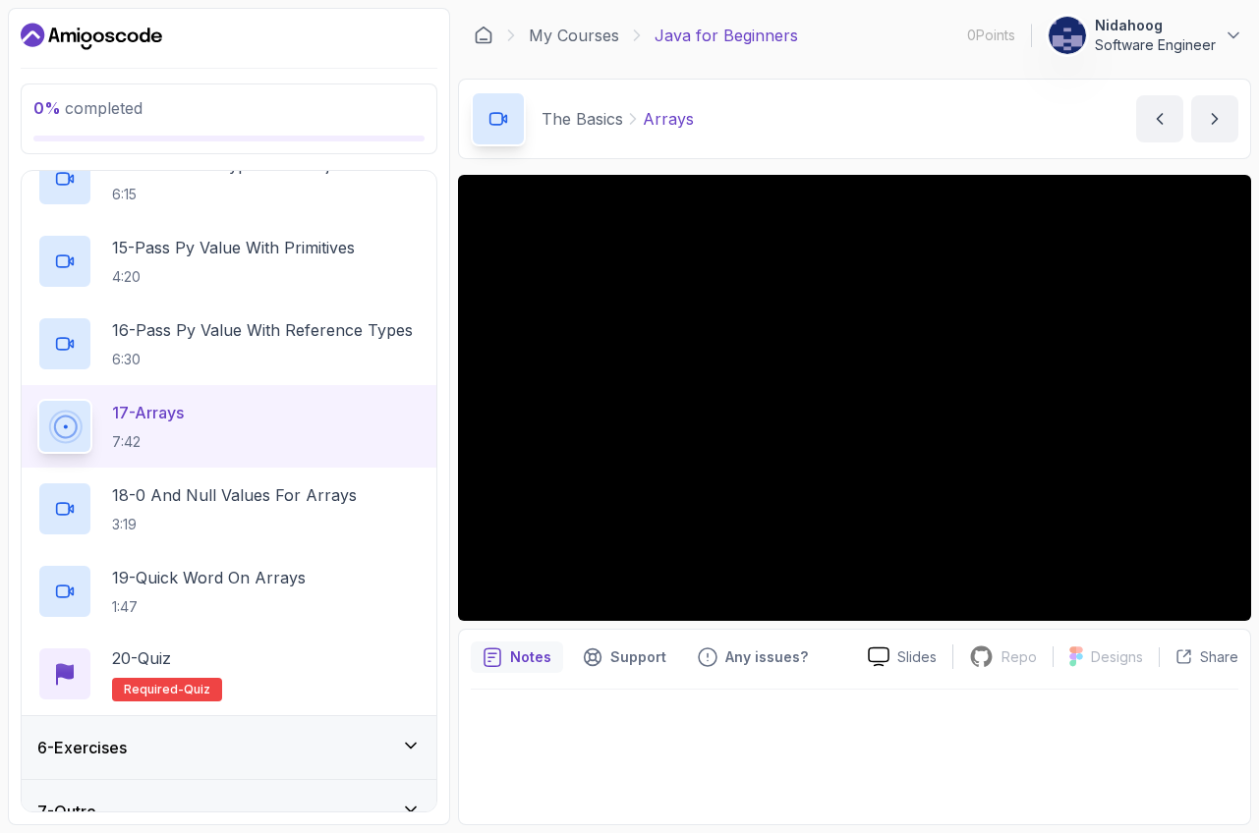
click at [934, 406] on div at bounding box center [854, 398] width 793 height 446
click at [777, 406] on div at bounding box center [854, 398] width 793 height 446
click at [512, 129] on div at bounding box center [498, 118] width 55 height 55
click at [243, 516] on p "3:19" at bounding box center [234, 525] width 245 height 20
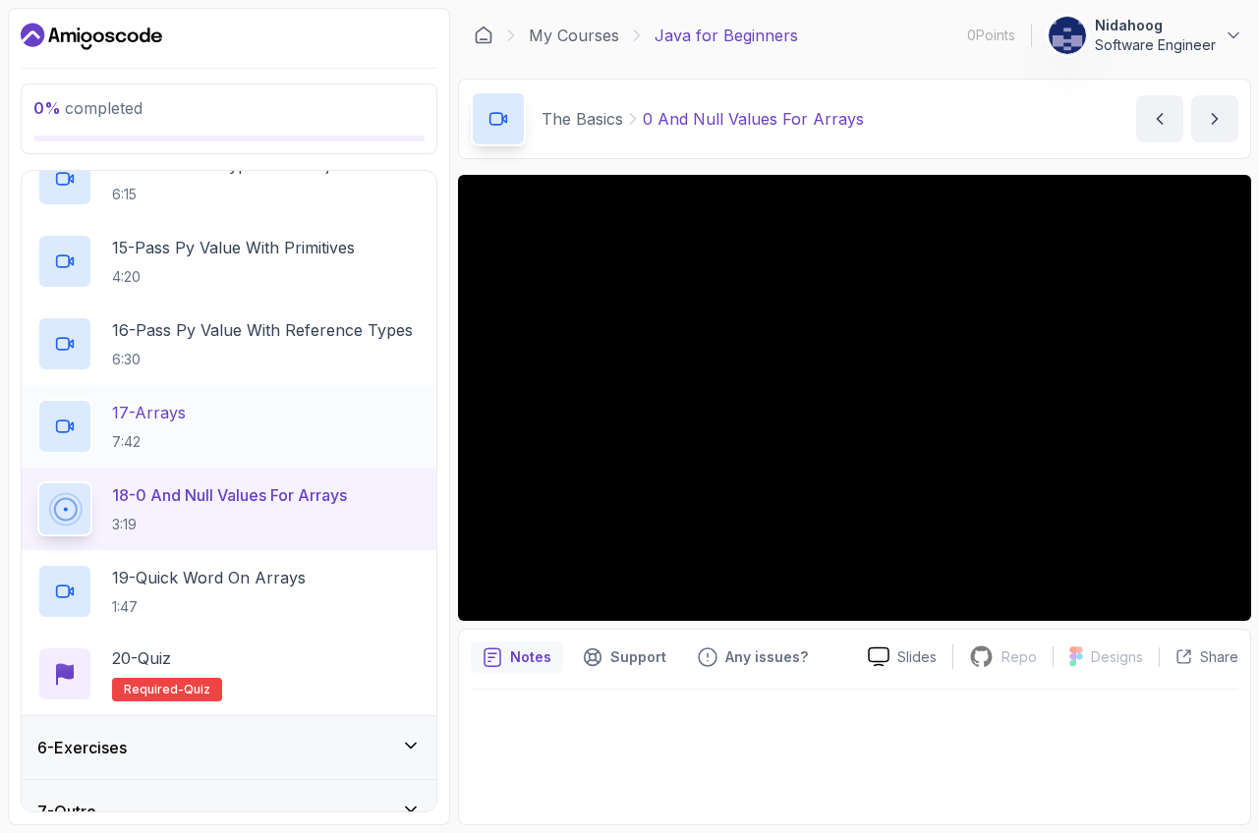
click at [214, 416] on div "17 - Arrays 7:42" at bounding box center [228, 426] width 383 height 55
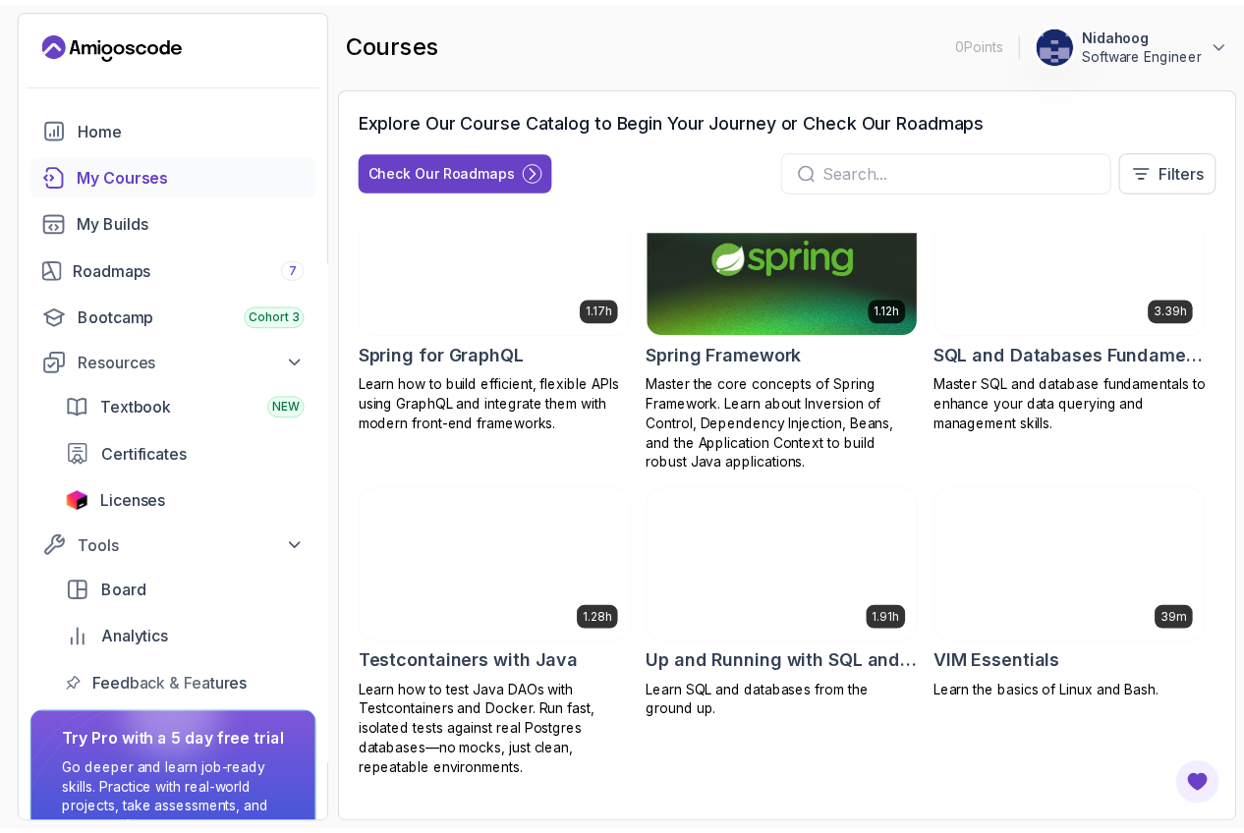
scroll to position [3663, 0]
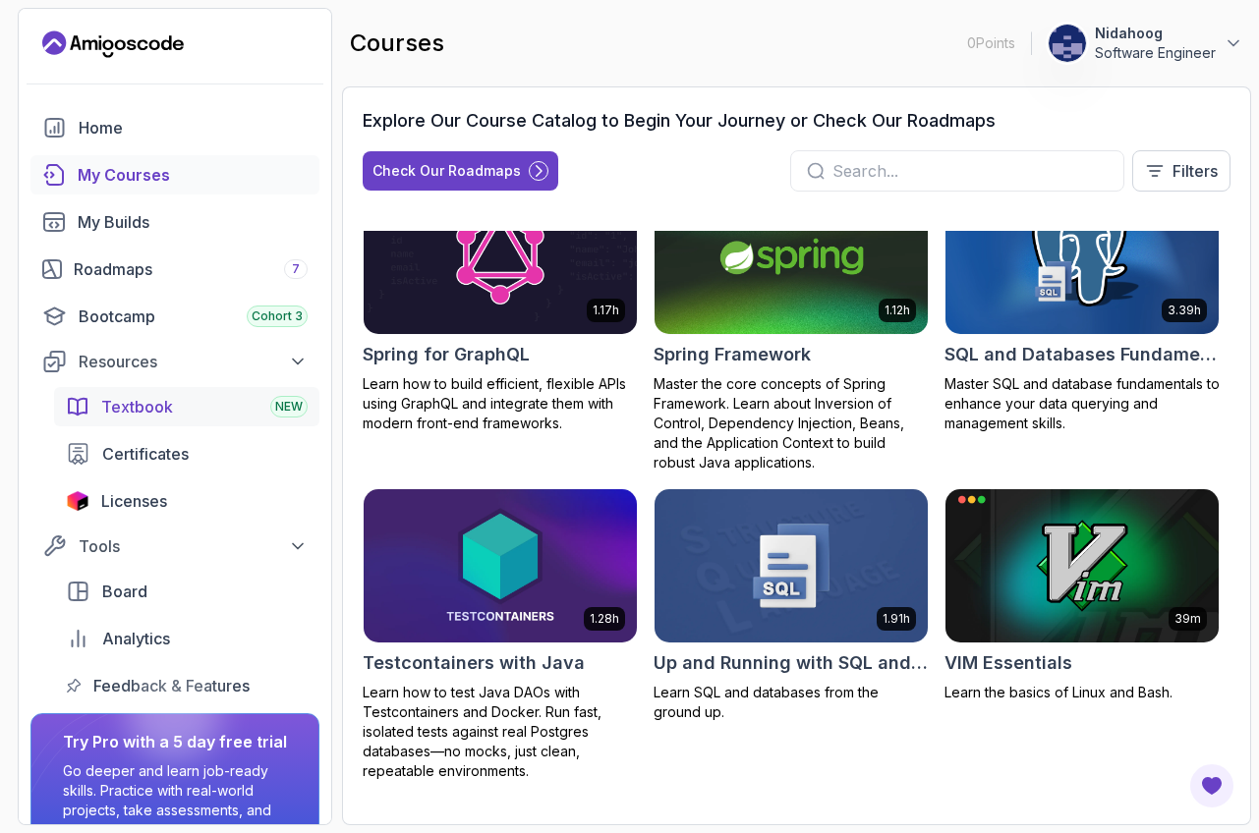
click at [172, 411] on div "Textbook NEW" at bounding box center [204, 407] width 206 height 24
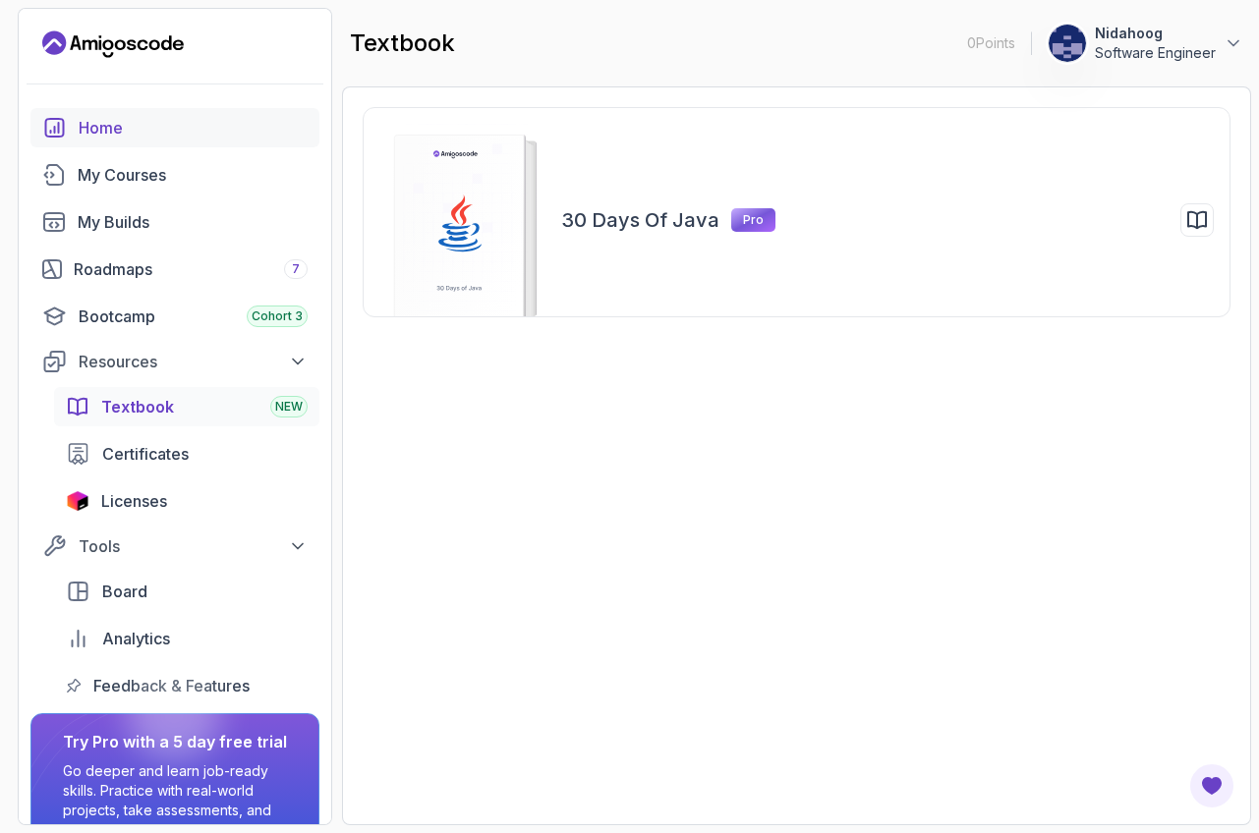
click at [158, 126] on div "Home" at bounding box center [193, 128] width 229 height 24
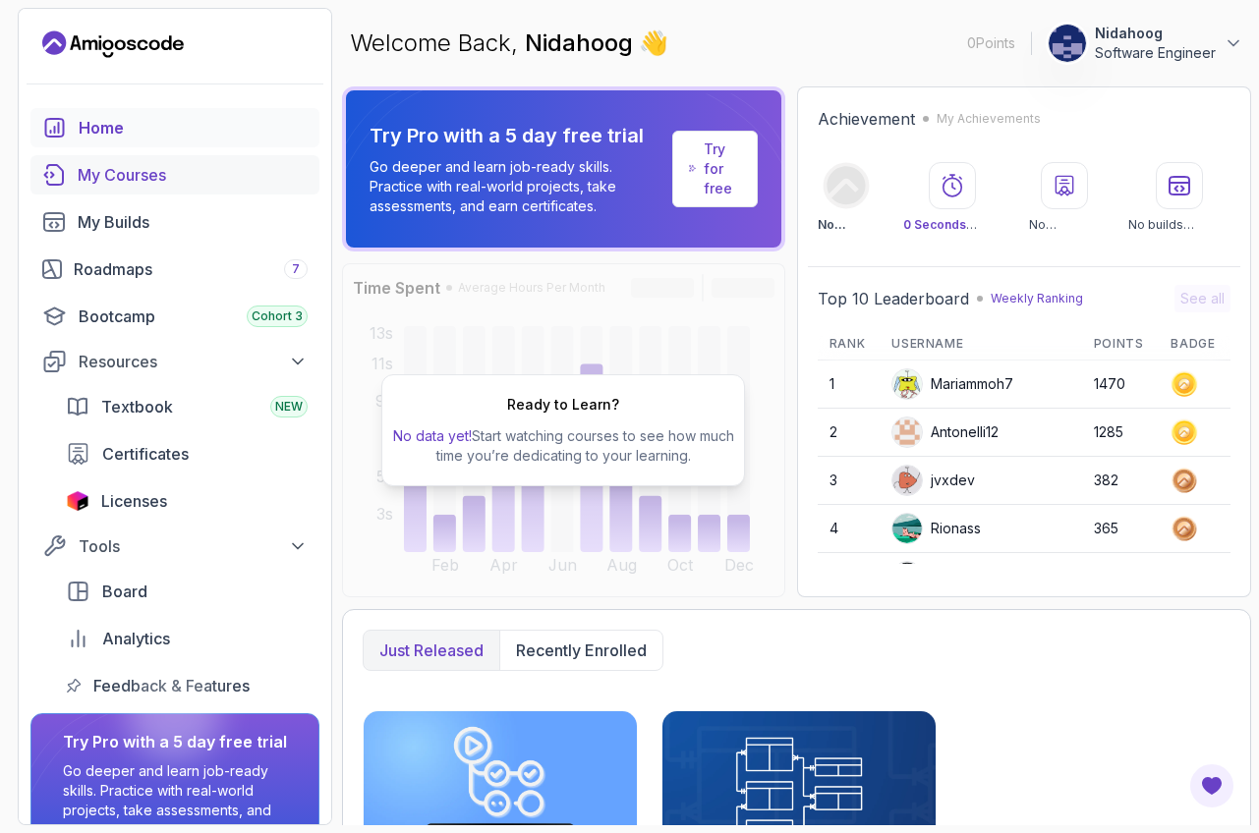
click at [140, 182] on div "My Courses" at bounding box center [193, 175] width 230 height 24
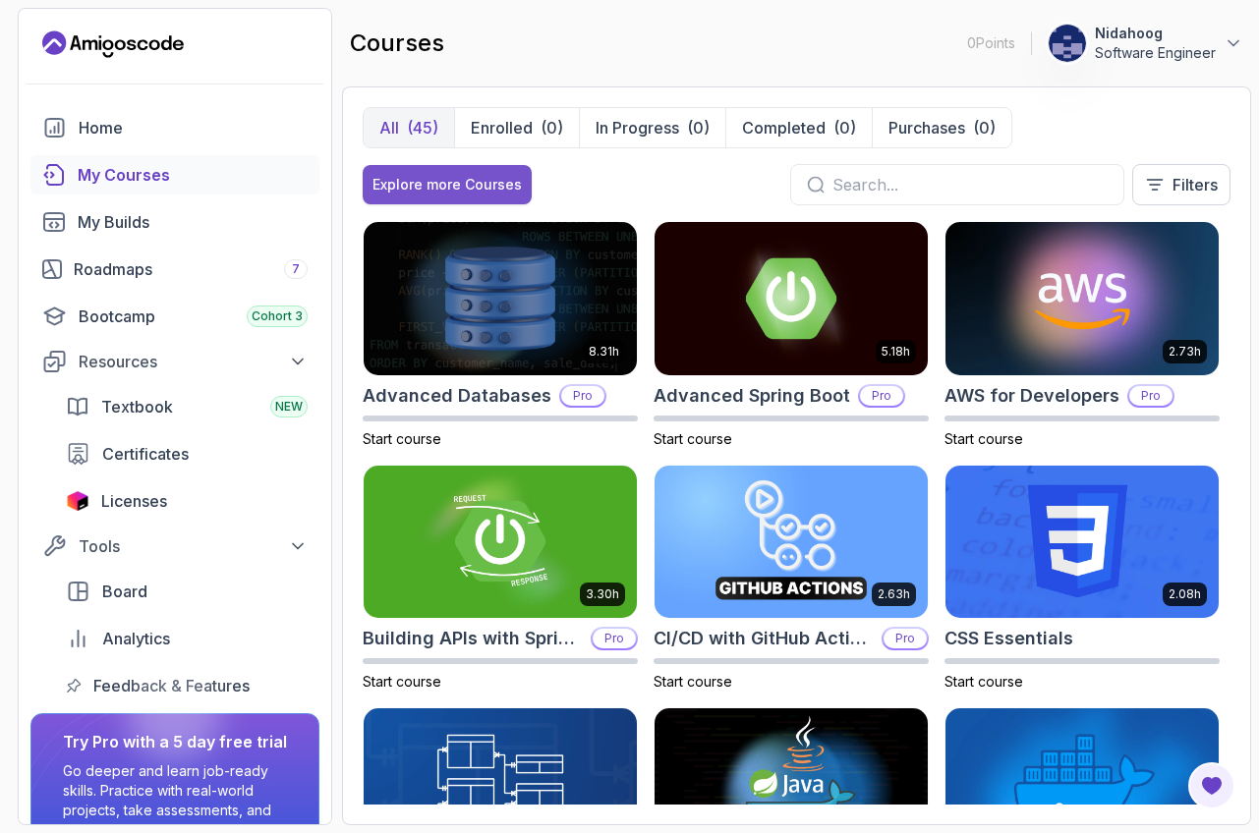
click at [468, 182] on div "Explore more Courses" at bounding box center [446, 185] width 149 height 20
click at [912, 179] on input "text" at bounding box center [969, 185] width 275 height 24
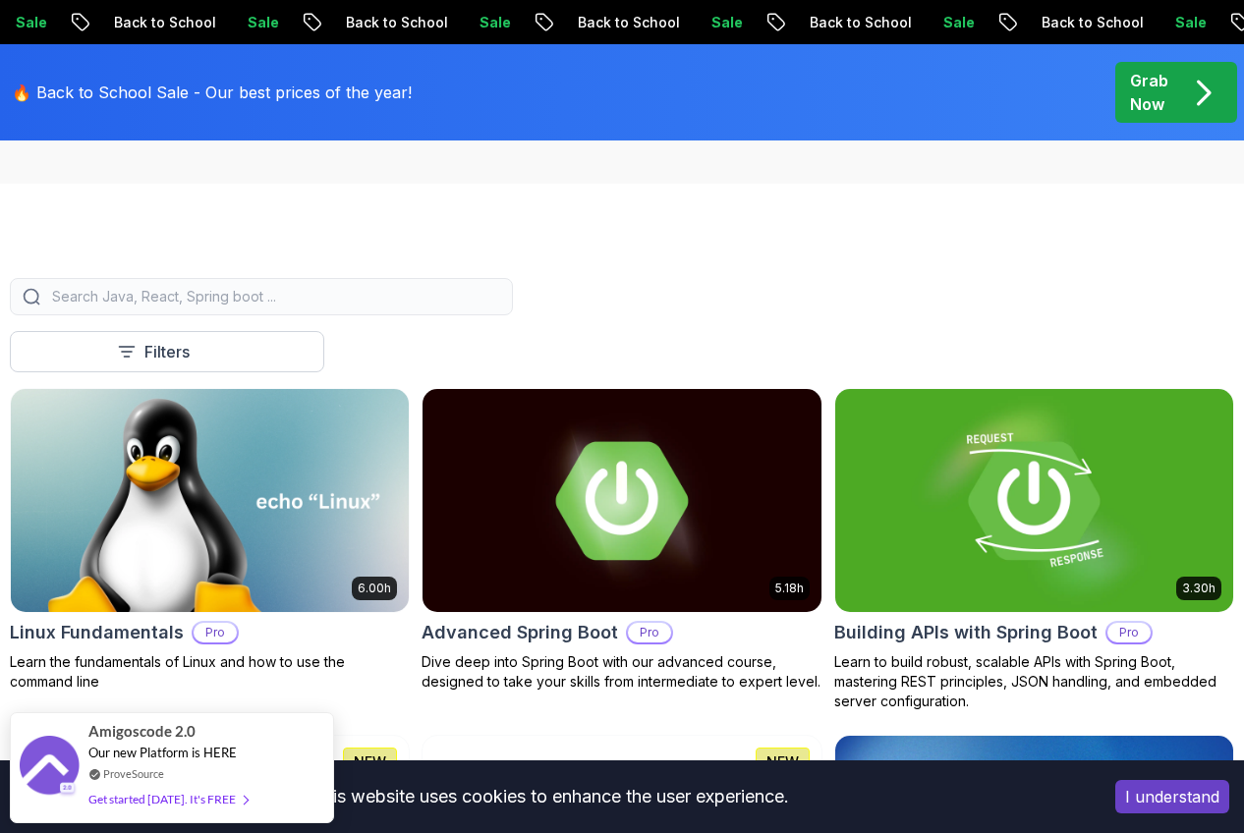
scroll to position [471, 0]
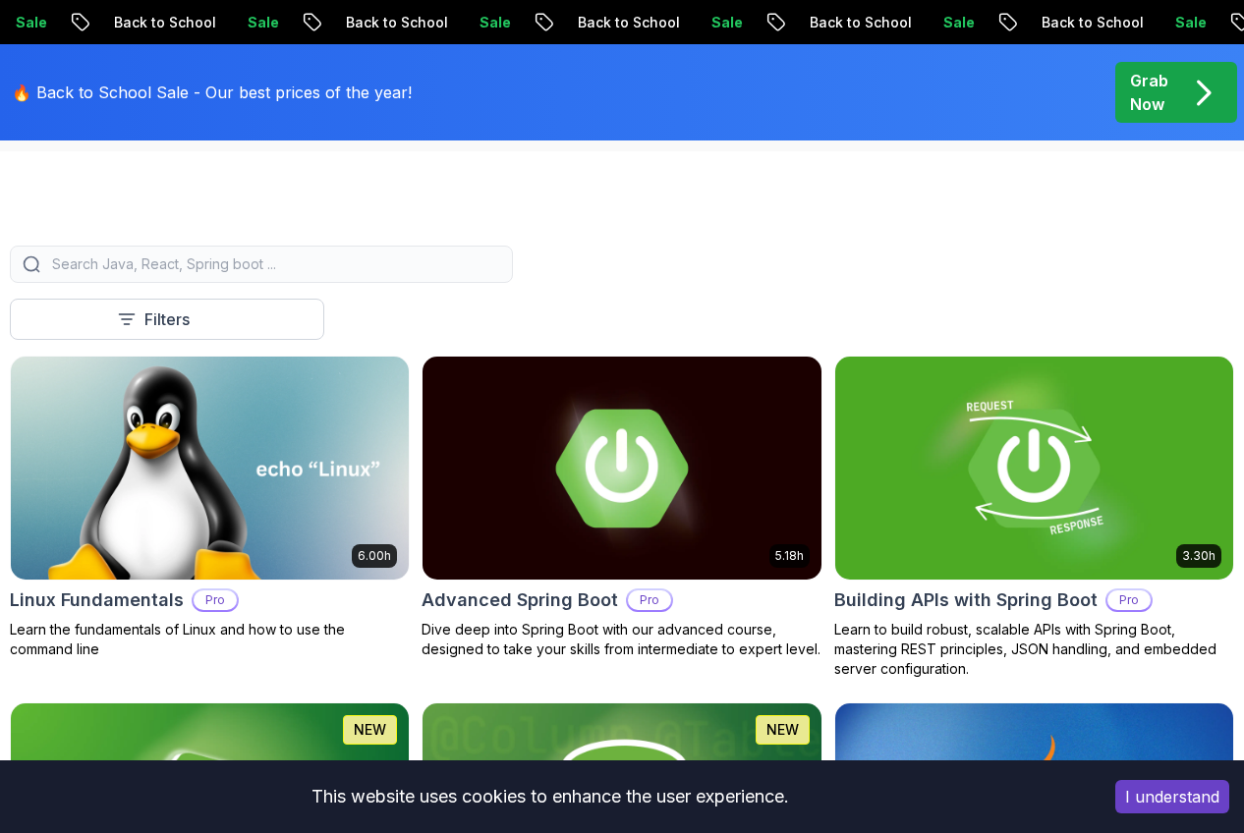
click at [0, 0] on button "Pro" at bounding box center [0, 0] width 0 height 0
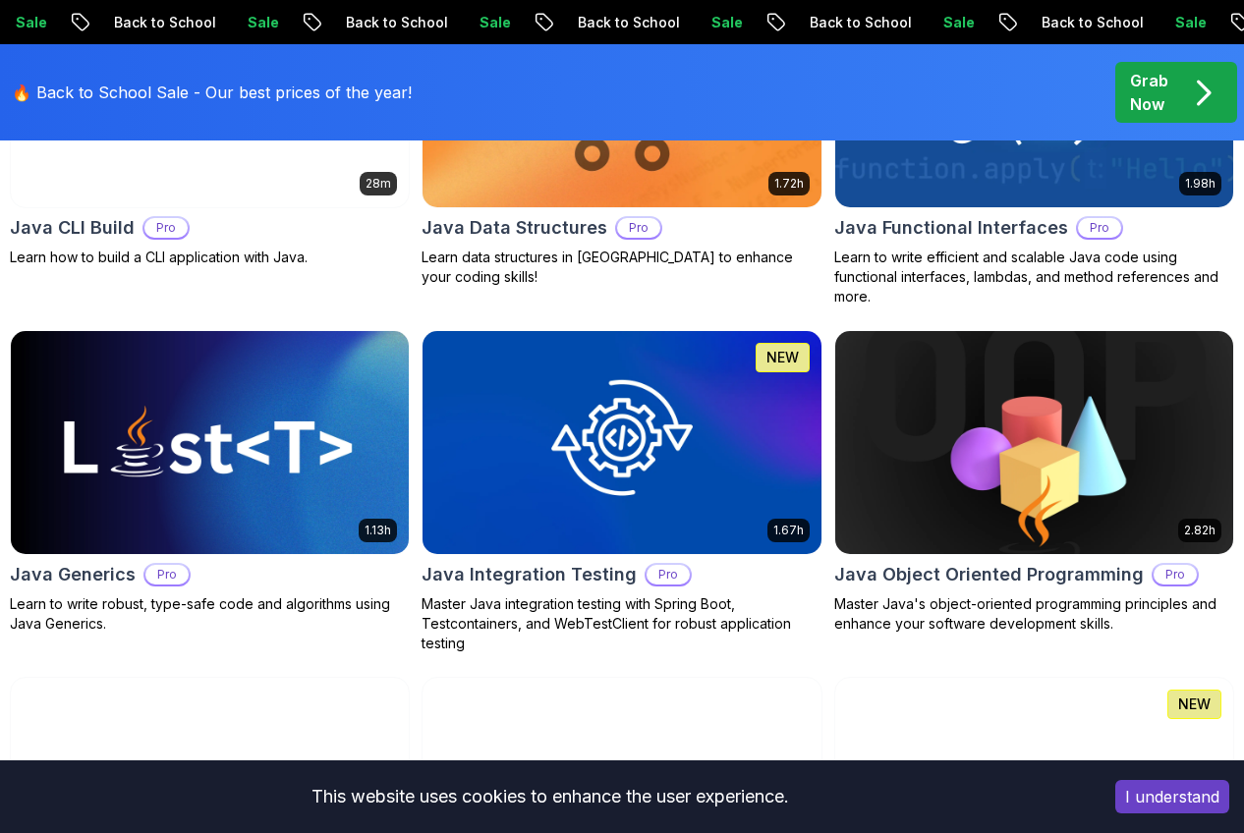
scroll to position [2126, 0]
